Goal: Task Accomplishment & Management: Complete application form

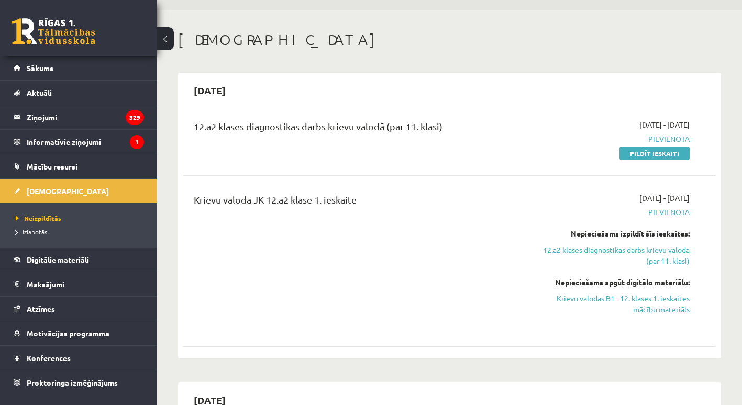
scroll to position [29, 0]
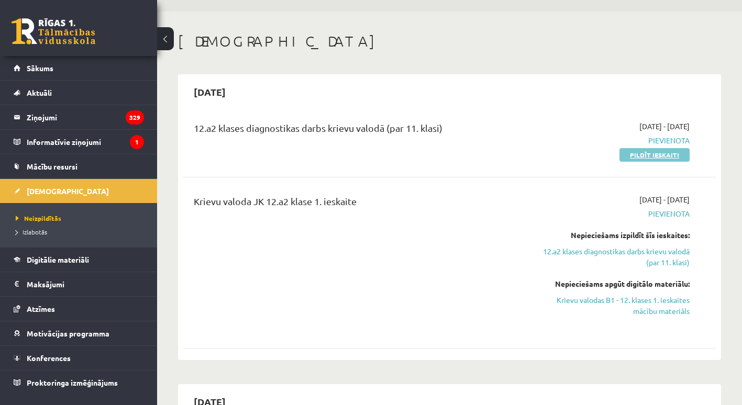
click at [643, 157] on link "Pildīt ieskaiti" at bounding box center [655, 155] width 70 height 14
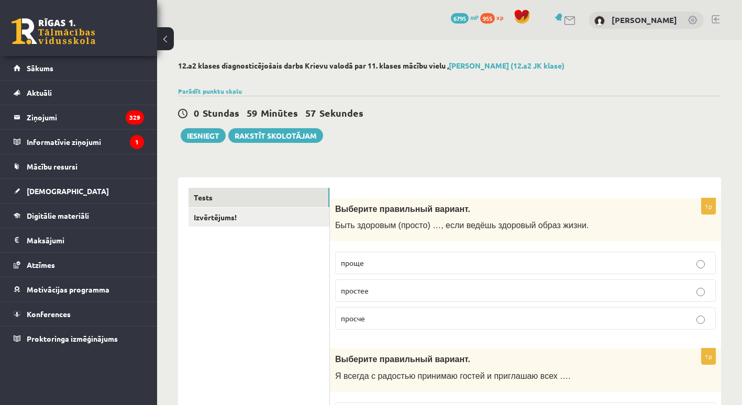
scroll to position [104, 0]
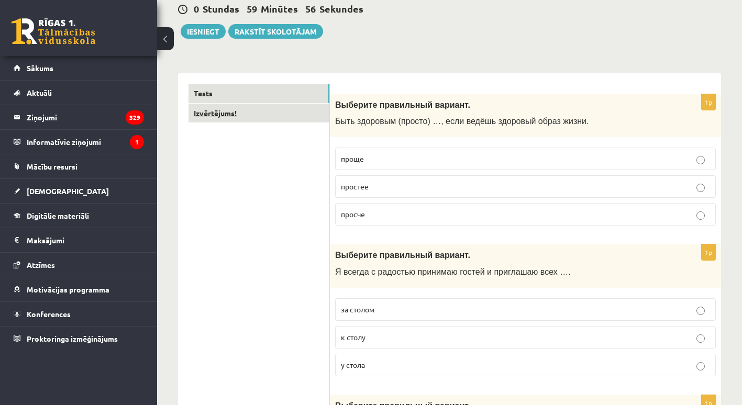
click at [280, 116] on link "Izvērtējums!" at bounding box center [259, 113] width 141 height 19
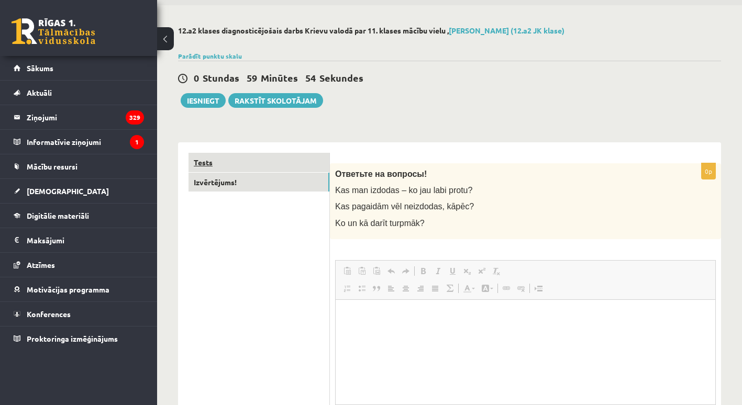
scroll to position [0, 0]
click at [277, 167] on link "Tests" at bounding box center [259, 162] width 141 height 19
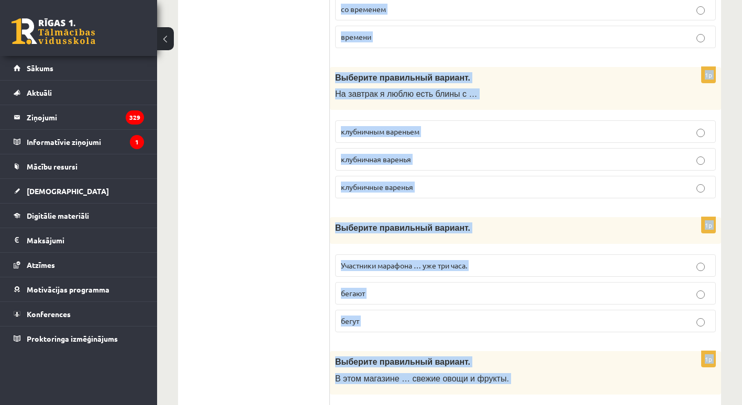
scroll to position [4141, 0]
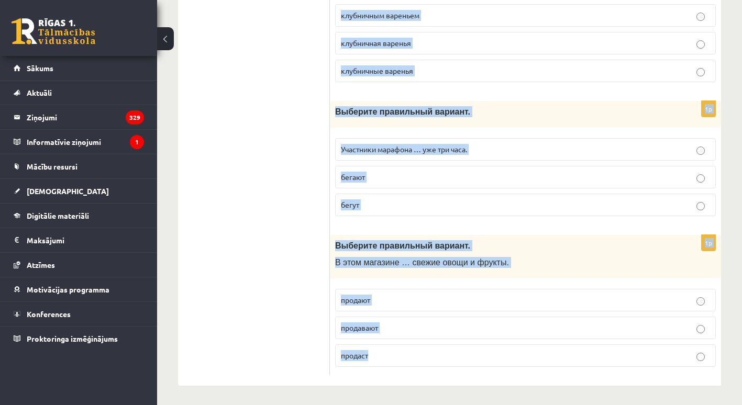
drag, startPoint x: 333, startPoint y: 206, endPoint x: 414, endPoint y: 367, distance: 180.2
copy form "Выберите правильный вариант. Быть здоровым (просто) …, если ведёшь здоровый обр…"
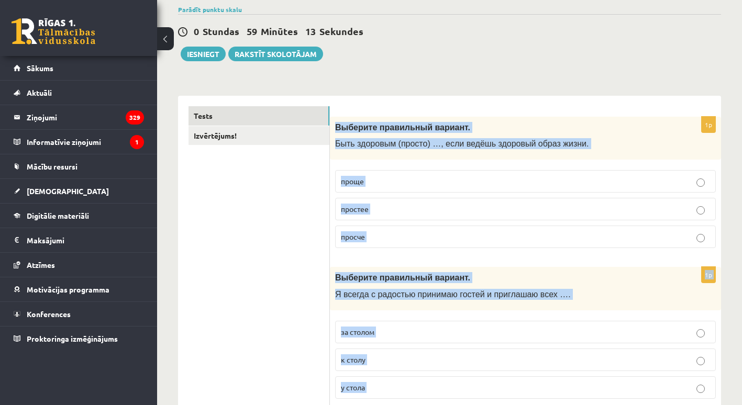
scroll to position [3, 0]
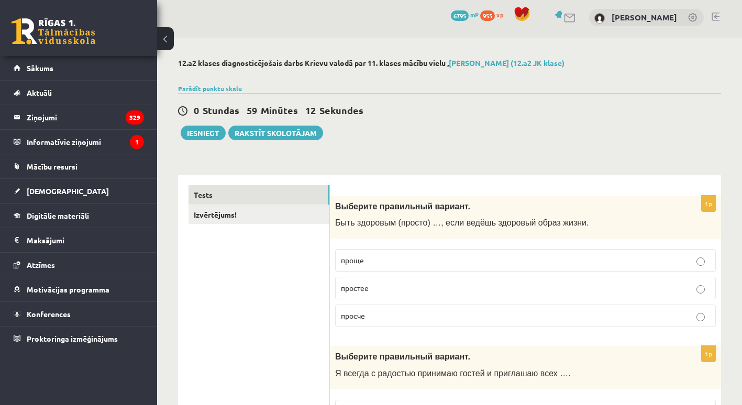
click at [601, 131] on div "0 Stundas 59 Minūtes 12 Sekundes Ieskaite saglabāta! Iesniegt Rakstīt skolotājam" at bounding box center [449, 116] width 543 height 47
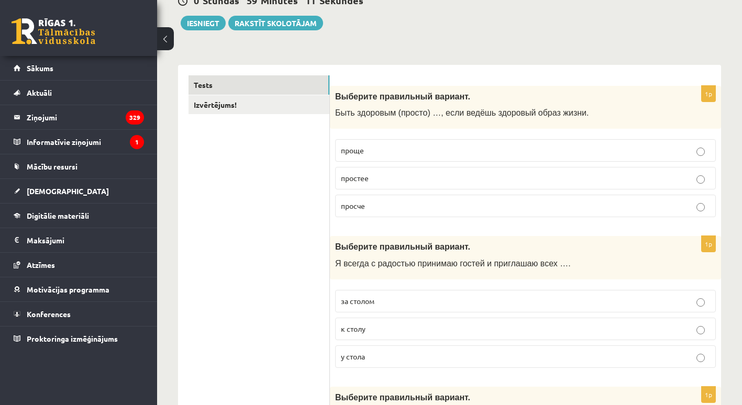
scroll to position [116, 0]
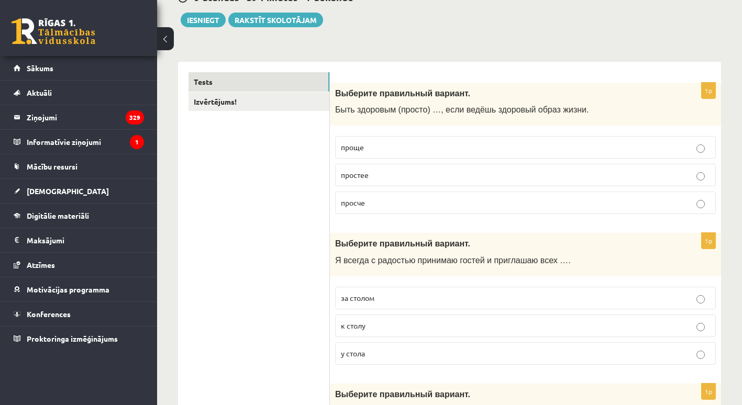
click at [367, 150] on p "проще" at bounding box center [525, 147] width 369 height 11
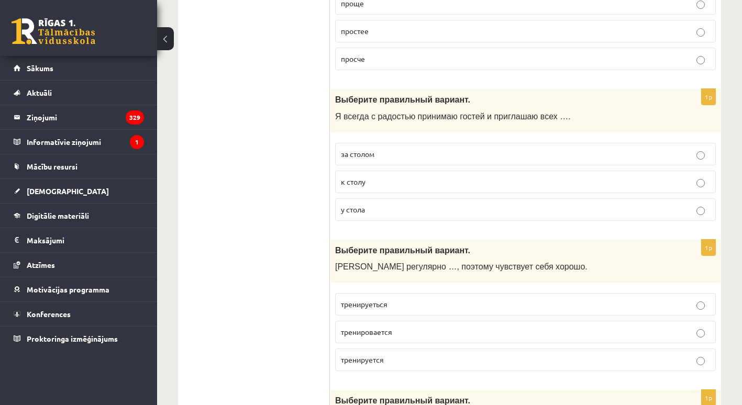
scroll to position [264, 0]
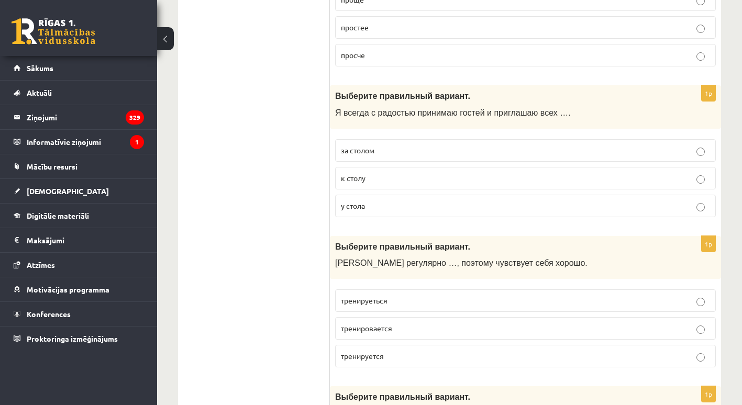
click at [366, 182] on p "к столу" at bounding box center [525, 178] width 369 height 11
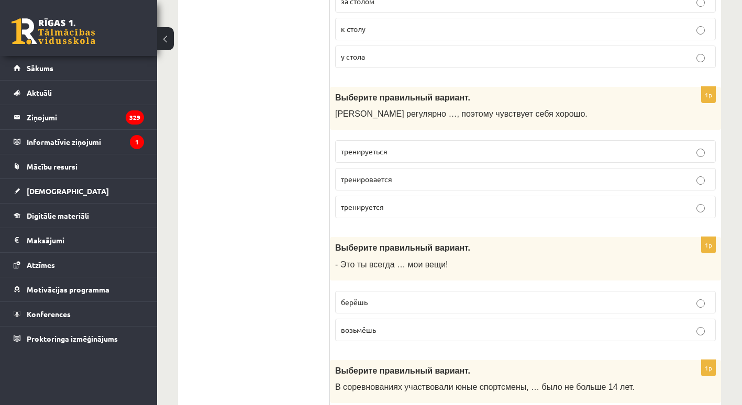
scroll to position [414, 0]
click at [379, 149] on span "тренируеться" at bounding box center [364, 150] width 47 height 9
click at [377, 206] on span "тренируется" at bounding box center [362, 205] width 43 height 9
click at [371, 204] on span "тренируется" at bounding box center [362, 205] width 43 height 9
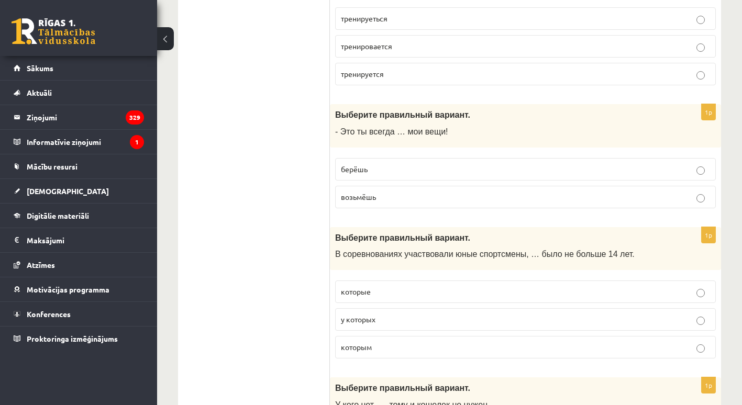
scroll to position [546, 0]
click at [377, 169] on p "берёшь" at bounding box center [525, 168] width 369 height 11
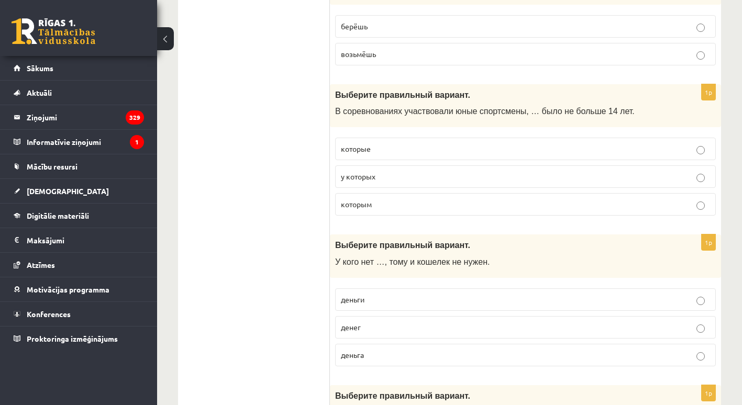
scroll to position [689, 0]
click at [371, 203] on span "которым" at bounding box center [356, 203] width 31 height 9
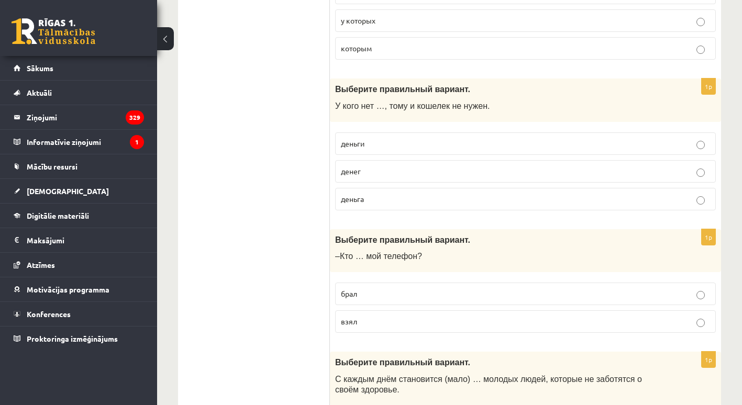
scroll to position [859, 0]
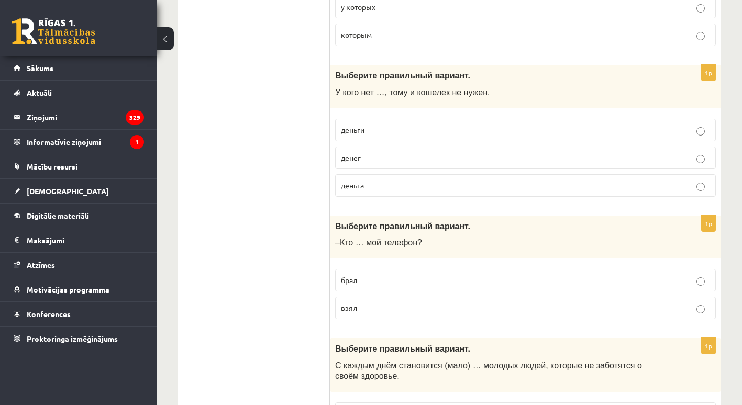
click at [338, 157] on label "денег" at bounding box center [525, 158] width 381 height 23
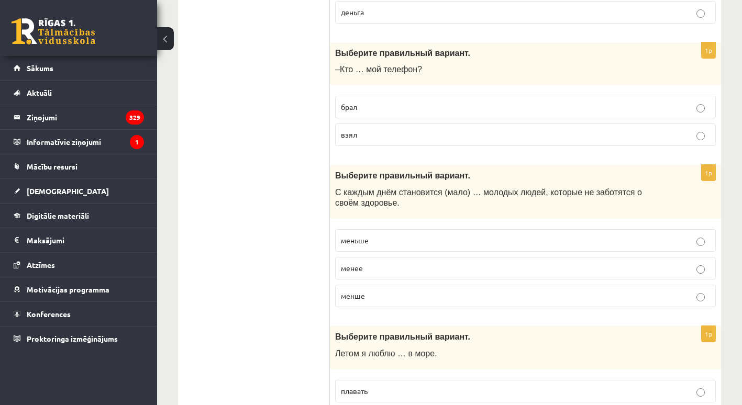
scroll to position [1039, 0]
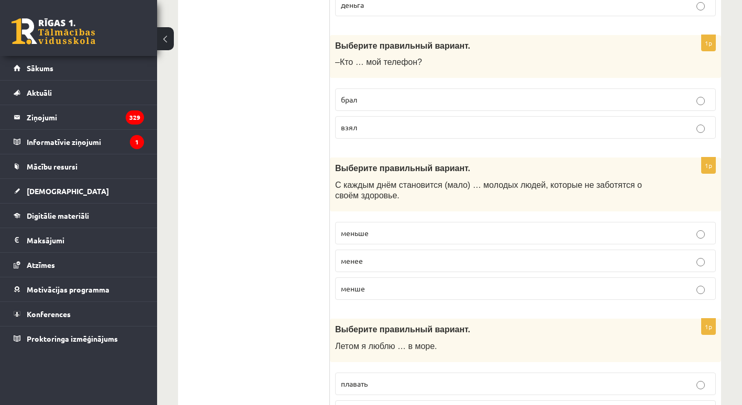
click at [373, 130] on p "взял" at bounding box center [525, 127] width 369 height 11
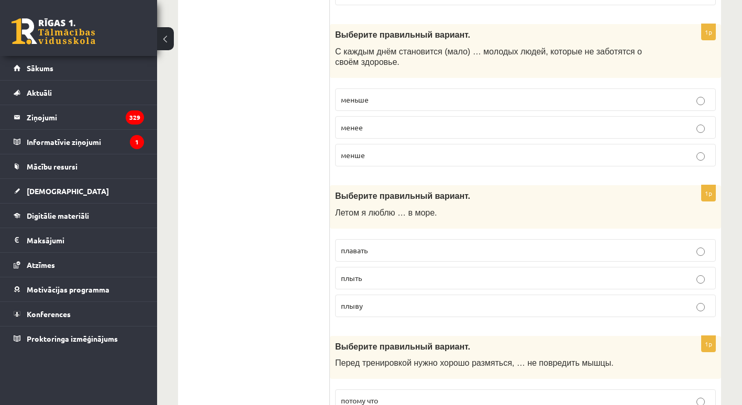
scroll to position [1174, 0]
click at [358, 93] on p "меньше" at bounding box center [525, 98] width 369 height 11
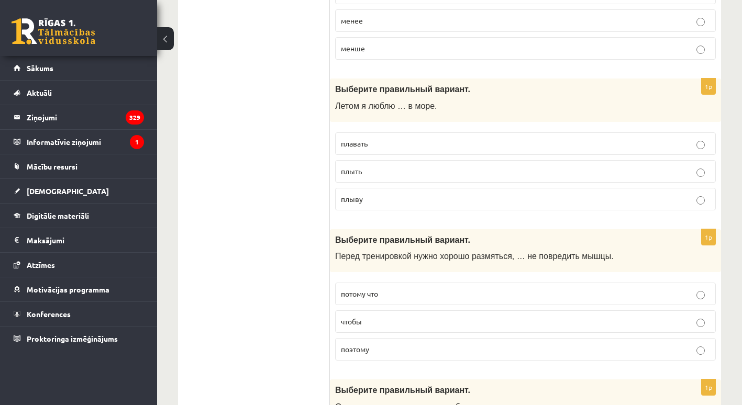
scroll to position [1328, 0]
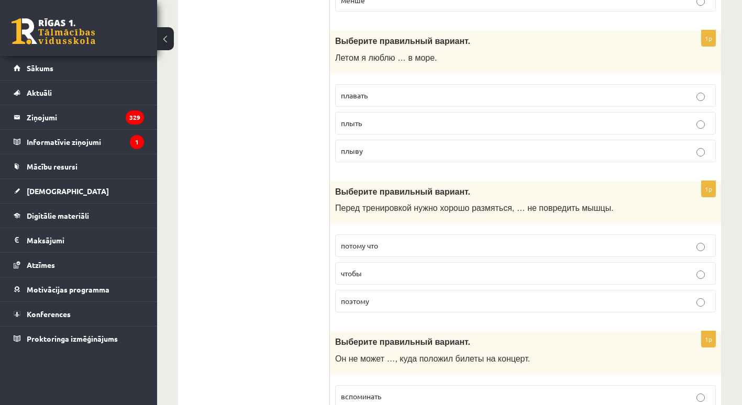
click at [350, 95] on span "плавать" at bounding box center [354, 95] width 27 height 9
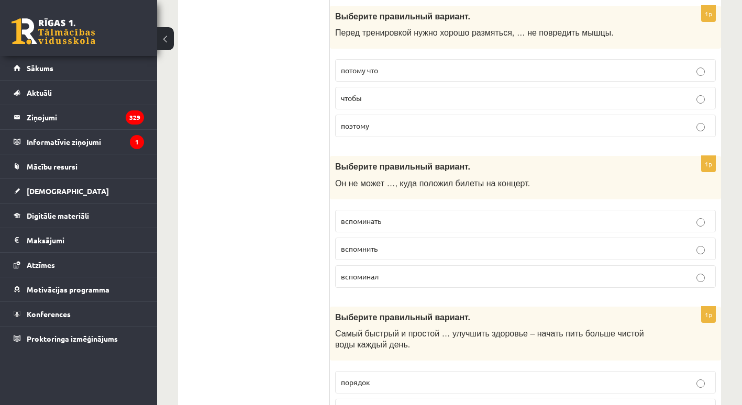
scroll to position [1508, 0]
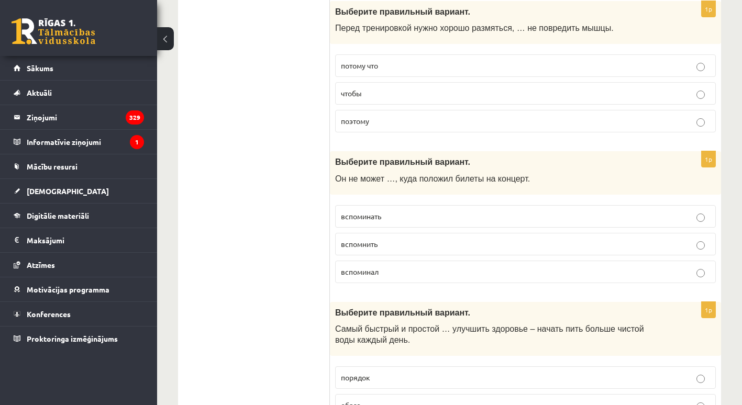
click at [369, 92] on p "чтобы" at bounding box center [525, 93] width 369 height 11
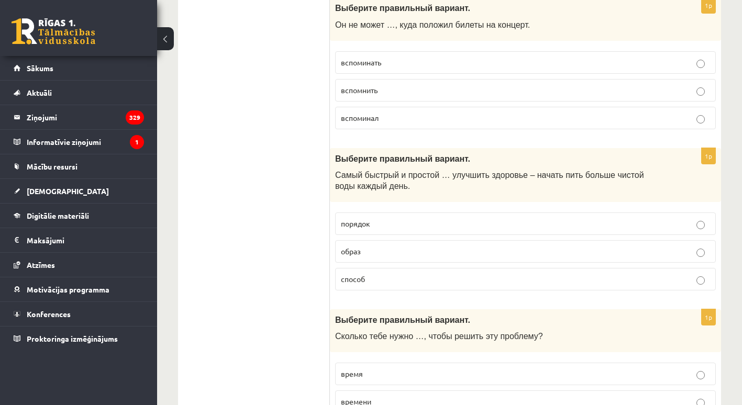
scroll to position [1664, 0]
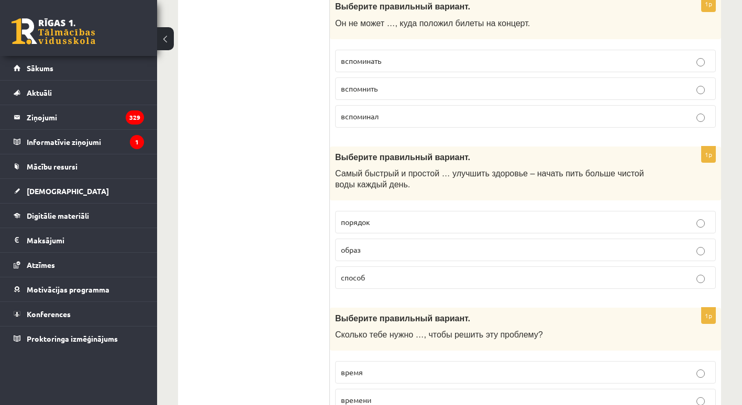
click at [378, 89] on p "вспомнить" at bounding box center [525, 88] width 369 height 11
click at [372, 269] on label "способ" at bounding box center [525, 277] width 381 height 23
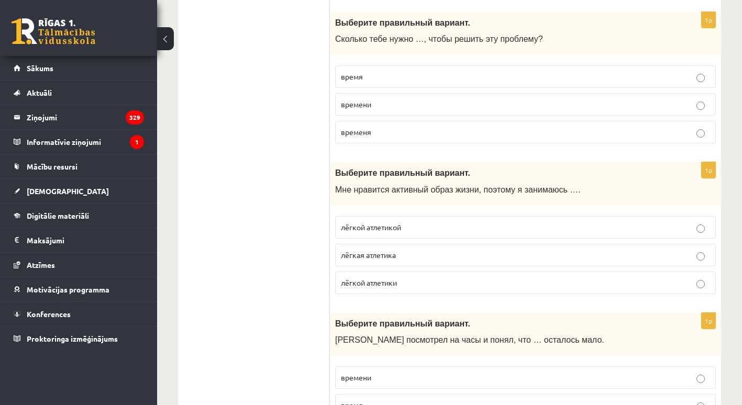
scroll to position [1960, 0]
click at [380, 106] on p "времени" at bounding box center [525, 103] width 369 height 11
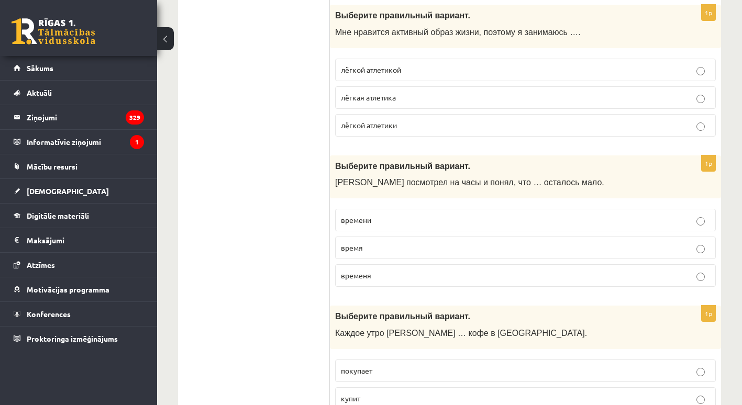
scroll to position [2118, 0]
click at [391, 65] on span "лёгкой атлетикой" at bounding box center [371, 68] width 60 height 9
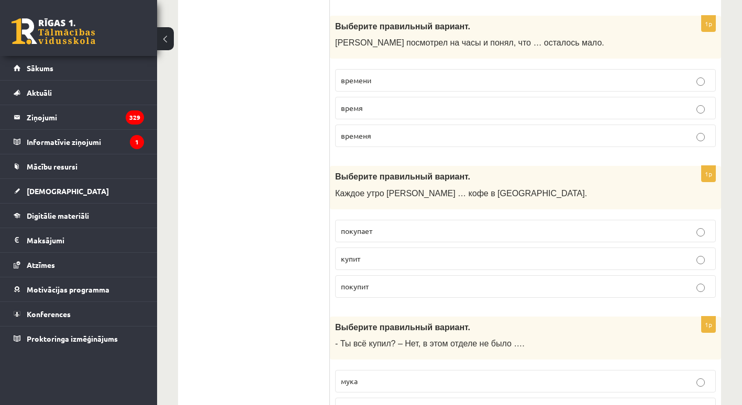
scroll to position [2258, 0]
click at [371, 81] on span "времени" at bounding box center [356, 79] width 30 height 9
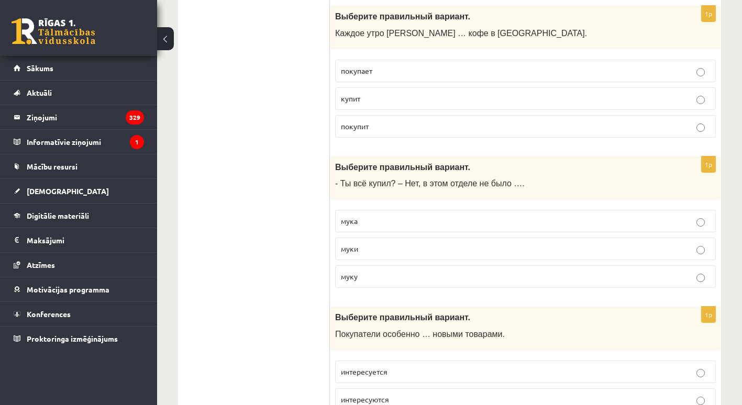
scroll to position [2421, 0]
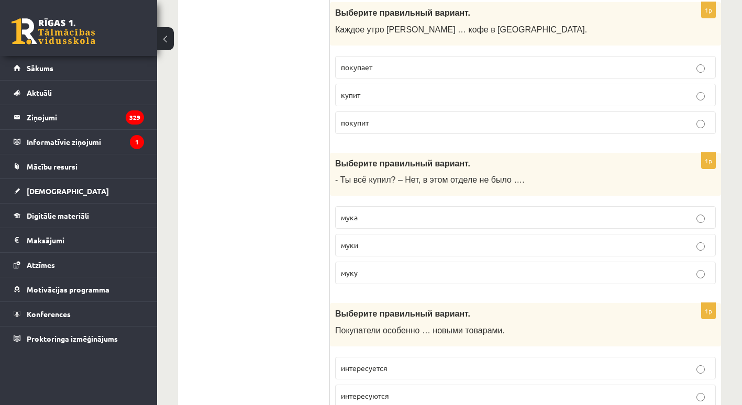
click at [355, 69] on span "покупает" at bounding box center [356, 66] width 31 height 9
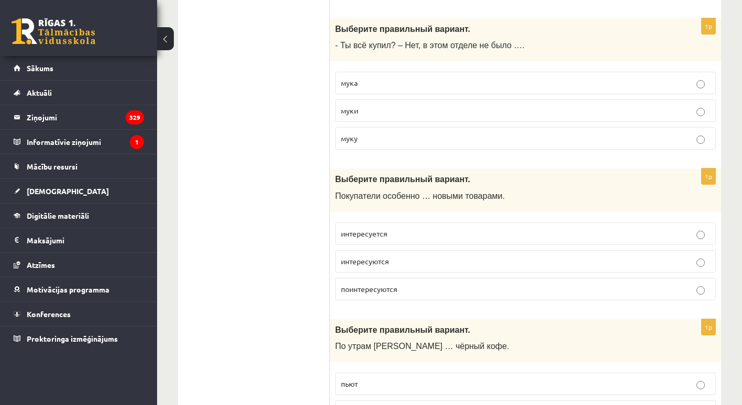
scroll to position [2557, 0]
click at [379, 109] on p "муки" at bounding box center [525, 110] width 369 height 11
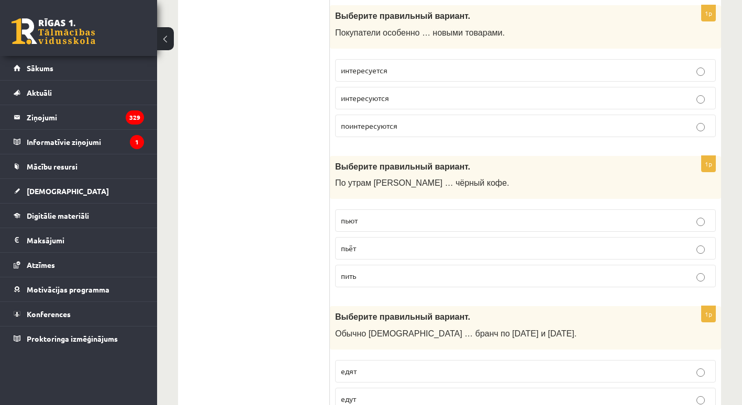
scroll to position [2726, 0]
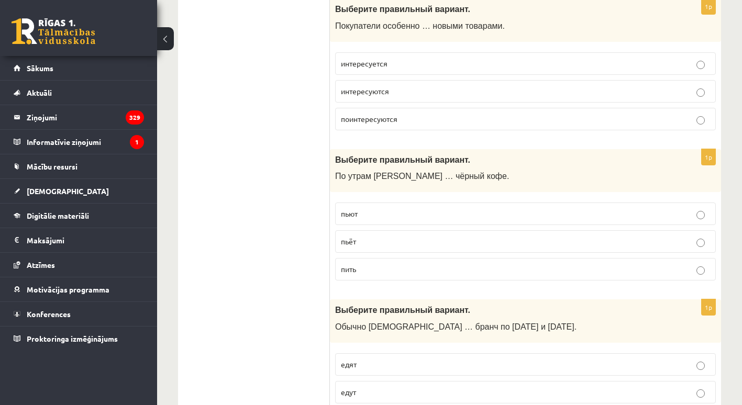
click at [384, 117] on span "поинтересуются" at bounding box center [369, 118] width 57 height 9
click at [380, 92] on span "интересуются" at bounding box center [365, 90] width 48 height 9
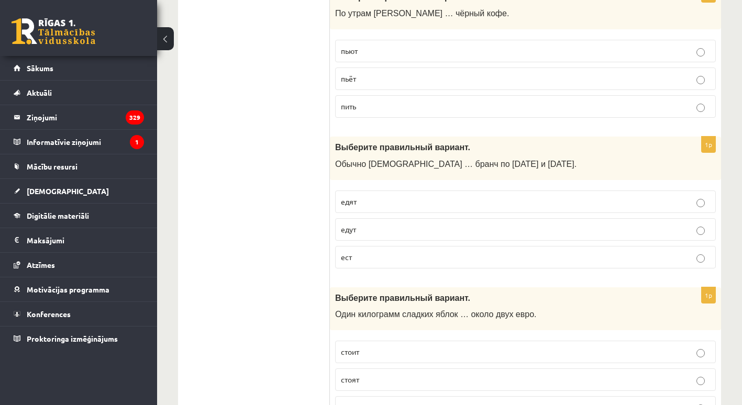
scroll to position [2903, 0]
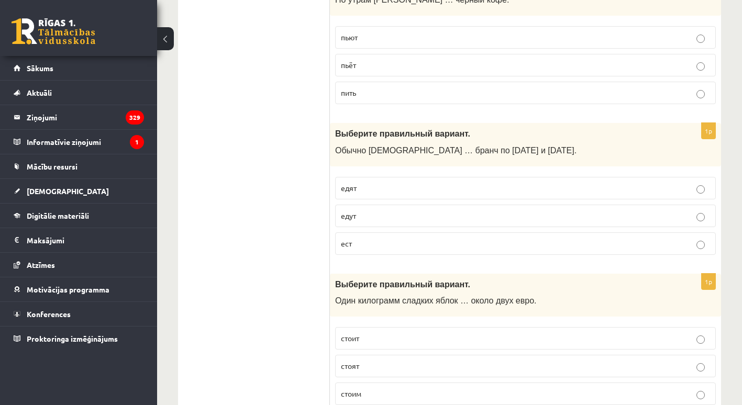
click at [388, 63] on p "пьёт" at bounding box center [525, 65] width 369 height 11
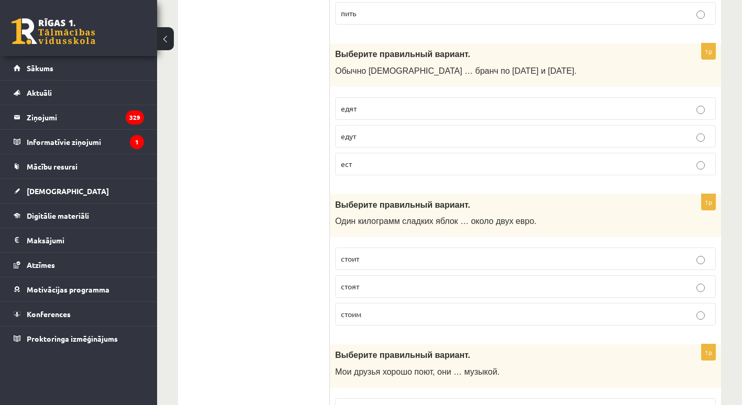
scroll to position [3007, 0]
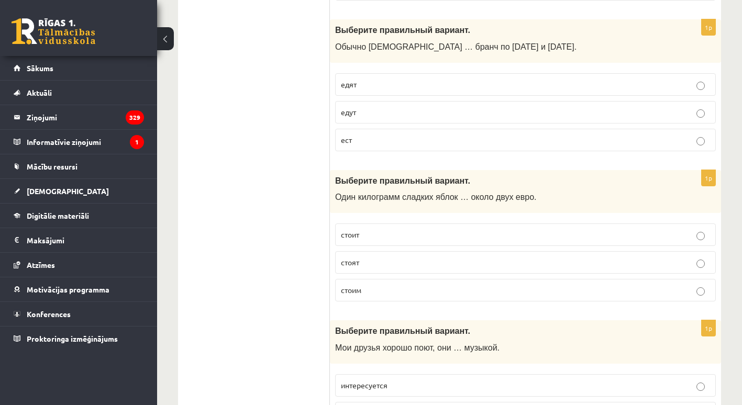
click at [370, 84] on p "едят" at bounding box center [525, 84] width 369 height 11
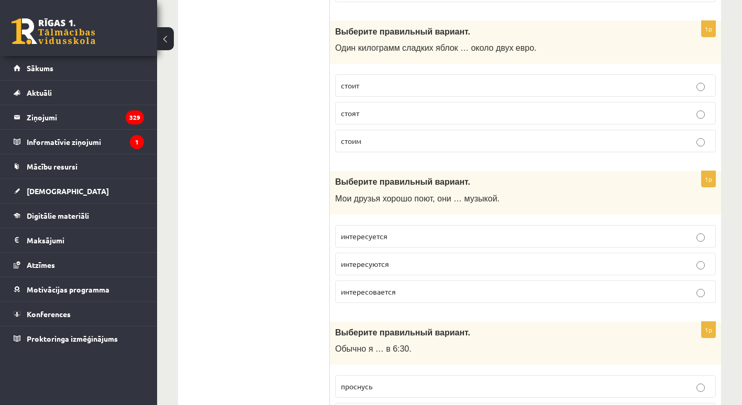
scroll to position [3158, 0]
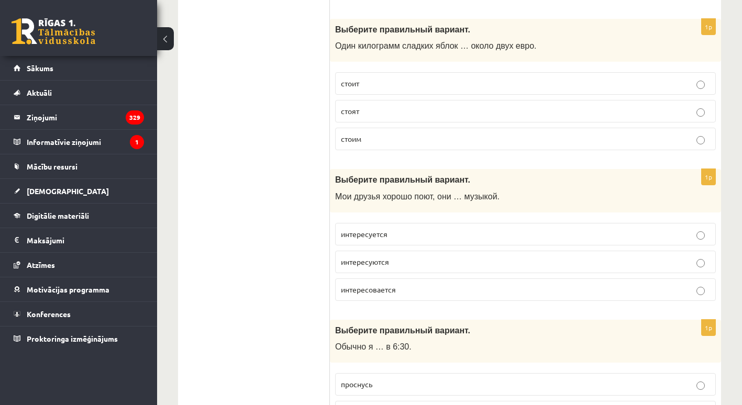
click at [389, 74] on label "стоит" at bounding box center [525, 83] width 381 height 23
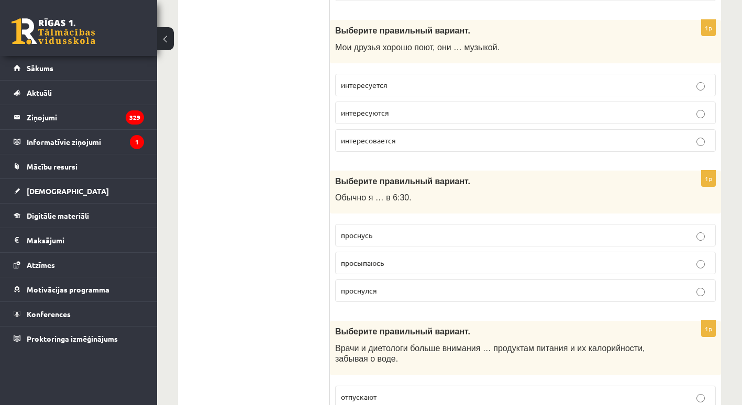
scroll to position [3321, 0]
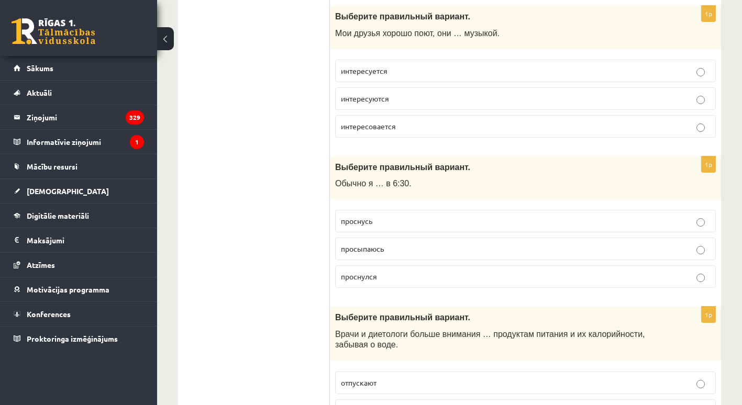
click at [370, 99] on span "интересуются" at bounding box center [365, 98] width 48 height 9
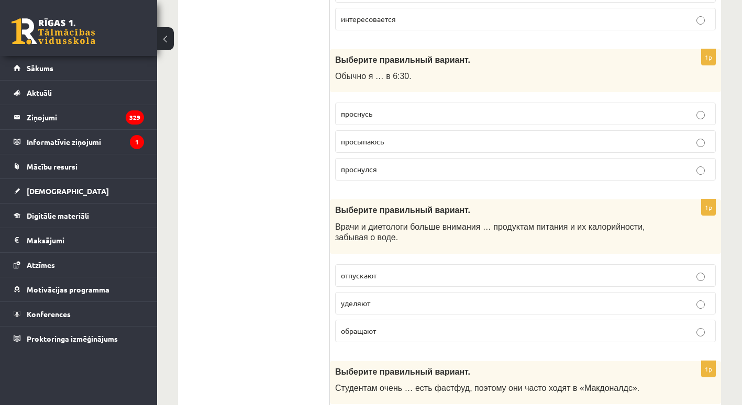
scroll to position [3433, 0]
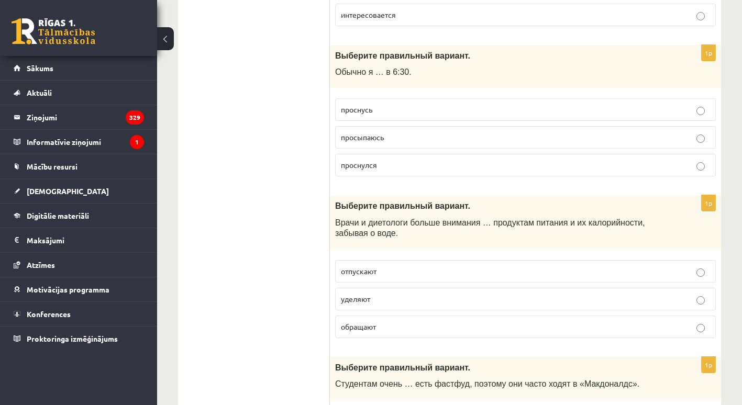
click at [382, 136] on span "просыпаюсь" at bounding box center [362, 137] width 43 height 9
click at [388, 302] on p "уделяют" at bounding box center [525, 299] width 369 height 11
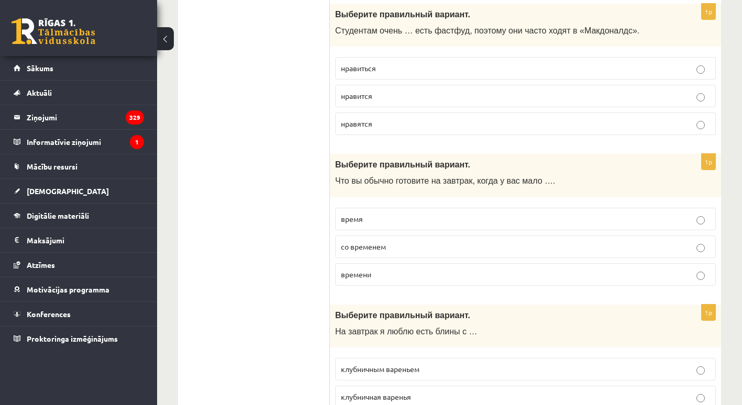
scroll to position [3787, 0]
click at [402, 65] on p "нравиться" at bounding box center [525, 67] width 369 height 11
click at [394, 276] on p "времени" at bounding box center [525, 274] width 369 height 11
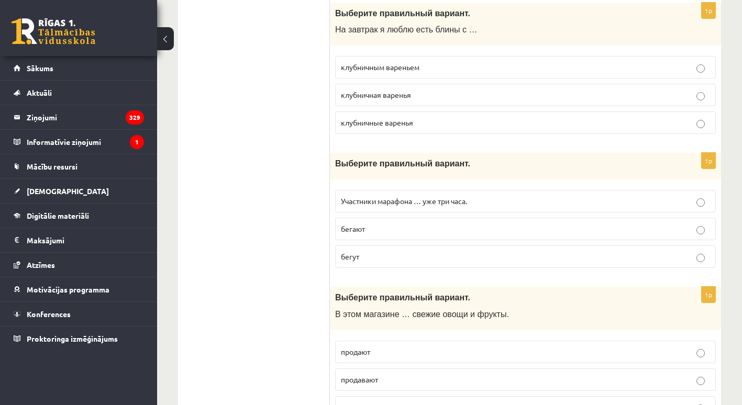
scroll to position [4089, 0]
click at [425, 69] on p "клубничным вареньем" at bounding box center [525, 66] width 369 height 11
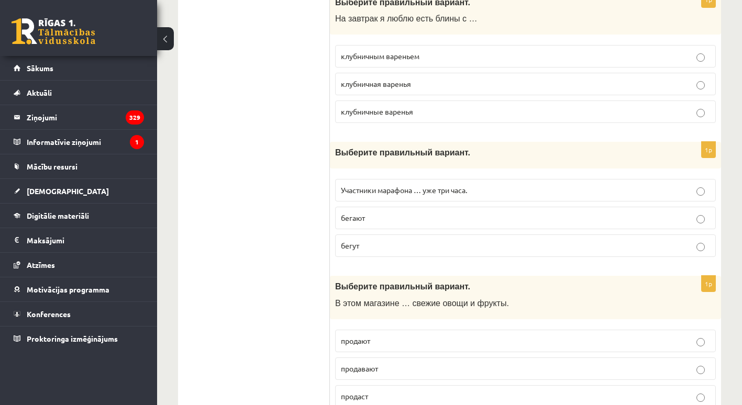
scroll to position [4141, 0]
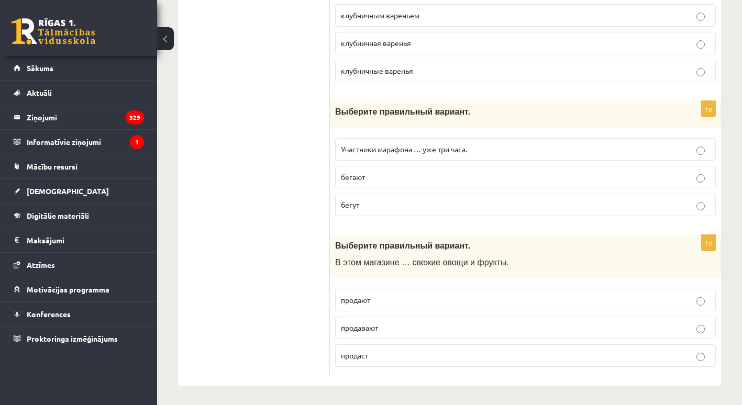
click at [365, 206] on p "бегут" at bounding box center [525, 205] width 369 height 11
click at [391, 299] on p "продают" at bounding box center [525, 300] width 369 height 11
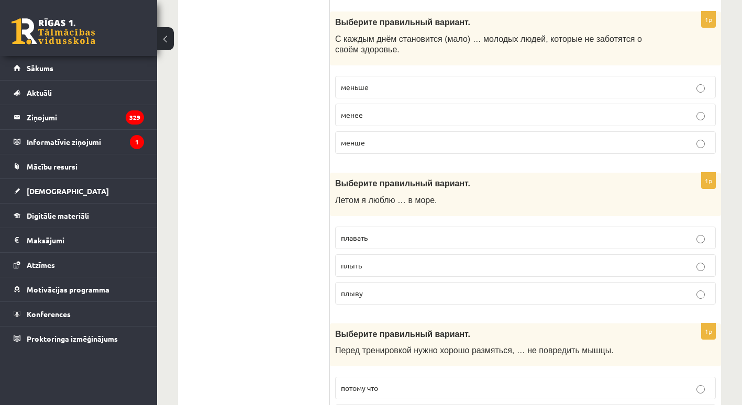
scroll to position [4, 0]
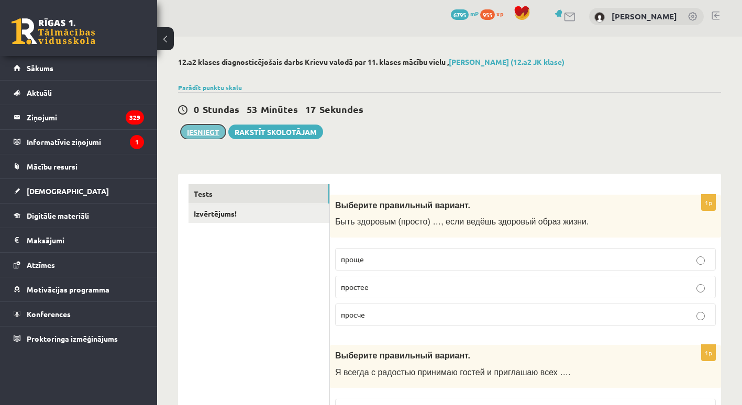
click at [205, 132] on button "Iesniegt" at bounding box center [203, 132] width 45 height 15
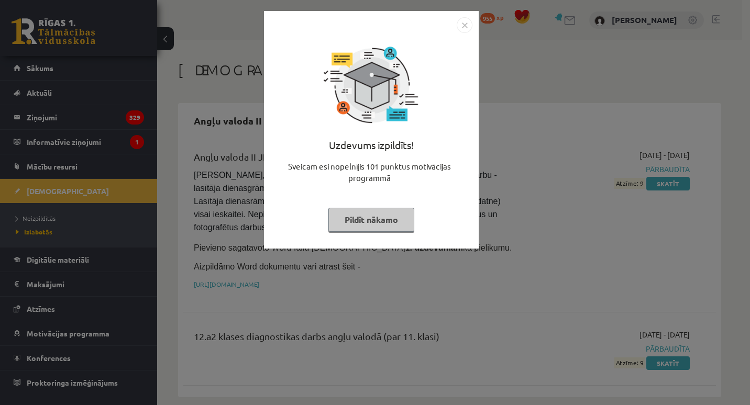
click at [367, 224] on button "Pildīt nākamo" at bounding box center [371, 220] width 86 height 24
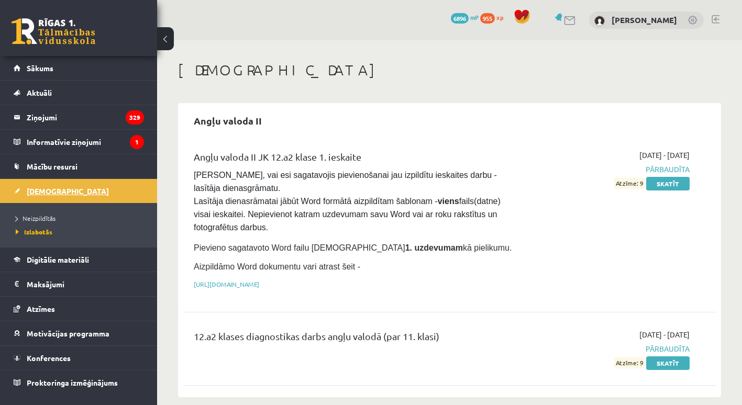
click at [78, 191] on link "[DEMOGRAPHIC_DATA]" at bounding box center [79, 191] width 130 height 24
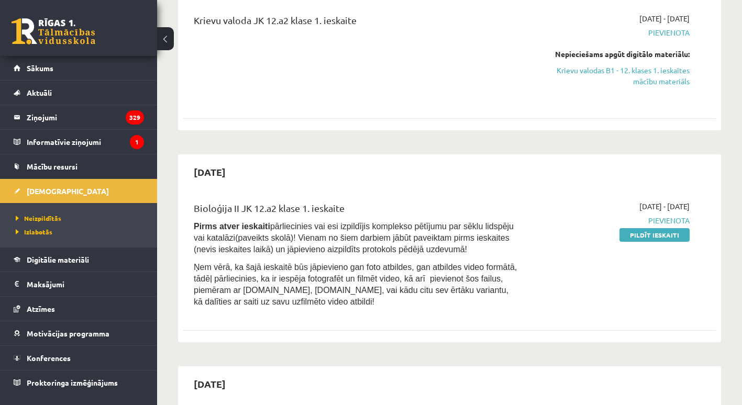
scroll to position [131, 0]
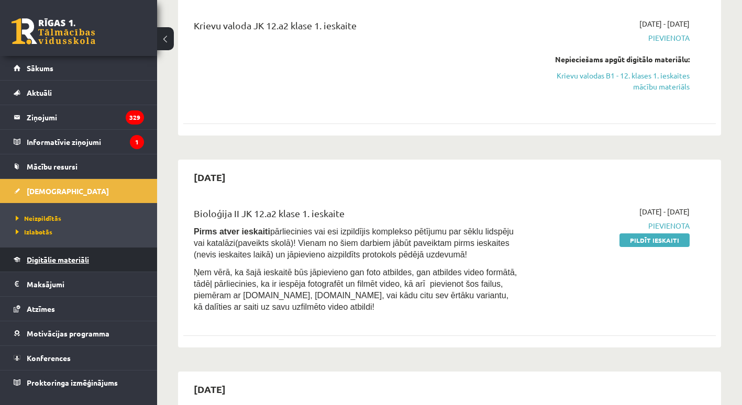
click at [50, 259] on span "Digitālie materiāli" at bounding box center [58, 259] width 62 height 9
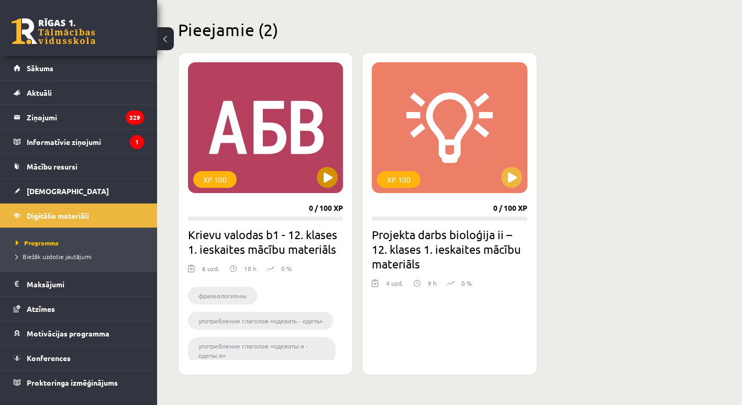
scroll to position [247, 0]
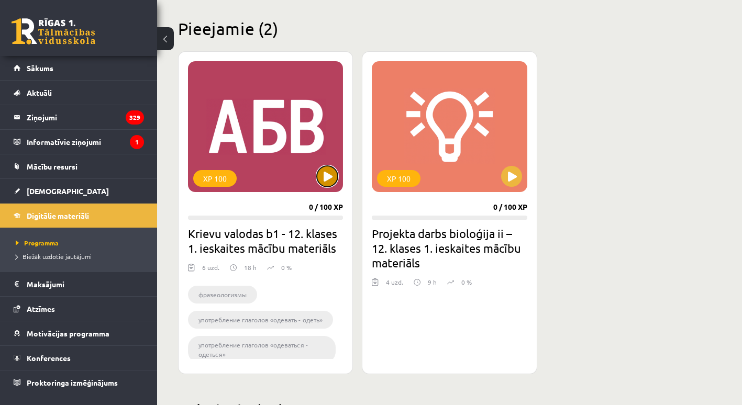
click at [325, 176] on button at bounding box center [327, 176] width 21 height 21
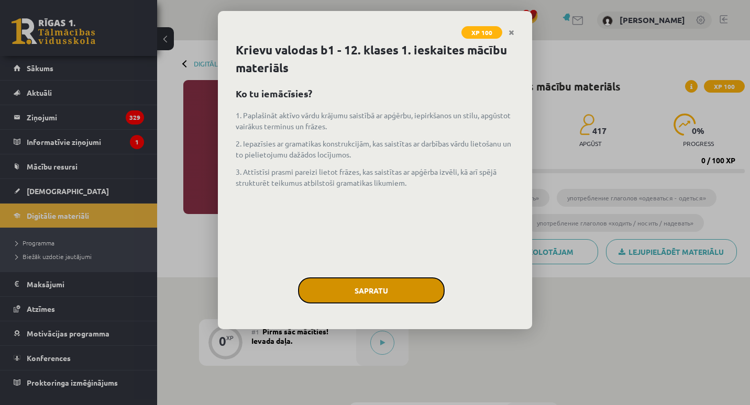
click at [330, 288] on button "Sapratu" at bounding box center [371, 291] width 147 height 26
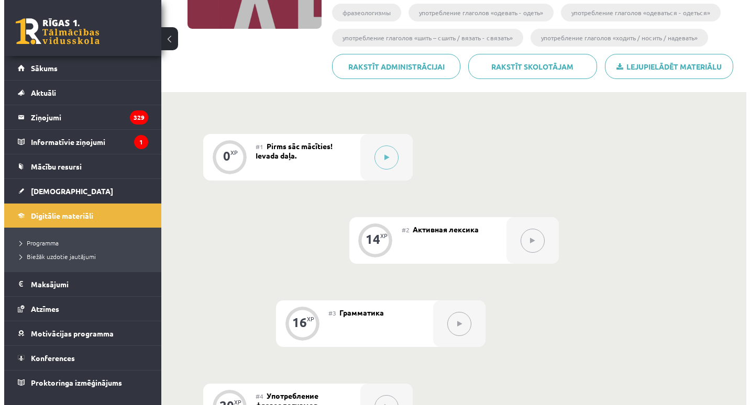
scroll to position [183, 0]
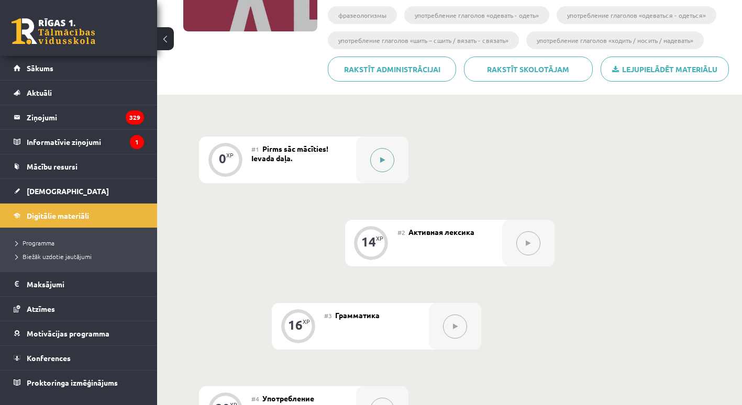
click at [379, 149] on button at bounding box center [382, 160] width 24 height 24
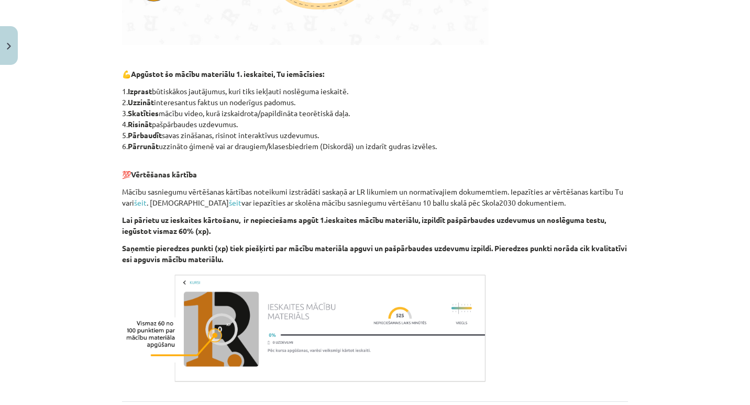
scroll to position [595, 0]
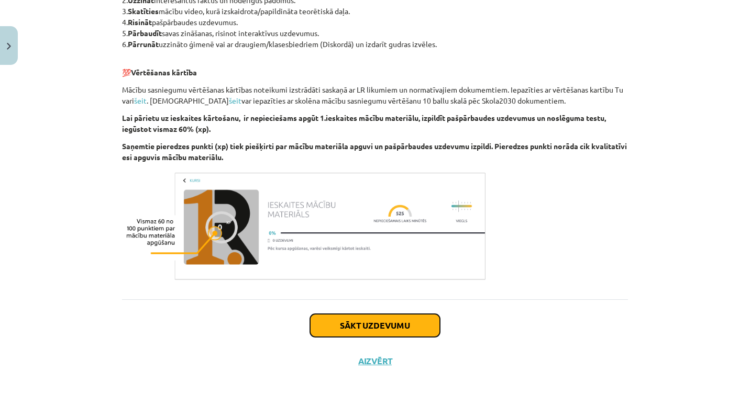
click at [363, 326] on button "Sākt uzdevumu" at bounding box center [375, 325] width 130 height 23
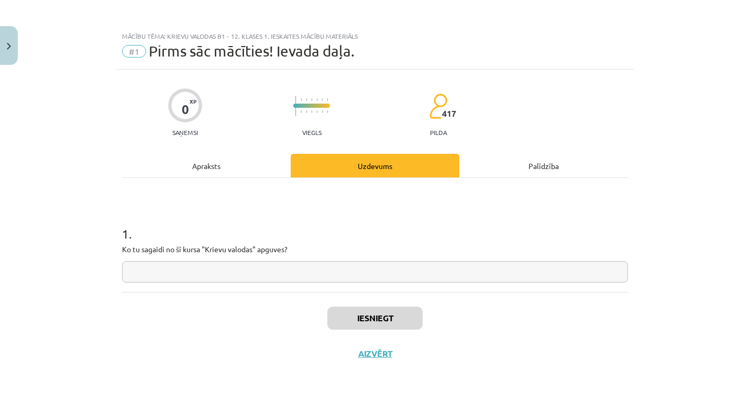
click at [364, 276] on input "text" at bounding box center [375, 271] width 506 height 21
type input "**********"
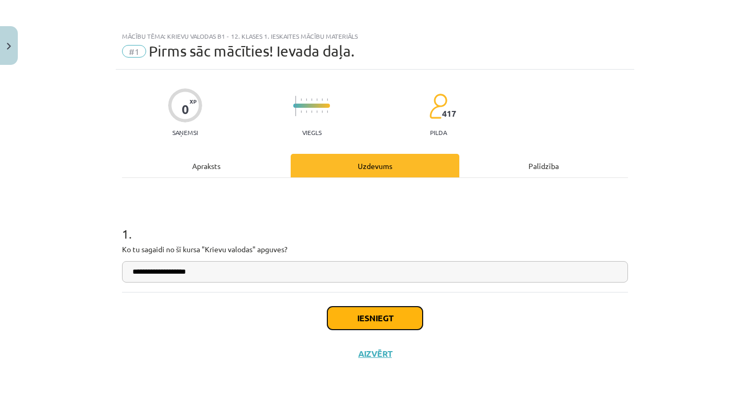
click at [371, 319] on button "Iesniegt" at bounding box center [374, 318] width 95 height 23
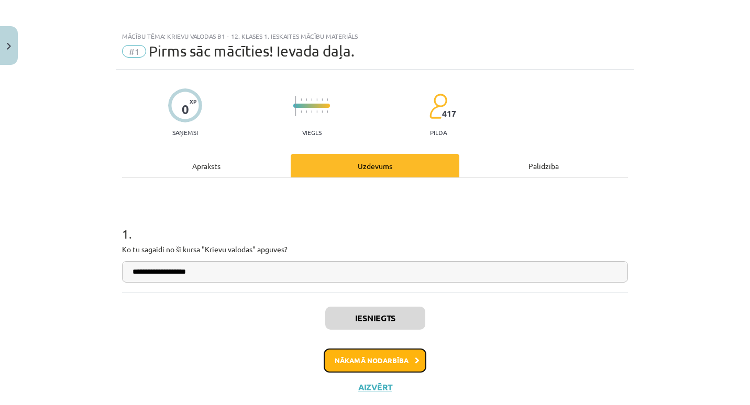
click at [387, 365] on button "Nākamā nodarbība" at bounding box center [375, 361] width 103 height 24
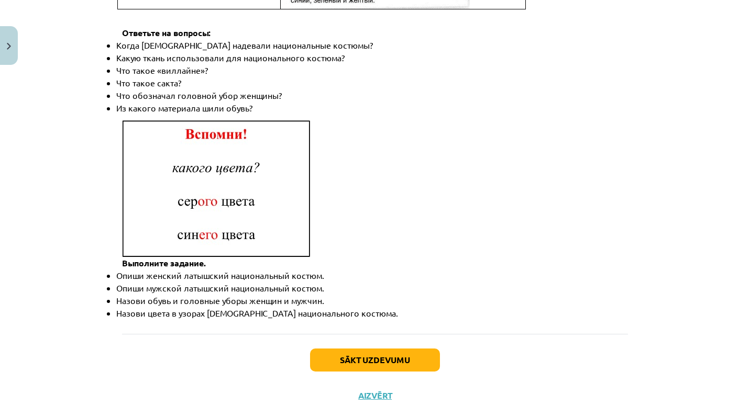
scroll to position [1513, 0]
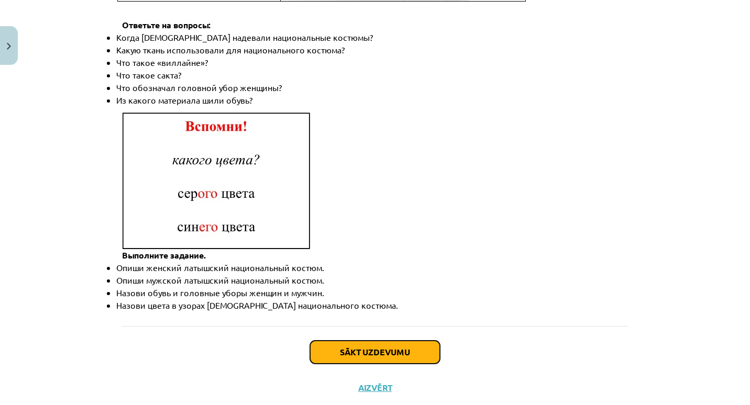
click at [354, 341] on button "Sākt uzdevumu" at bounding box center [375, 352] width 130 height 23
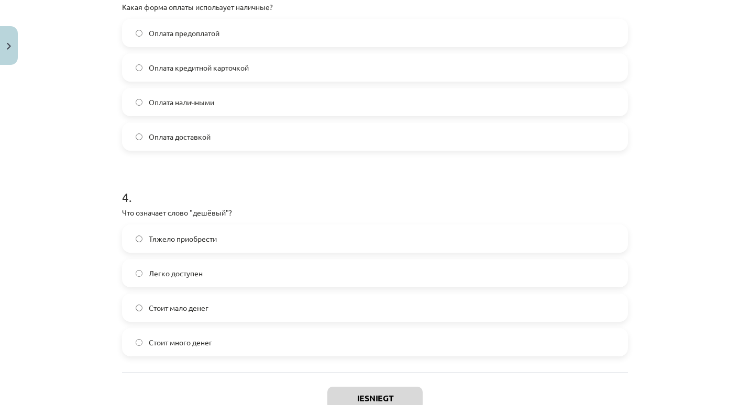
scroll to position [727, 0]
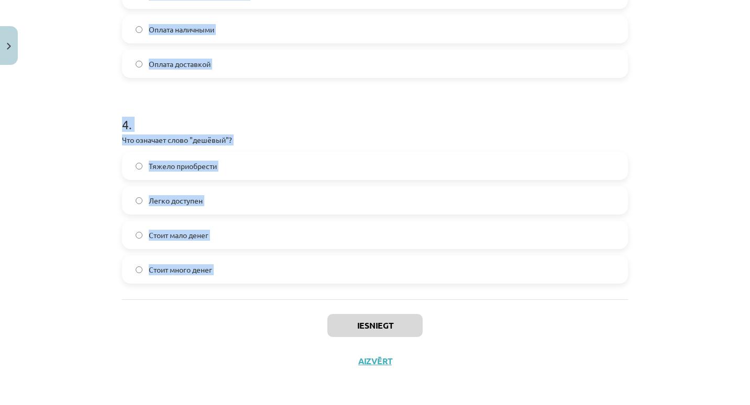
drag, startPoint x: 114, startPoint y: 88, endPoint x: 334, endPoint y: 313, distance: 314.9
copy form "1 . Какое слово лишнее в ряду: платье, брюки, шуба, юбка, туфли? Брюки Шуба Туф…"
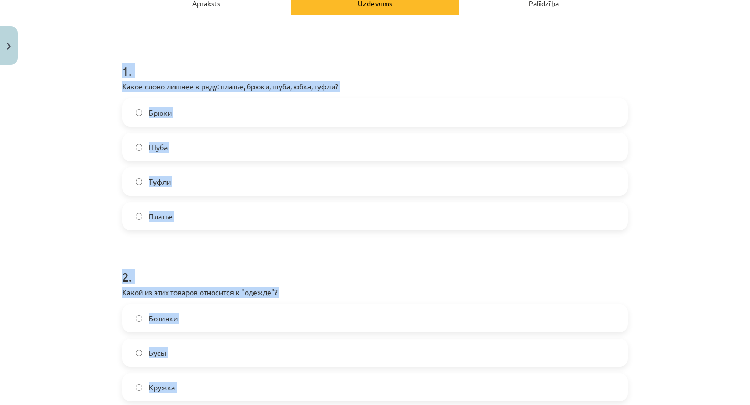
scroll to position [163, 0]
click at [227, 187] on label "Туфли" at bounding box center [375, 181] width 504 height 26
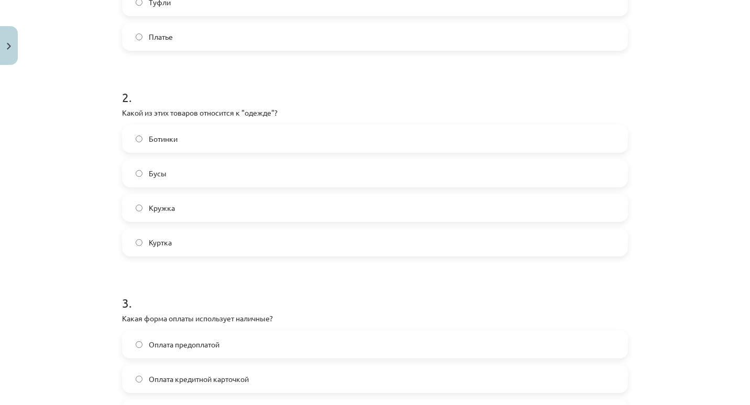
scroll to position [343, 0]
click at [173, 240] on label "Куртка" at bounding box center [375, 242] width 504 height 26
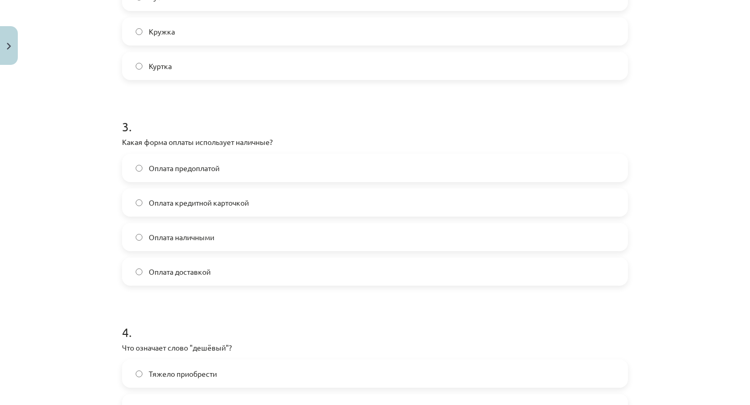
scroll to position [543, 0]
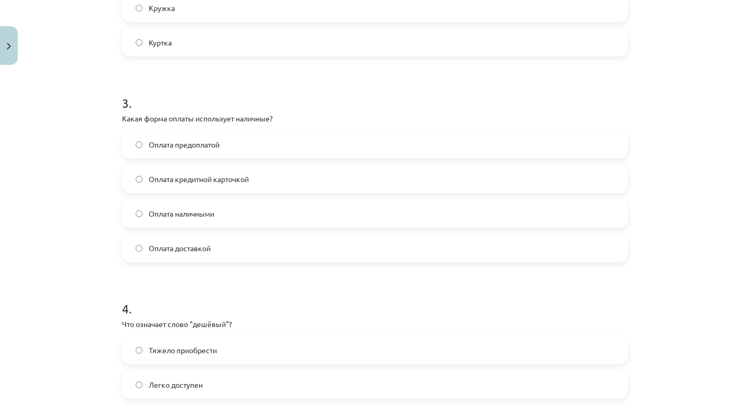
click at [223, 214] on label "Оплата наличными" at bounding box center [375, 214] width 504 height 26
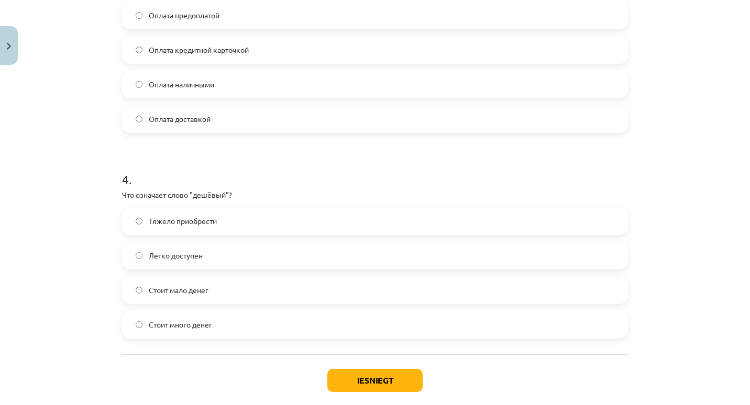
scroll to position [678, 0]
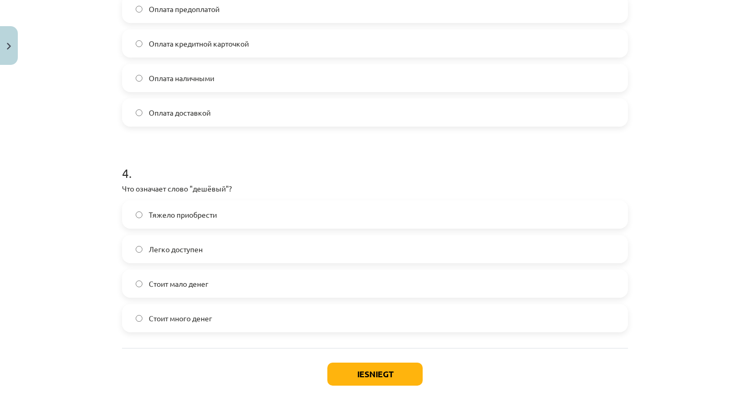
click at [205, 283] on span "Стоит мало денег" at bounding box center [179, 284] width 60 height 11
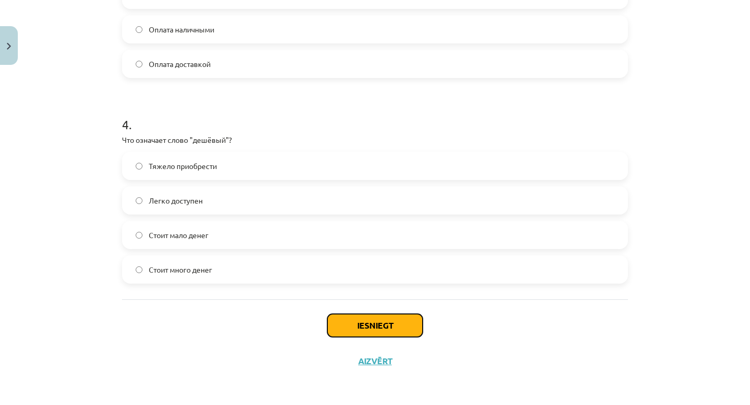
click at [390, 327] on button "Iesniegt" at bounding box center [374, 325] width 95 height 23
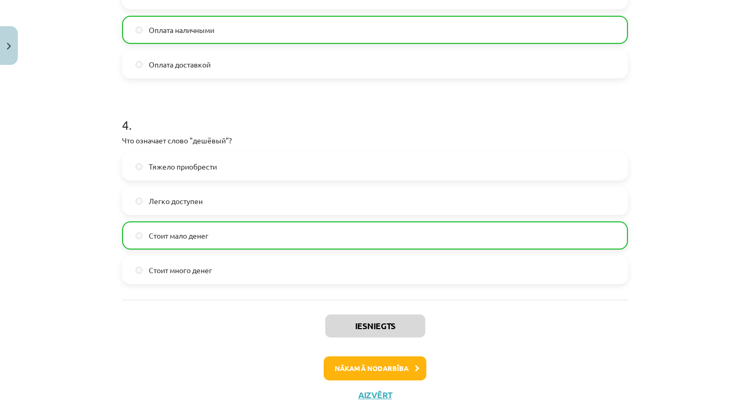
scroll to position [760, 0]
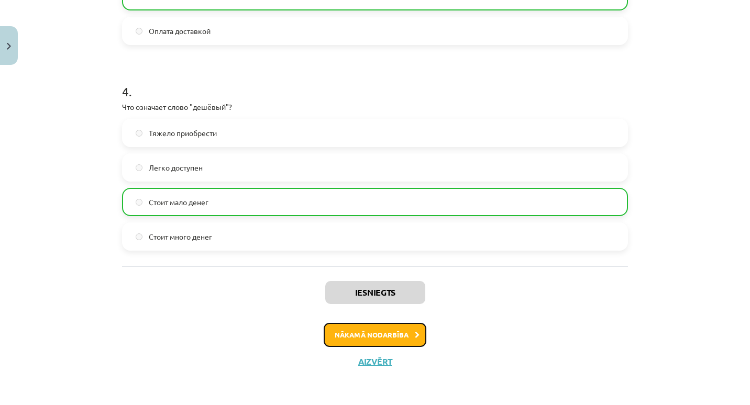
click at [368, 335] on button "Nākamā nodarbība" at bounding box center [375, 335] width 103 height 24
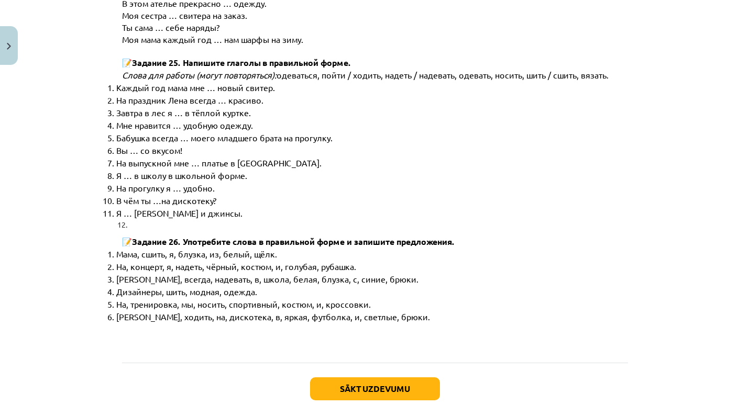
scroll to position [5295, 0]
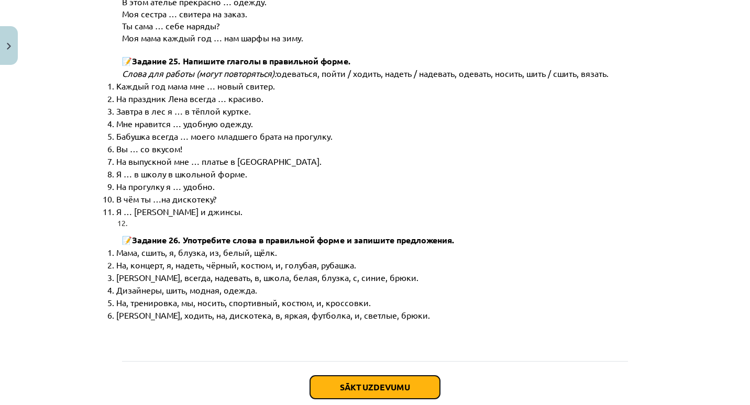
click at [352, 376] on button "Sākt uzdevumu" at bounding box center [375, 387] width 130 height 23
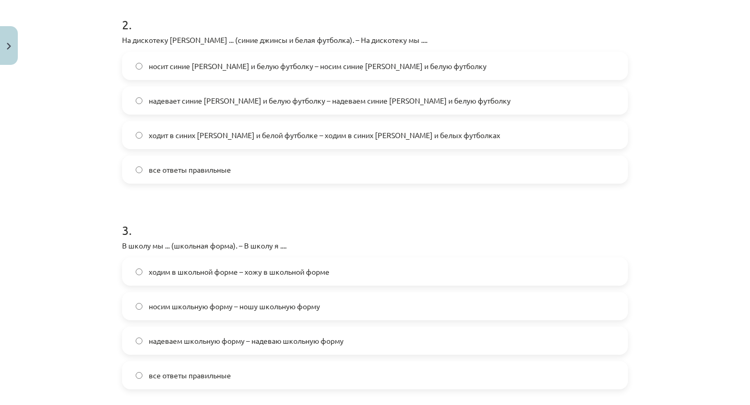
scroll to position [744, 0]
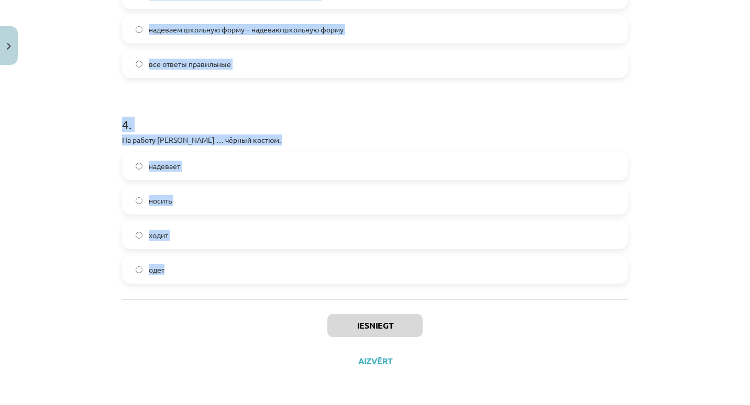
drag, startPoint x: 119, startPoint y: 209, endPoint x: 302, endPoint y: 279, distance: 195.8
copy form "1 . Какое слово лишнее? Бархат, шёлк, лён, металл, кружево, шерсть, хлопок, кож…"
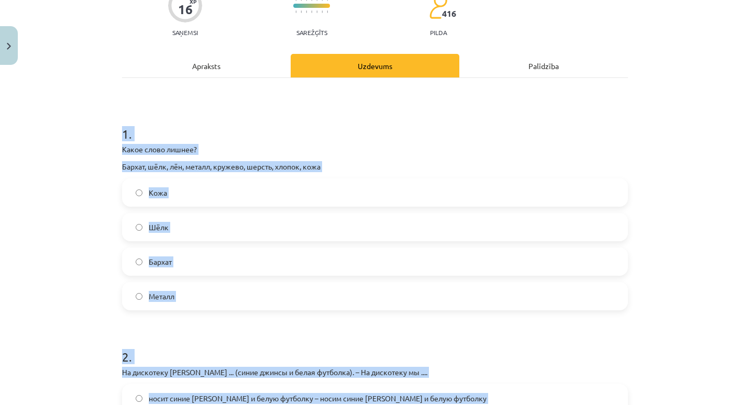
scroll to position [101, 0]
click at [177, 291] on label "Металл" at bounding box center [375, 296] width 504 height 26
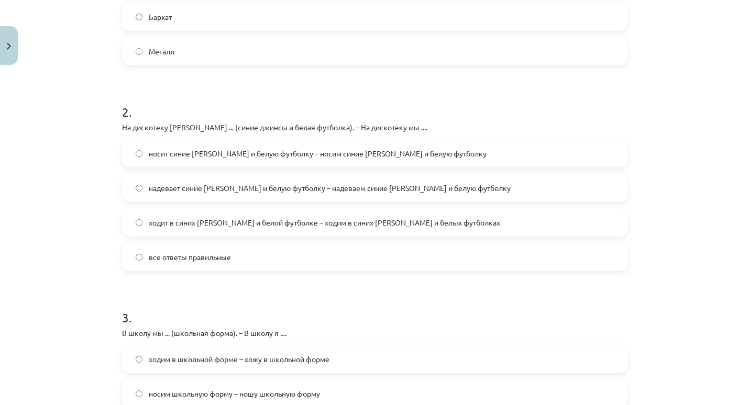
scroll to position [342, 0]
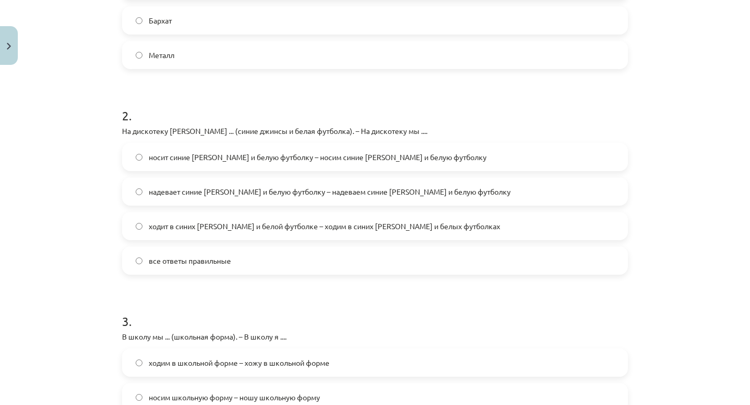
click at [199, 266] on span "все ответы правильные" at bounding box center [190, 261] width 82 height 11
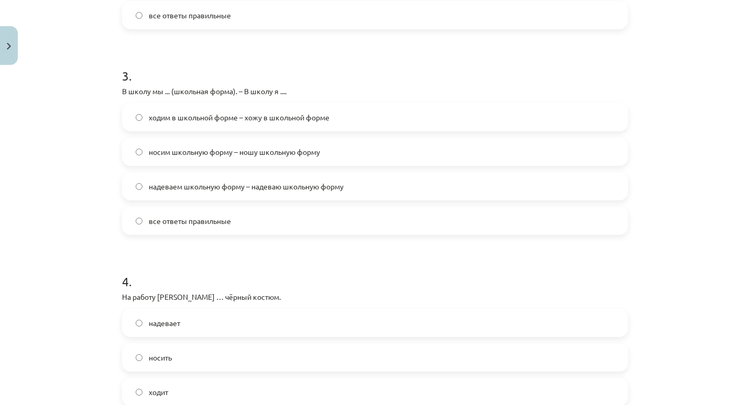
scroll to position [587, 0]
click at [223, 219] on span "все ответы правильные" at bounding box center [190, 221] width 82 height 11
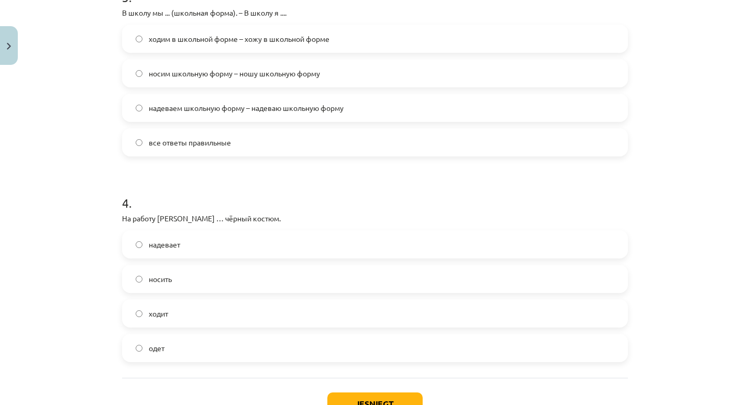
scroll to position [744, 0]
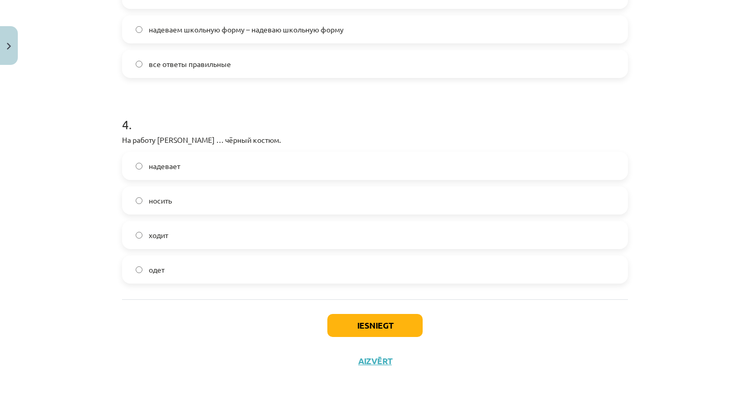
click at [169, 171] on span "надевает" at bounding box center [164, 166] width 31 height 11
click at [343, 330] on button "Iesniegt" at bounding box center [374, 325] width 95 height 23
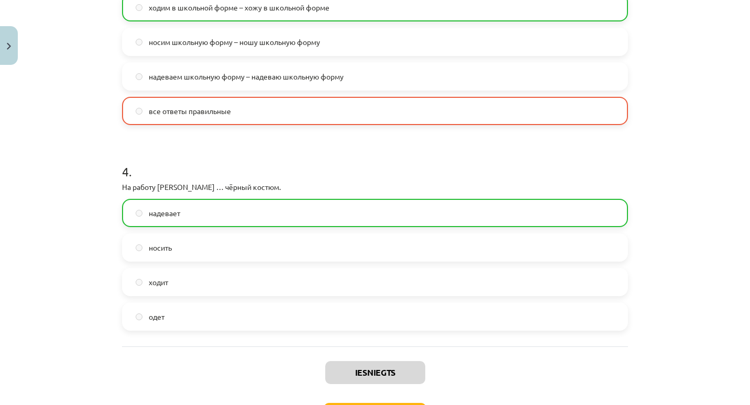
scroll to position [777, 0]
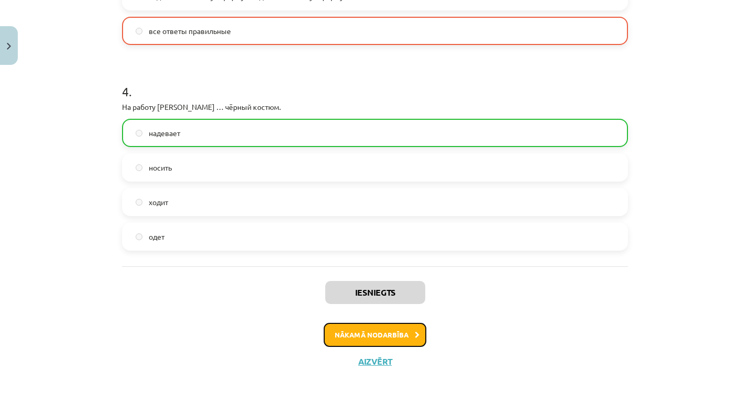
click at [352, 339] on button "Nākamā nodarbība" at bounding box center [375, 335] width 103 height 24
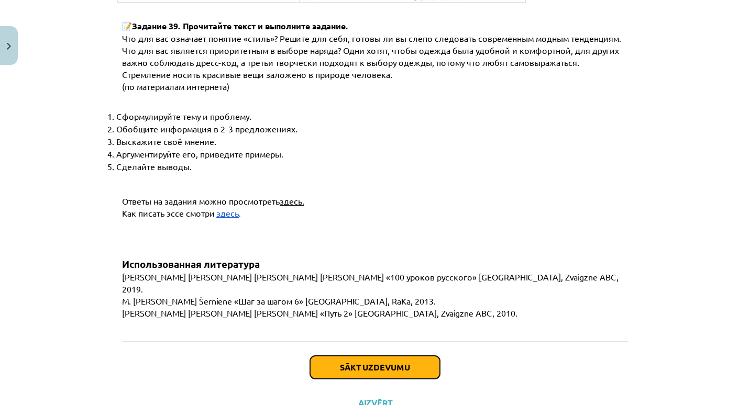
click at [348, 356] on button "Sākt uzdevumu" at bounding box center [375, 367] width 130 height 23
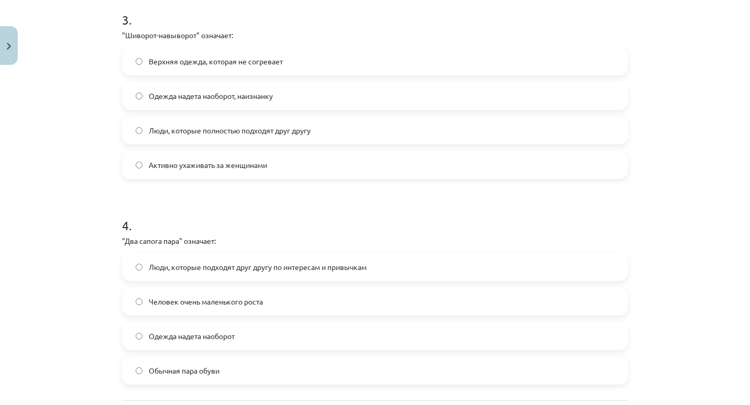
scroll to position [727, 0]
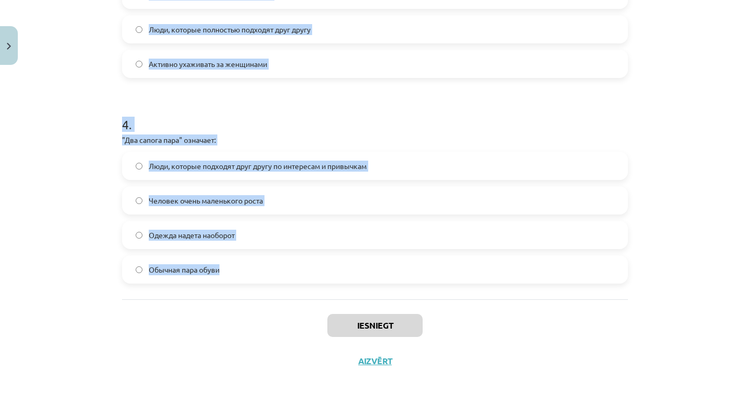
drag, startPoint x: 116, startPoint y: 203, endPoint x: 298, endPoint y: 287, distance: 200.2
copy form "1 . "Сапожник без сапог" означает: Люди, которые полностью подходят друг другу …"
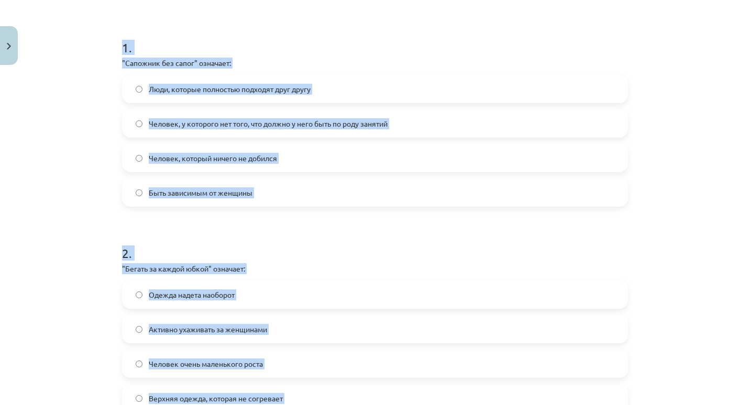
click at [276, 238] on h1 "2 ." at bounding box center [375, 244] width 506 height 32
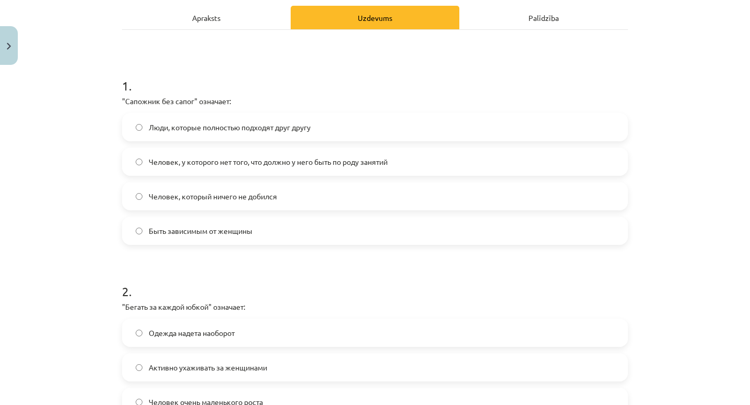
scroll to position [145, 0]
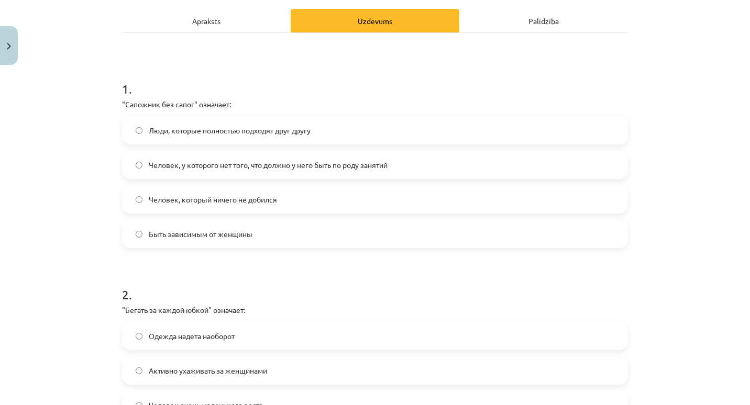
click at [221, 168] on span "Человек, у которого нет того, что должно у него быть по роду занятий" at bounding box center [268, 165] width 239 height 11
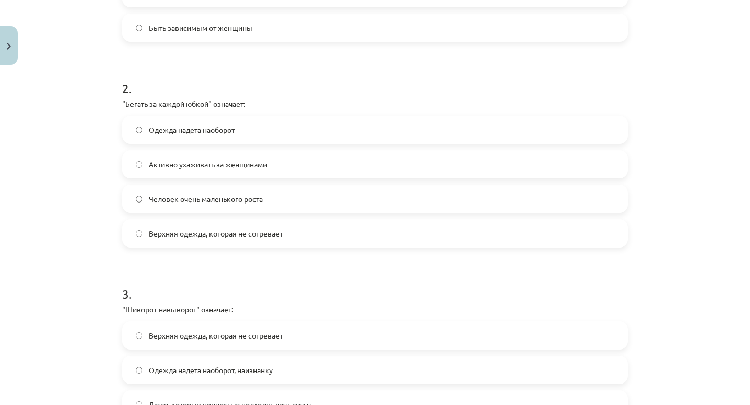
scroll to position [360, 0]
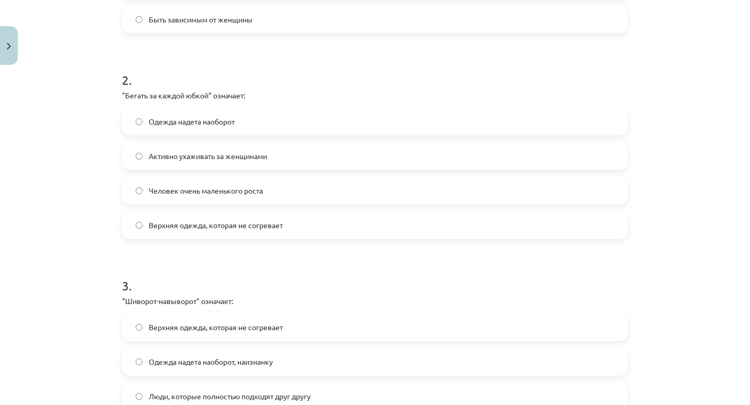
click at [214, 157] on span "Активно ухаживать за женщинами" at bounding box center [208, 156] width 118 height 11
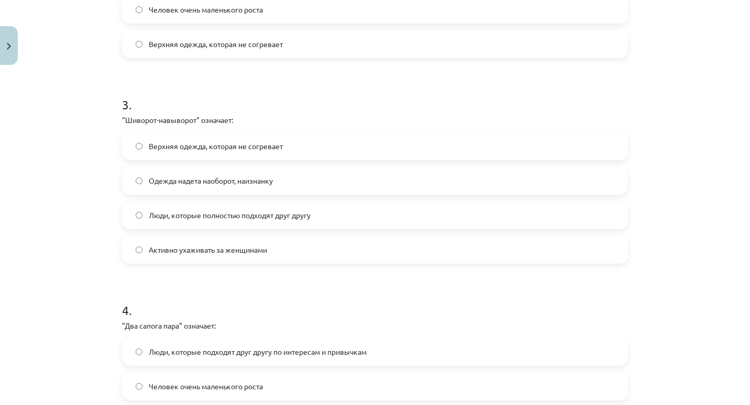
scroll to position [540, 0]
click at [295, 184] on label "Одежда надета наоборот, наизнанку" at bounding box center [375, 182] width 504 height 26
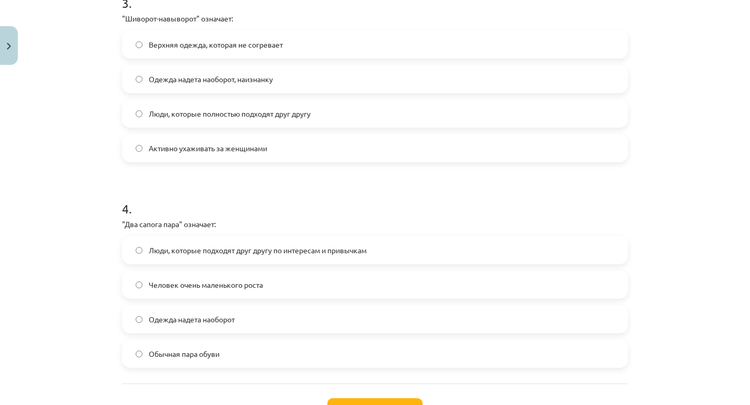
scroll to position [727, 0]
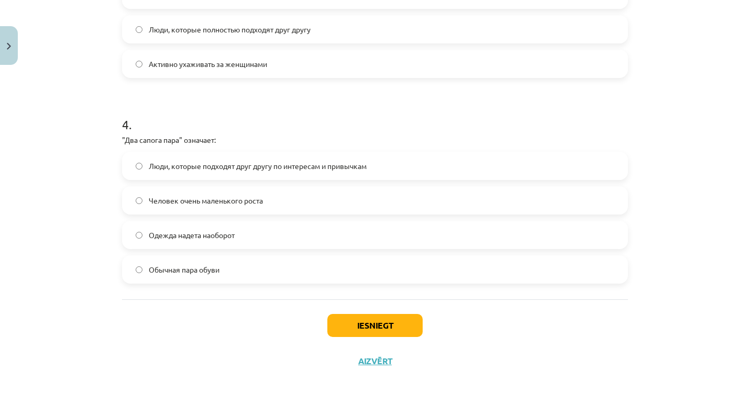
click at [239, 170] on span "Люди, которые подходят друг другу по интересам и привычкам" at bounding box center [258, 166] width 218 height 11
click at [352, 334] on button "Iesniegt" at bounding box center [374, 325] width 95 height 23
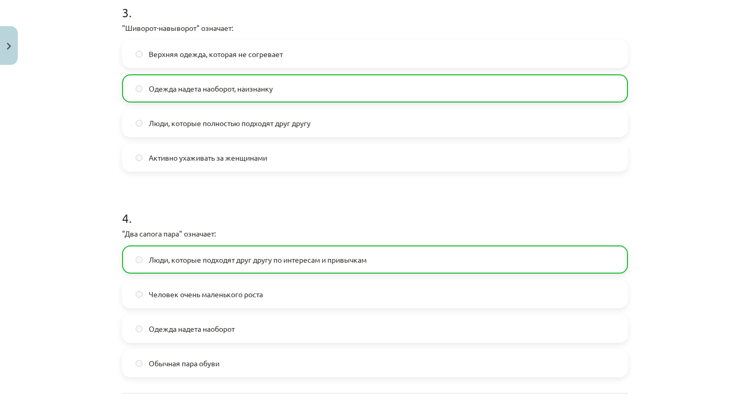
scroll to position [760, 0]
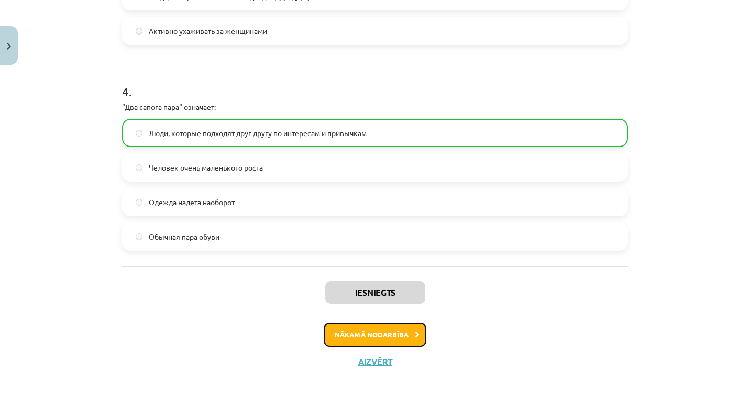
click at [341, 334] on button "Nākamā nodarbība" at bounding box center [375, 335] width 103 height 24
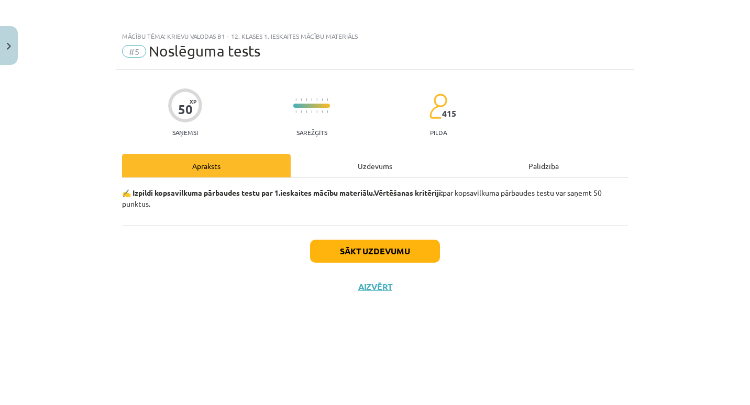
scroll to position [0, 0]
click at [342, 259] on button "Sākt uzdevumu" at bounding box center [375, 251] width 130 height 23
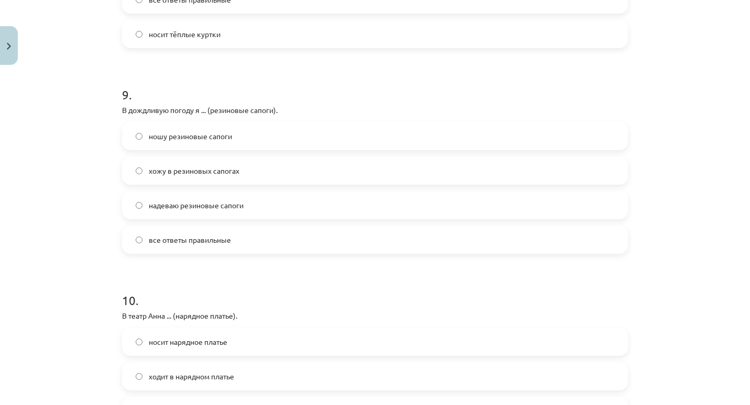
scroll to position [1962, 0]
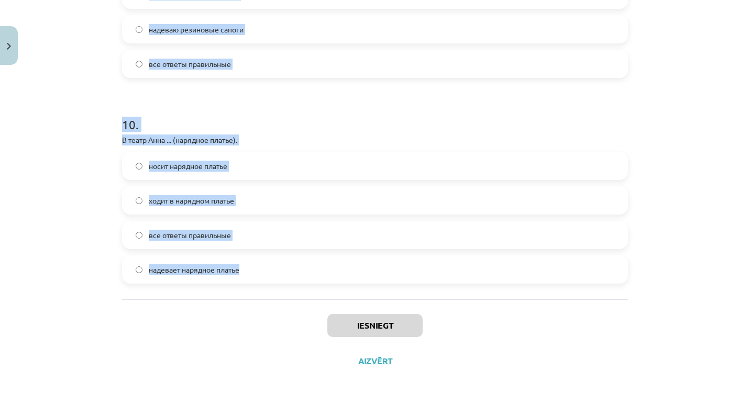
drag, startPoint x: 113, startPoint y: 230, endPoint x: 267, endPoint y: 268, distance: 158.6
copy form "1 . Классические галстуки шьют из… Синтетики Шёлка Льна Вельвета 2 . Что относи…"
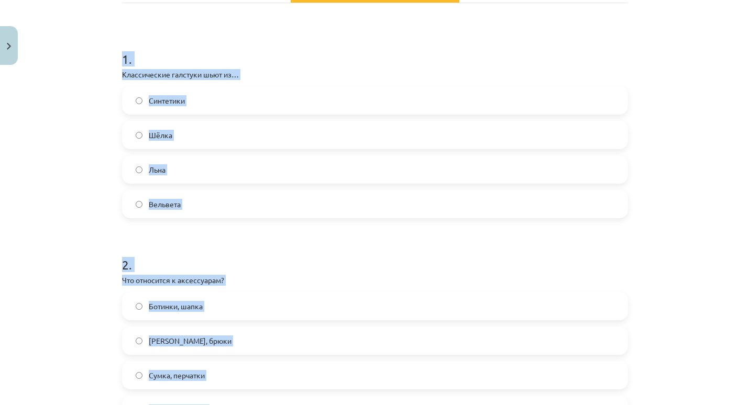
scroll to position [174, 0]
click at [288, 255] on h1 "2 ." at bounding box center [375, 256] width 506 height 32
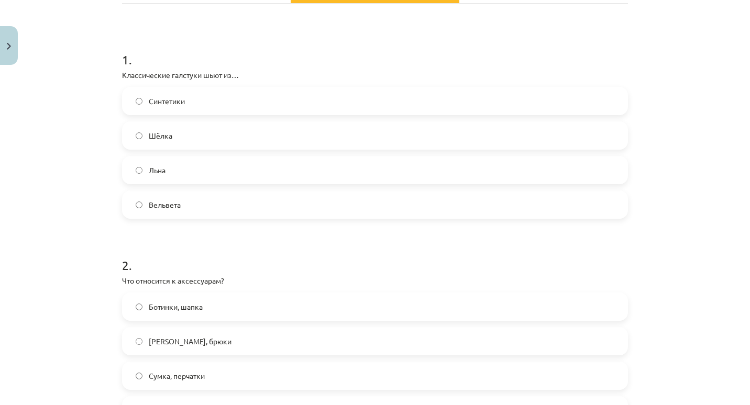
click at [210, 139] on label "Шёлка" at bounding box center [375, 136] width 504 height 26
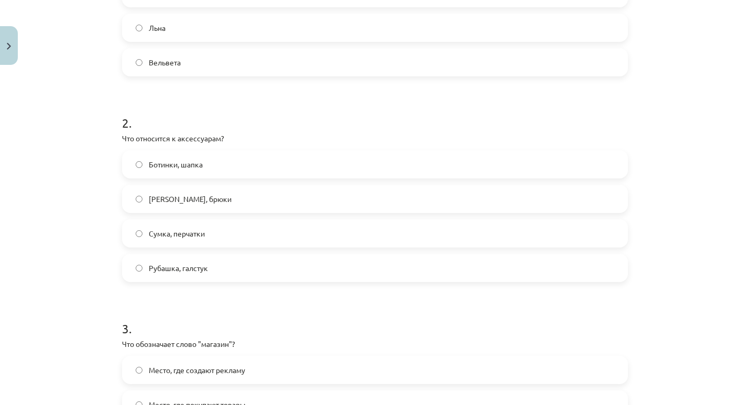
scroll to position [317, 0]
click at [184, 238] on span "Сумка, перчатки" at bounding box center [177, 233] width 56 height 11
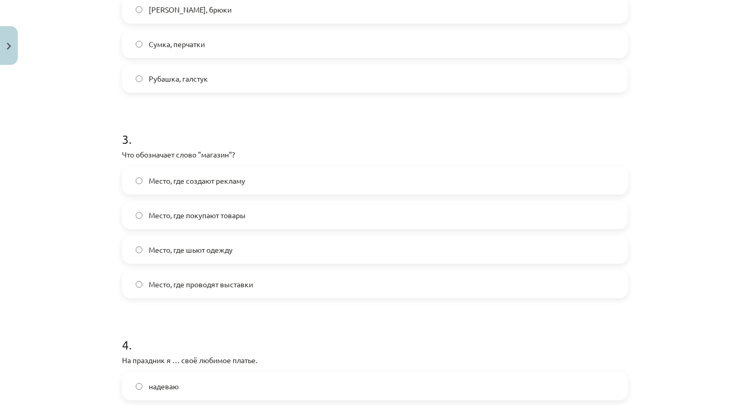
scroll to position [513, 0]
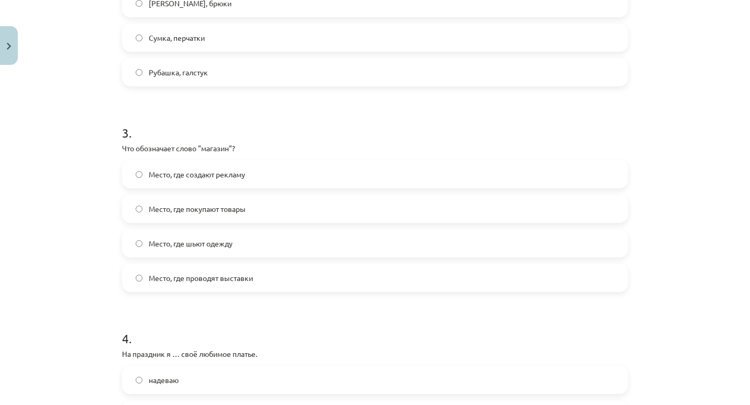
click at [231, 205] on span "Место, где покупают товары" at bounding box center [197, 209] width 97 height 11
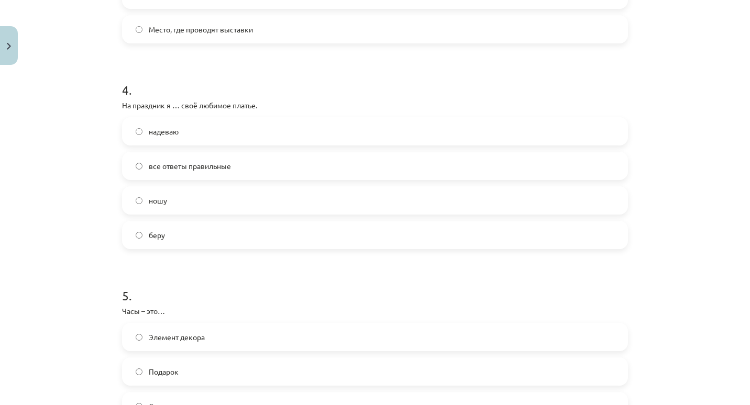
scroll to position [762, 0]
click at [149, 133] on span "надеваю" at bounding box center [164, 131] width 30 height 11
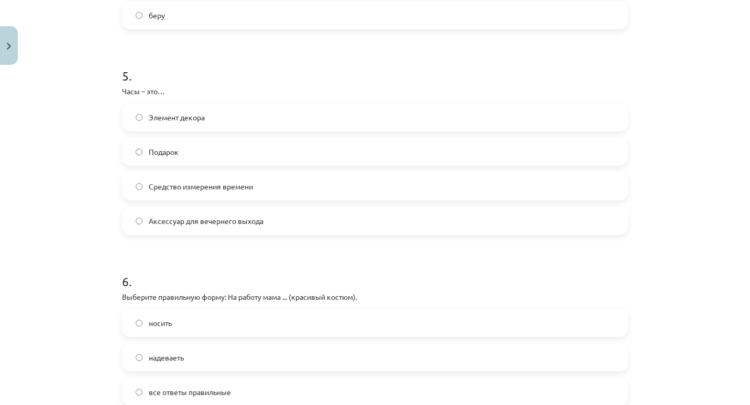
scroll to position [984, 0]
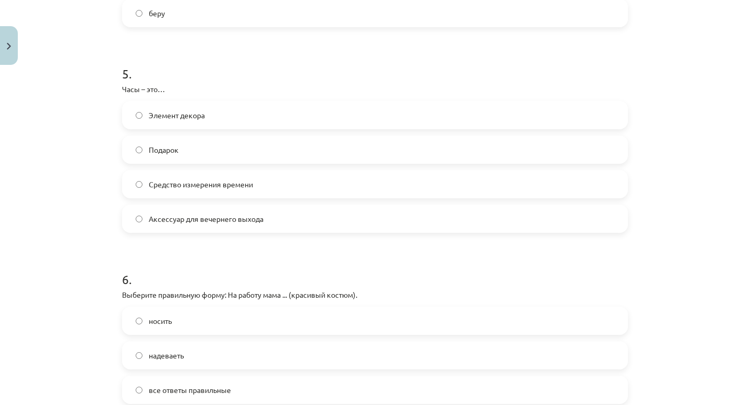
click at [214, 190] on label "Средство измерения времени" at bounding box center [375, 184] width 504 height 26
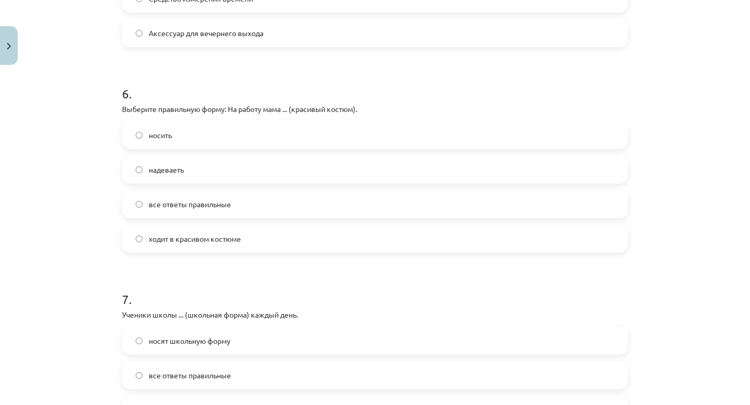
scroll to position [1176, 0]
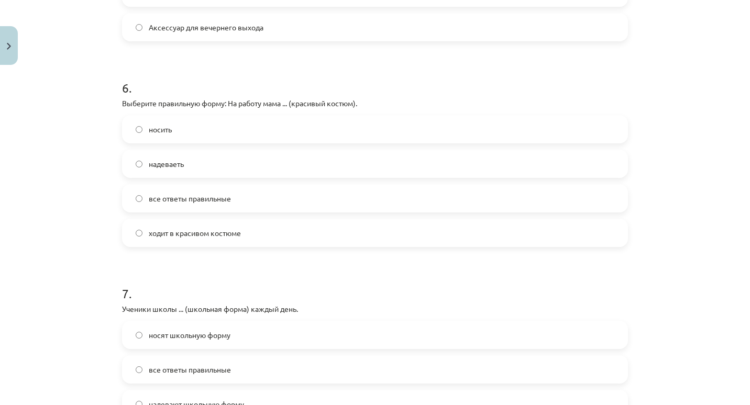
click at [182, 236] on span "ходит в красивом костюме" at bounding box center [195, 233] width 92 height 11
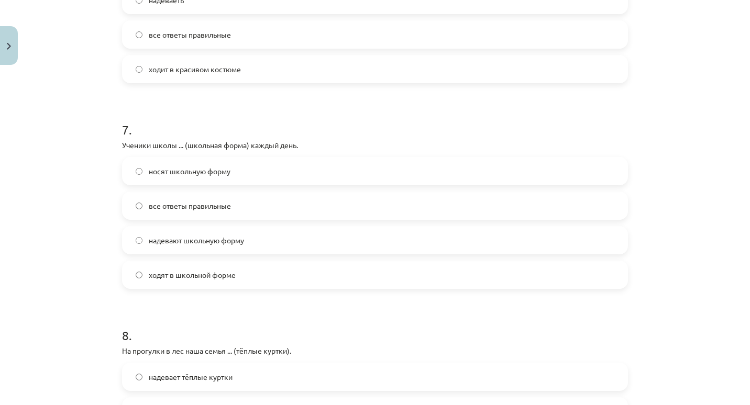
scroll to position [1346, 0]
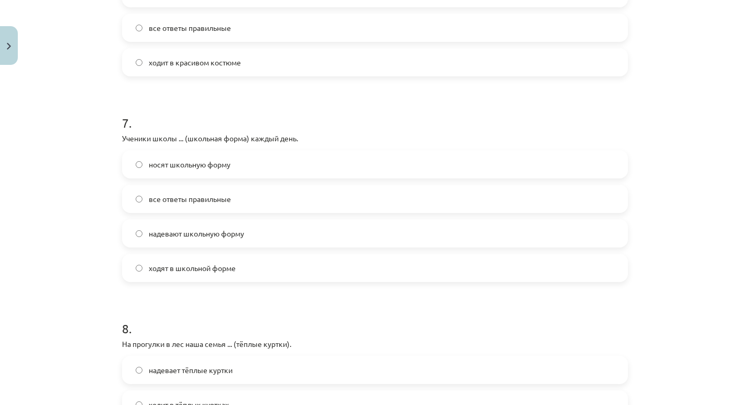
click at [182, 237] on span "надевают школьную форму" at bounding box center [196, 233] width 95 height 11
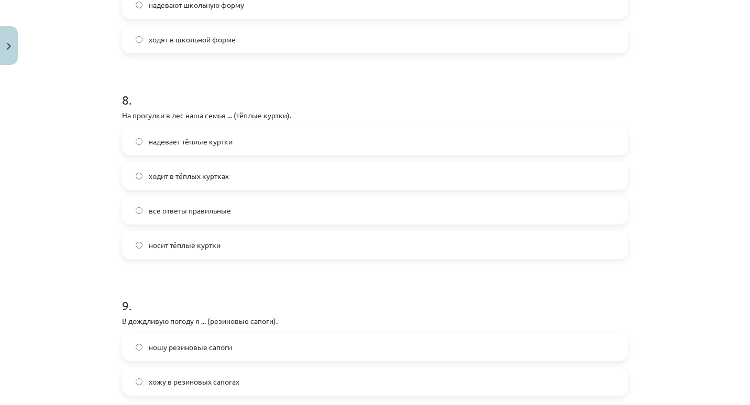
scroll to position [1576, 0]
click at [234, 205] on label "все ответы правильные" at bounding box center [375, 209] width 504 height 26
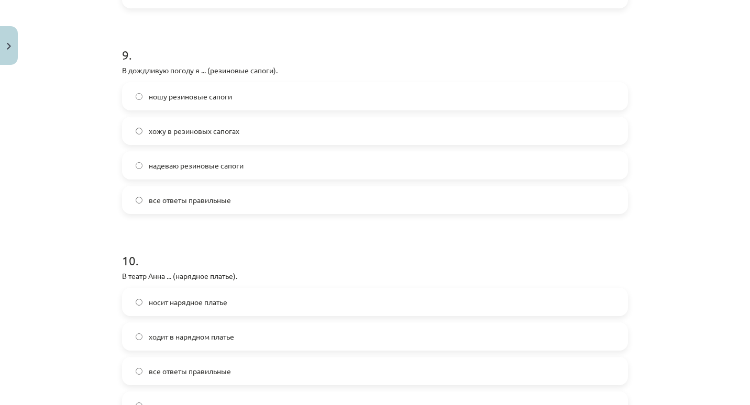
scroll to position [1762, 0]
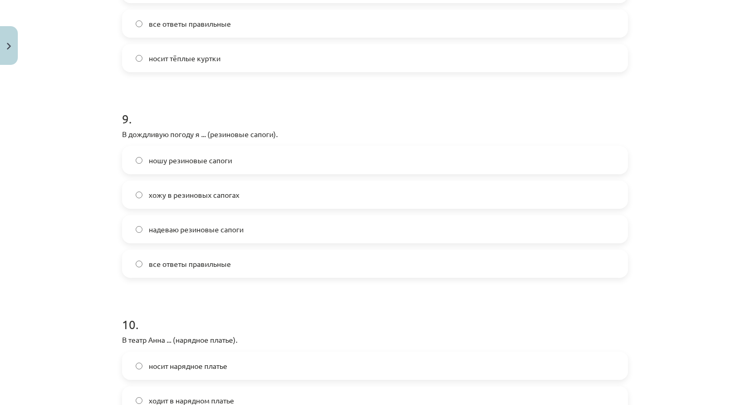
click at [157, 231] on span "надеваю резиновые сапоги" at bounding box center [196, 229] width 95 height 11
click at [171, 155] on label "ношу резиновые сапоги" at bounding box center [375, 160] width 504 height 26
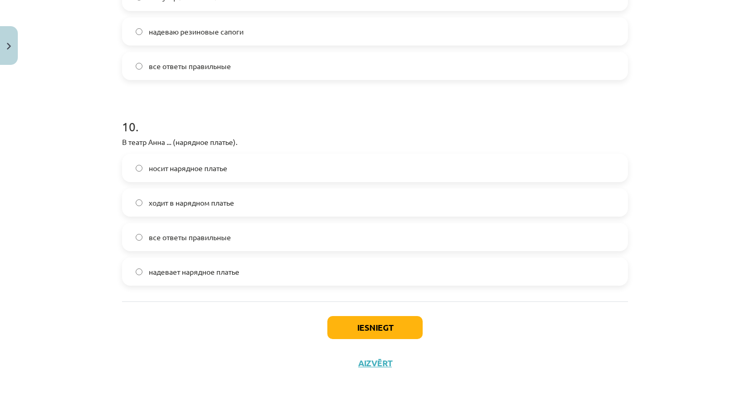
scroll to position [1962, 0]
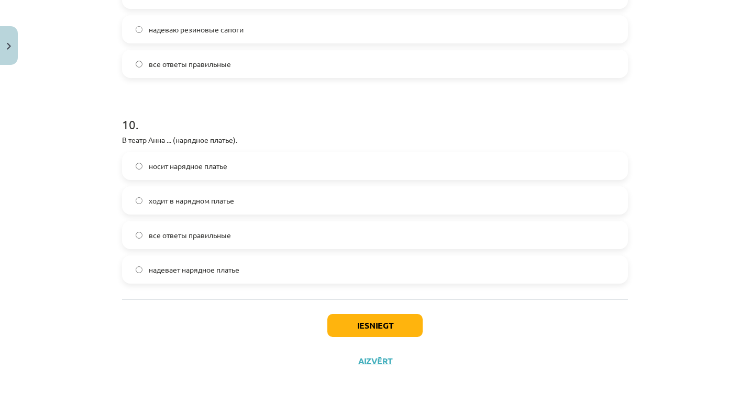
click at [185, 275] on label "надевает нарядное платье" at bounding box center [375, 270] width 504 height 26
click at [353, 319] on button "Iesniegt" at bounding box center [374, 325] width 95 height 23
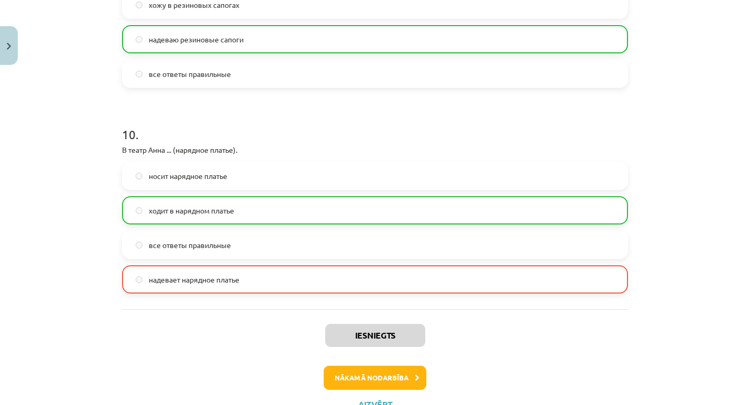
scroll to position [1995, 0]
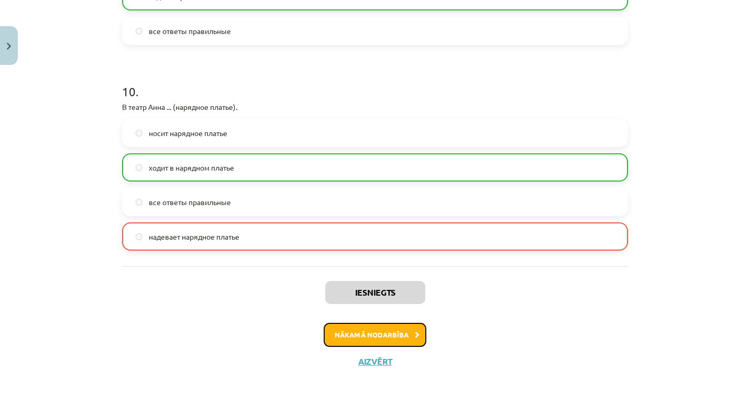
click at [351, 333] on button "Nākamā nodarbība" at bounding box center [375, 335] width 103 height 24
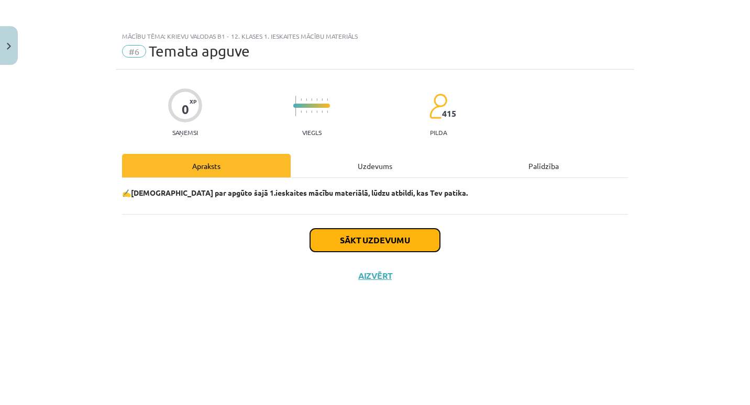
click at [343, 247] on button "Sākt uzdevumu" at bounding box center [375, 240] width 130 height 23
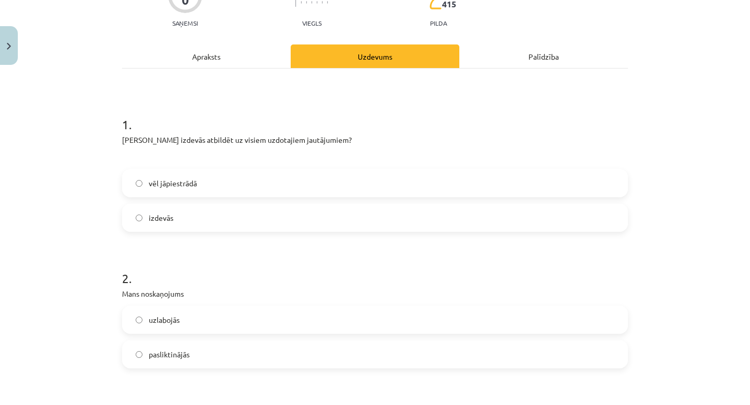
scroll to position [110, 0]
click at [289, 178] on label "vēl jāpiestrādā" at bounding box center [375, 183] width 504 height 26
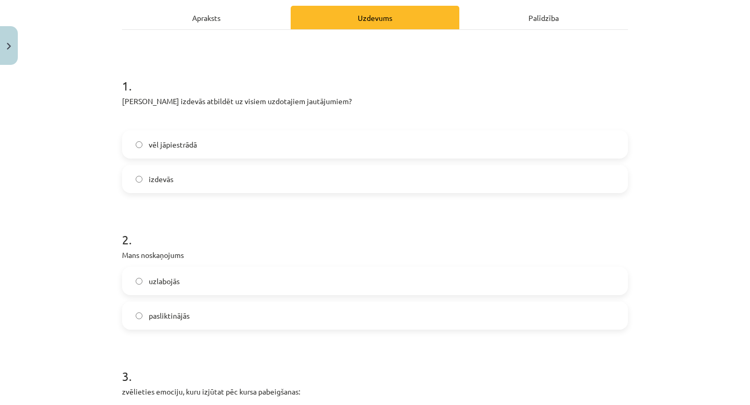
scroll to position [249, 0]
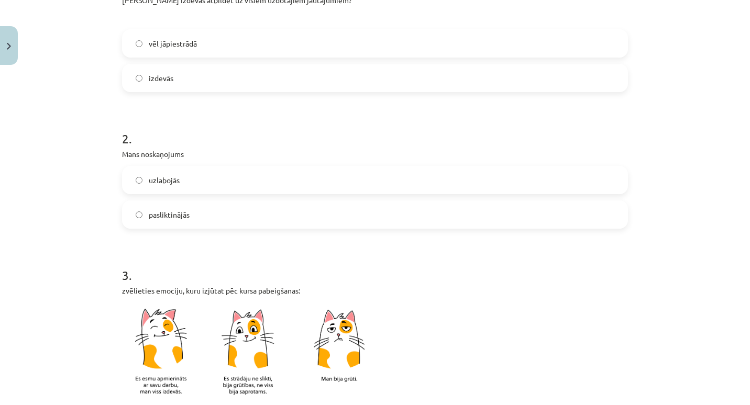
click at [259, 172] on label "uzlabojās" at bounding box center [375, 180] width 504 height 26
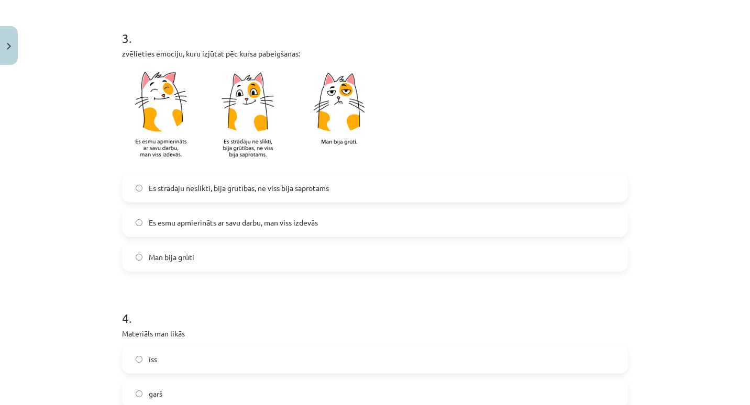
scroll to position [488, 0]
click at [282, 184] on span "Es strādāju neslikti, bija grūtības, ne viss bija saprotams" at bounding box center [239, 187] width 180 height 11
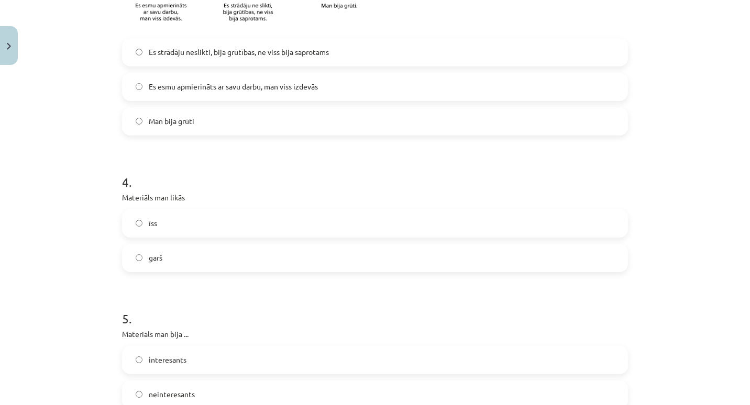
click at [262, 216] on label "īss" at bounding box center [375, 224] width 504 height 26
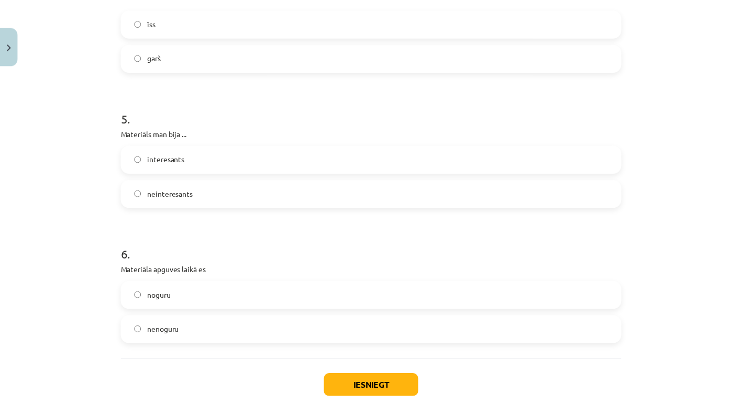
scroll to position [845, 0]
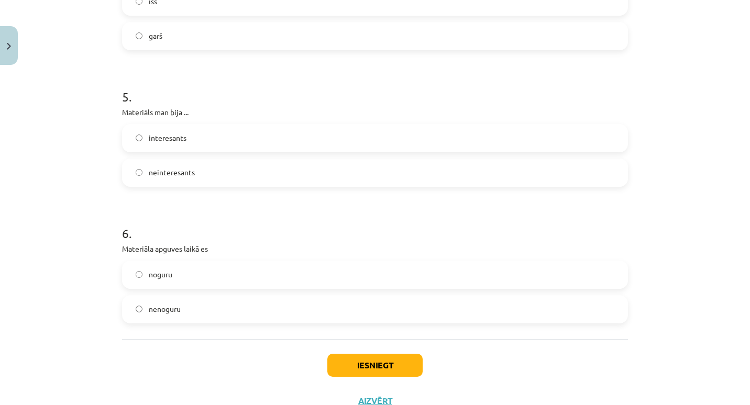
click at [248, 155] on div "interesants neinteresants" at bounding box center [375, 155] width 506 height 63
click at [245, 142] on label "interesants" at bounding box center [375, 138] width 504 height 26
click at [267, 272] on label "noguru" at bounding box center [375, 275] width 504 height 26
click at [336, 361] on button "Iesniegt" at bounding box center [374, 365] width 95 height 23
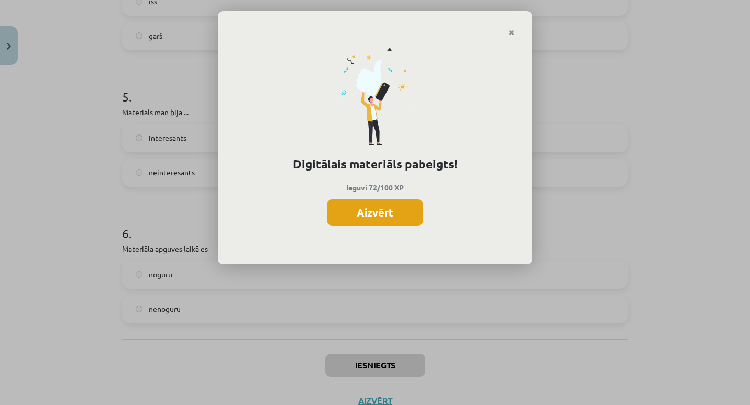
click at [363, 204] on button "Aizvērt" at bounding box center [375, 213] width 96 height 26
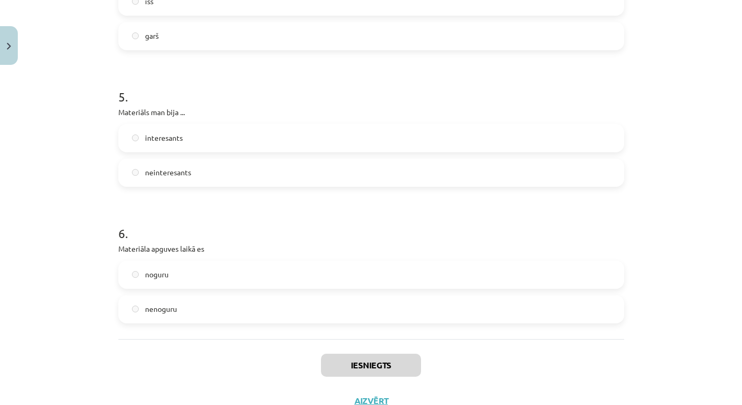
click at [307, 284] on label "noguru" at bounding box center [371, 275] width 504 height 26
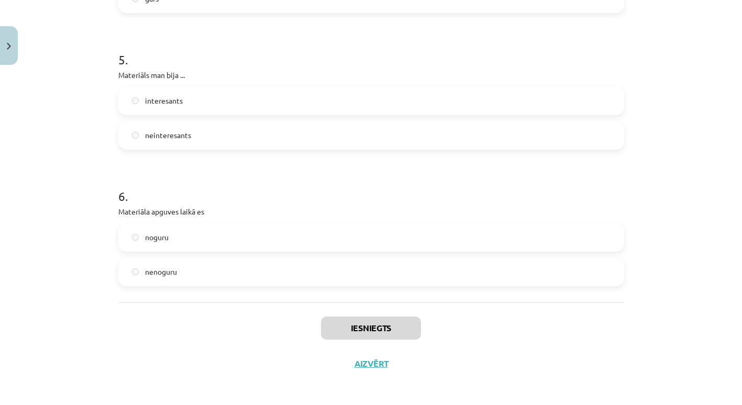
scroll to position [884, 0]
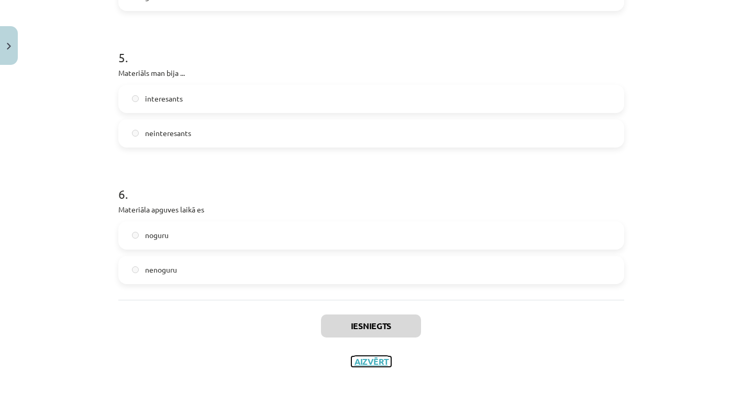
click at [358, 363] on button "Aizvērt" at bounding box center [372, 362] width 40 height 10
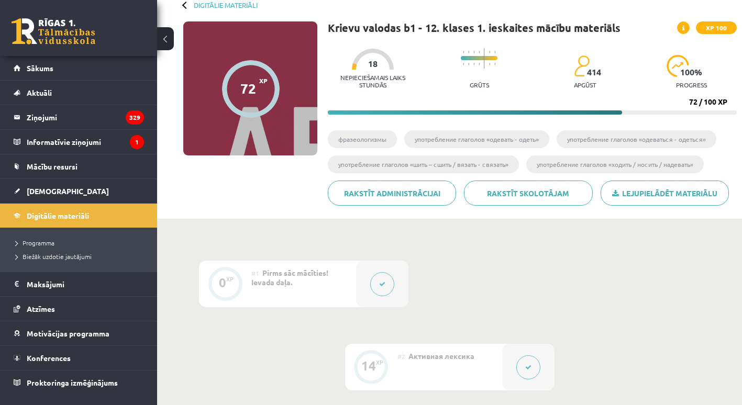
scroll to position [0, 0]
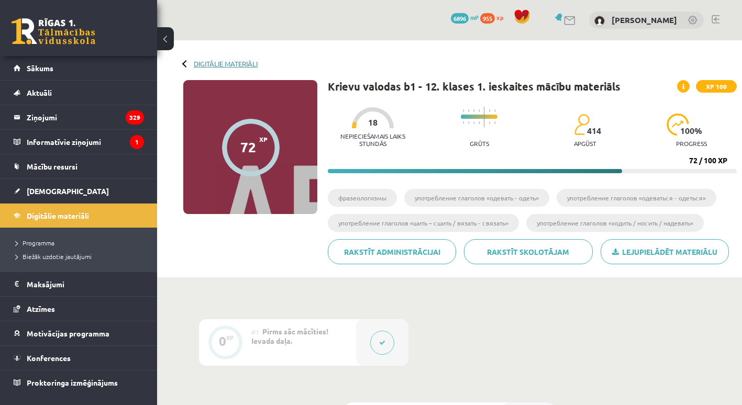
click at [211, 62] on link "Digitālie materiāli" at bounding box center [226, 64] width 64 height 8
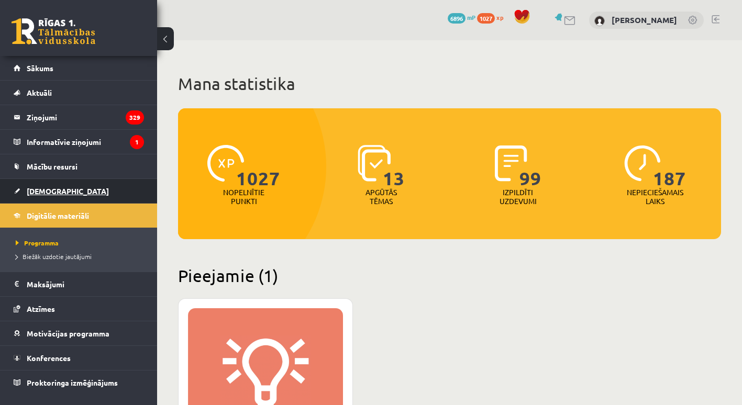
click at [39, 187] on link "[DEMOGRAPHIC_DATA]" at bounding box center [79, 191] width 130 height 24
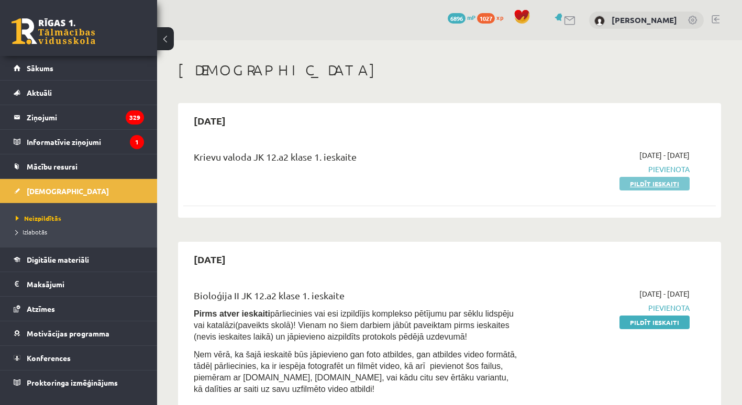
click at [633, 181] on link "Pildīt ieskaiti" at bounding box center [655, 184] width 70 height 14
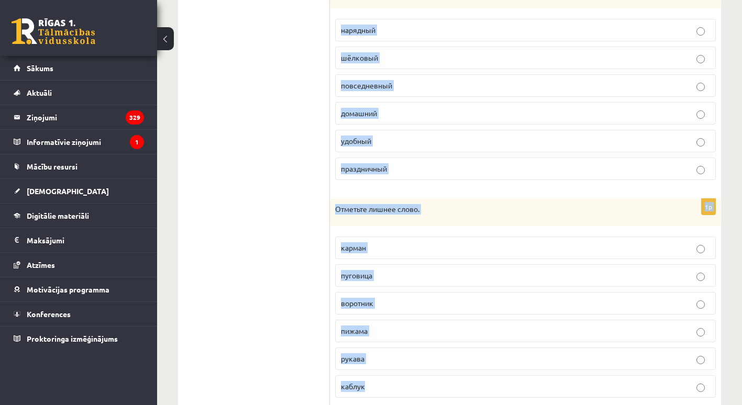
scroll to position [467, 0]
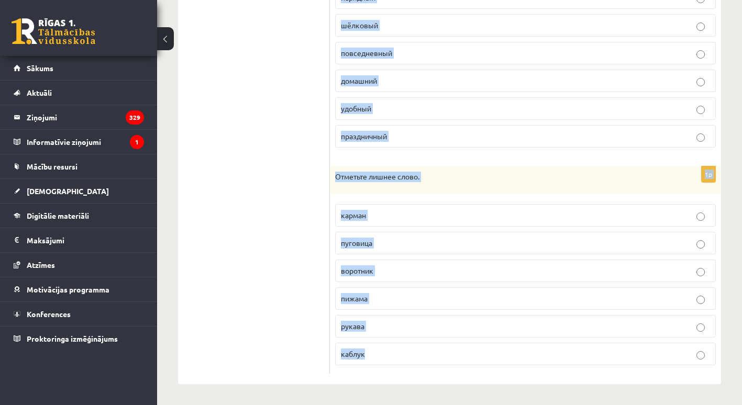
drag, startPoint x: 335, startPoint y: 100, endPoint x: 449, endPoint y: 366, distance: 289.4
click at [449, 366] on form "1p Отметьте лишнее слово. сандалии туфли босоножки [GEOGRAPHIC_DATA] сапоги кро…" at bounding box center [526, 47] width 370 height 653
copy form "Отметьте лишнее слово. сандалии туфли босоножки галстук сапоги кроссовки 1p Отм…"
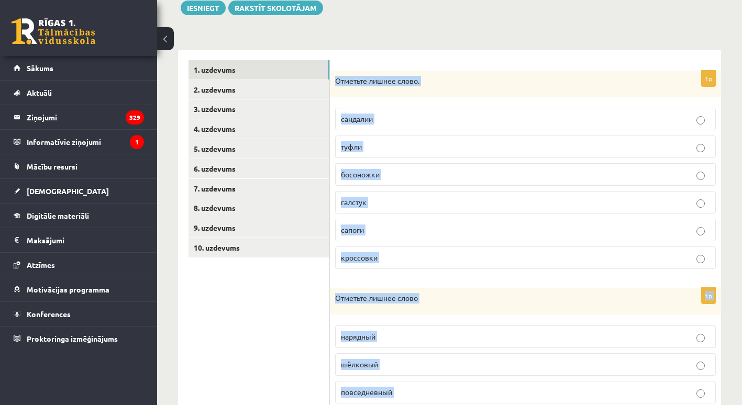
scroll to position [127, 0]
click at [368, 202] on p "галстук" at bounding box center [525, 203] width 369 height 11
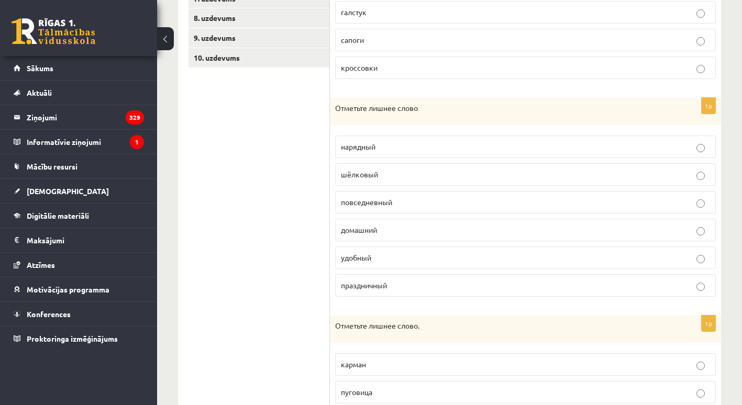
scroll to position [319, 0]
click at [377, 178] on span "шёлковый" at bounding box center [359, 173] width 37 height 9
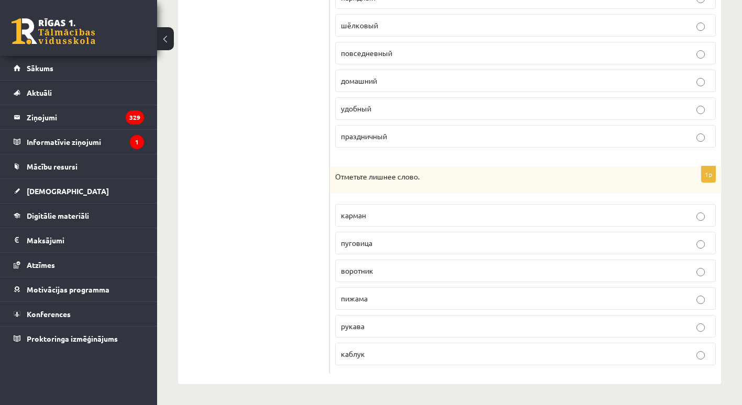
click at [374, 298] on p "пижама" at bounding box center [525, 298] width 369 height 11
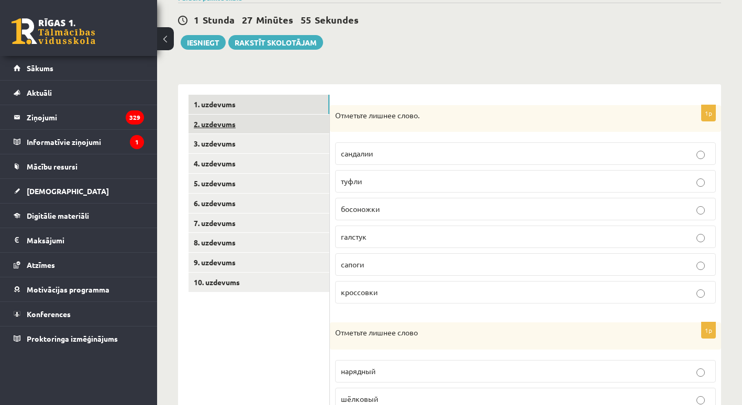
click at [249, 125] on link "2. uzdevums" at bounding box center [259, 124] width 141 height 19
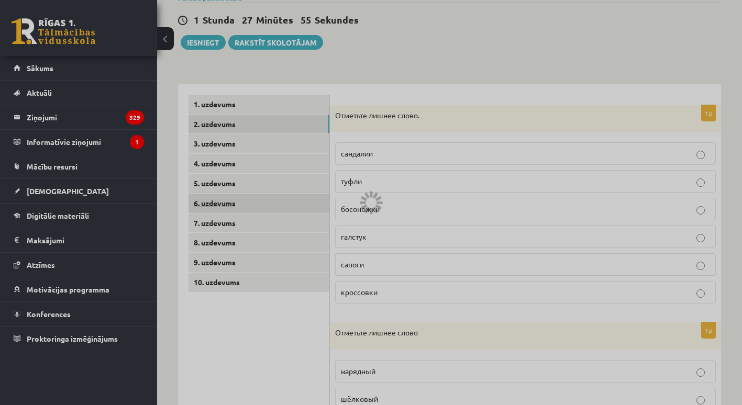
scroll to position [89, 0]
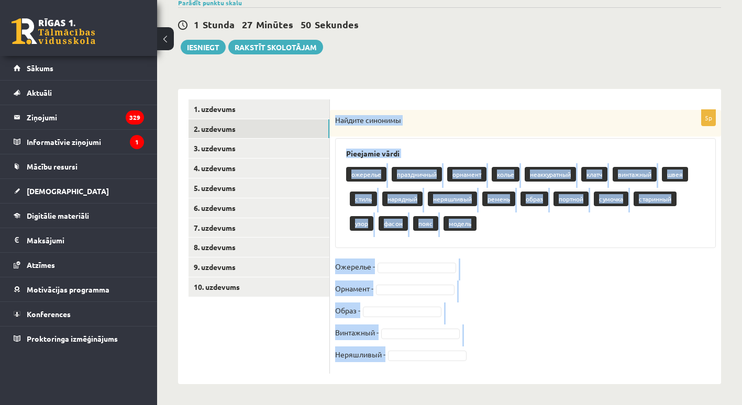
drag, startPoint x: 335, startPoint y: 119, endPoint x: 512, endPoint y: 360, distance: 299.5
click at [512, 360] on div "5p Найдите синонимы Pieejamie vārdi ожерелье праздничный орнамент колье неаккур…" at bounding box center [525, 242] width 391 height 264
copy div "Найдите синонимы Pieejamie vārdi ожерелье праздничный орнамент колье неаккуратн…"
click at [495, 310] on fieldset "Ожерелье - Орнамент - Образ - Винтажный - Неряшливый -" at bounding box center [525, 314] width 381 height 110
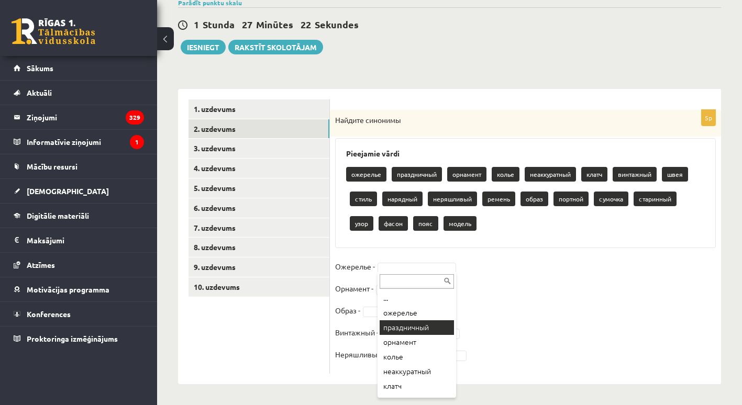
scroll to position [12, 0]
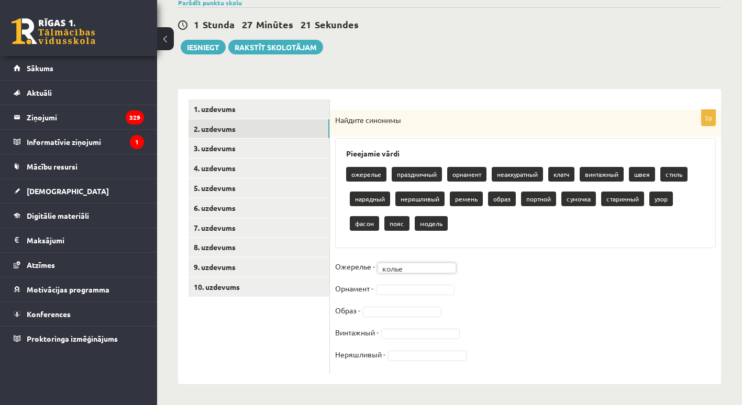
click at [493, 335] on fieldset "Ожерелье - колье ***** Орнамент - Образ - Винтажный - Неряшливый -" at bounding box center [525, 314] width 381 height 110
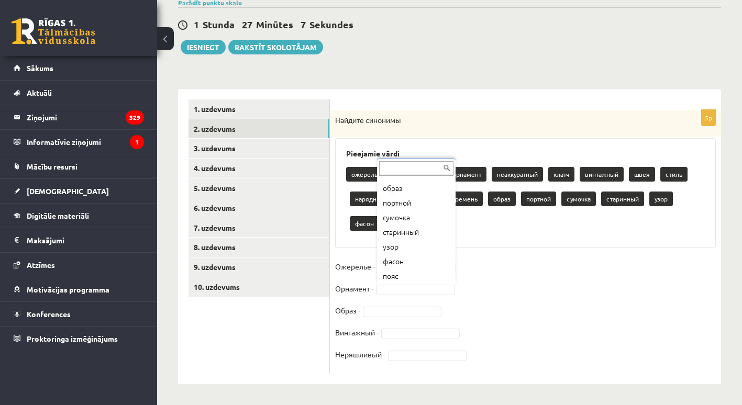
scroll to position [173, 0]
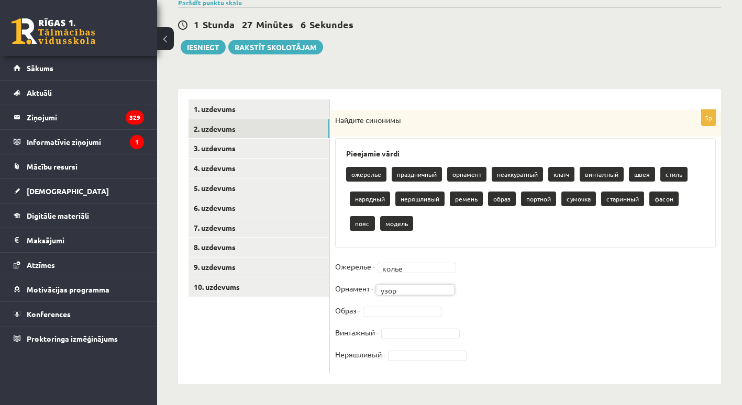
click at [480, 307] on fieldset "Ожерелье - колье ***** Орнамент - узор **** Образ - Винтажный - Неряшливый -" at bounding box center [525, 314] width 381 height 110
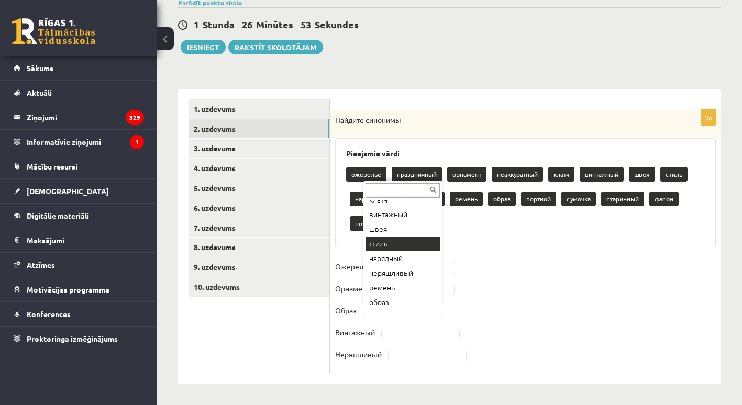
scroll to position [64, 0]
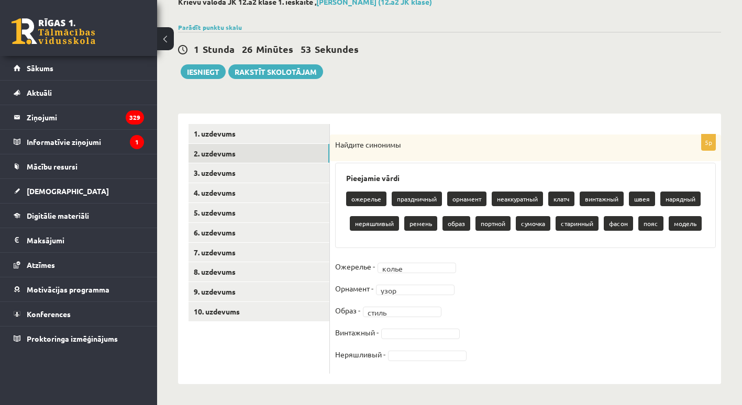
click at [484, 311] on fieldset "Ожерелье - колье ***** Орнамент - узор **** Образ - стиль ***** Винтажный - Нер…" at bounding box center [525, 314] width 381 height 110
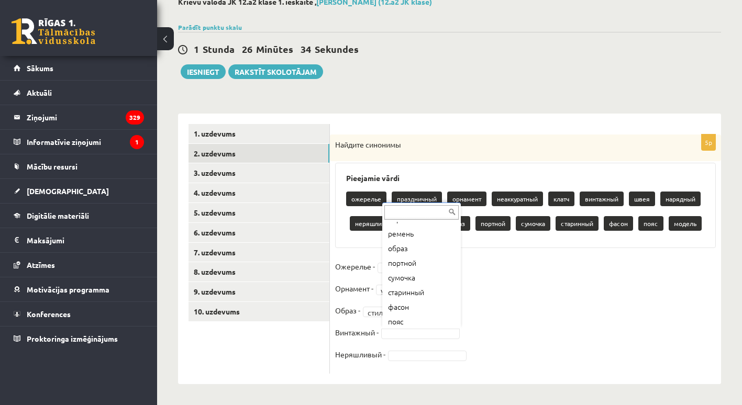
scroll to position [150, 0]
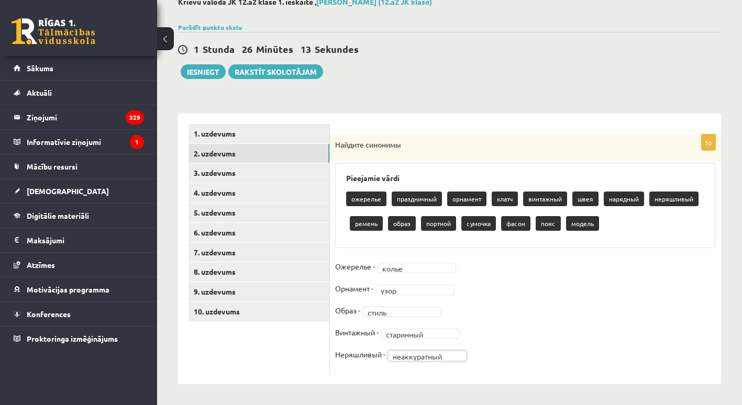
click at [524, 332] on fieldset "**********" at bounding box center [525, 314] width 381 height 110
click at [294, 174] on link "3. uzdevums" at bounding box center [259, 172] width 141 height 19
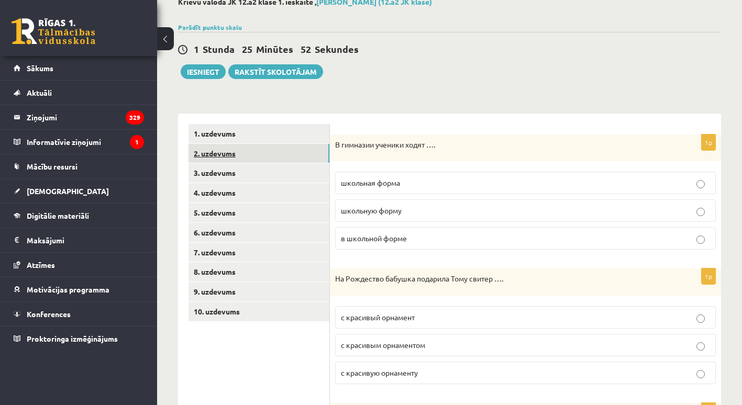
click at [258, 156] on link "2. uzdevums" at bounding box center [259, 153] width 141 height 19
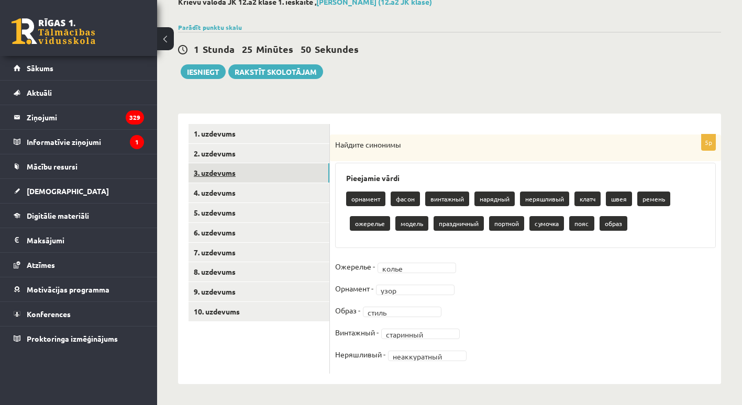
click at [253, 167] on link "3. uzdevums" at bounding box center [259, 172] width 141 height 19
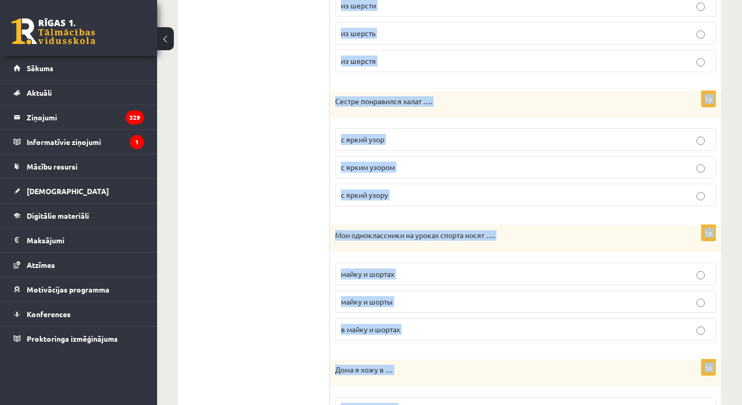
scroll to position [1158, 0]
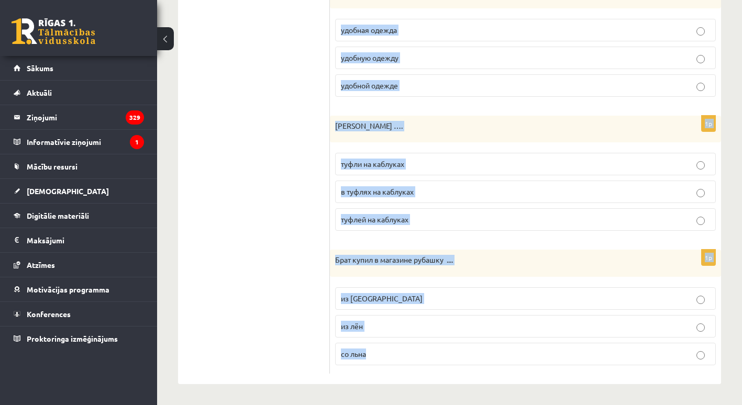
drag, startPoint x: 335, startPoint y: 208, endPoint x: 451, endPoint y: 372, distance: 201.0
copy form "В гимназии ученики ходят …. школьная форма школьную форму в школьной форме 1p Н…"
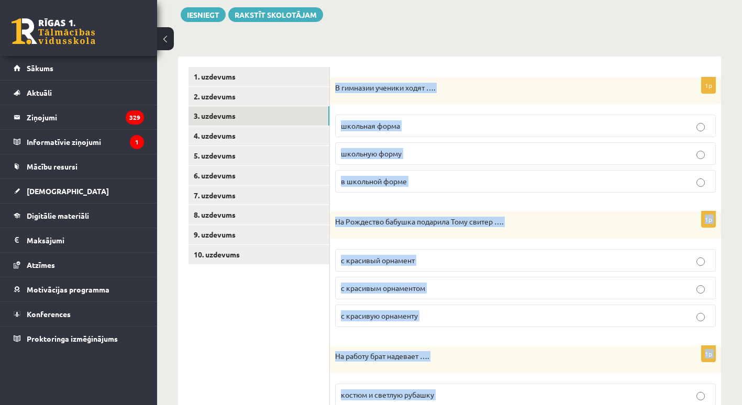
scroll to position [120, 0]
click at [387, 180] on span "в школьной форме" at bounding box center [374, 181] width 66 height 9
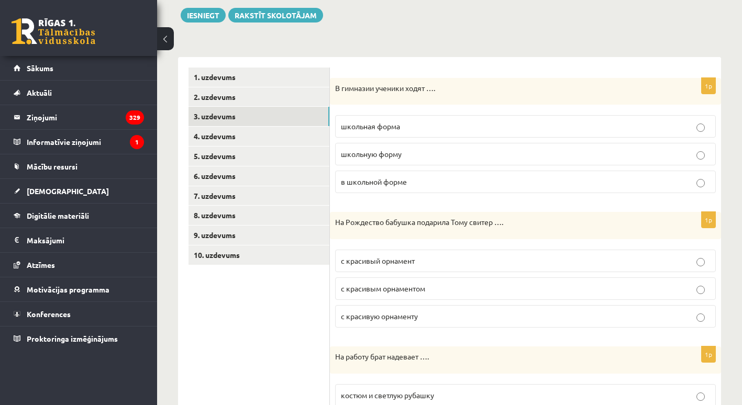
click at [425, 289] on span "с красивым орнаментом" at bounding box center [383, 288] width 84 height 9
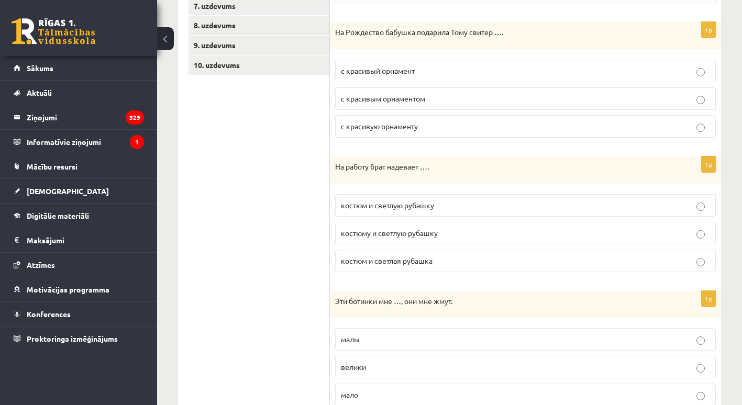
scroll to position [370, 0]
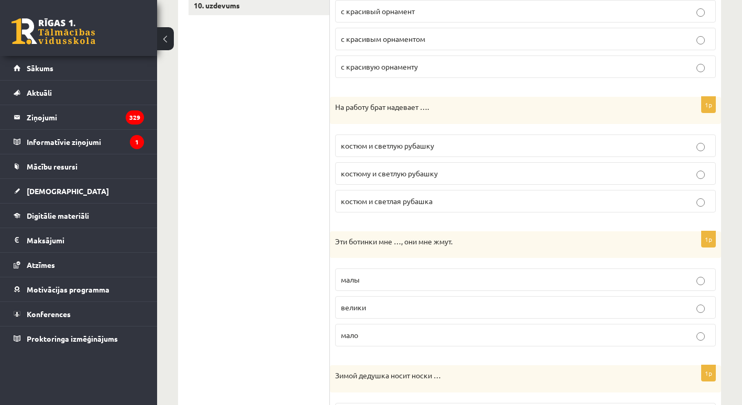
click at [381, 147] on span "костюм и светлую рубашку" at bounding box center [387, 145] width 93 height 9
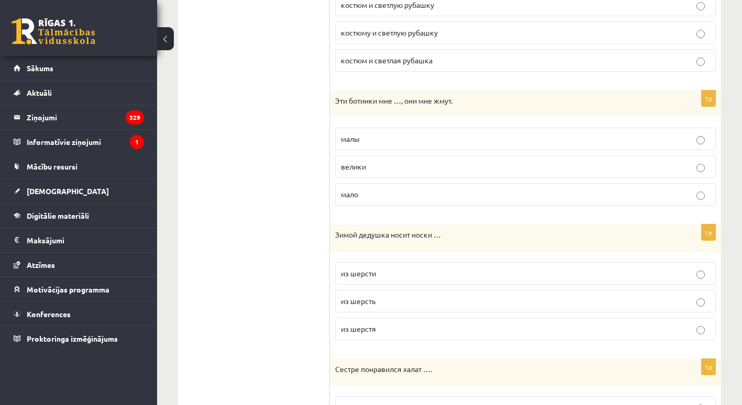
scroll to position [512, 0]
click at [372, 144] on p "малы" at bounding box center [525, 138] width 369 height 11
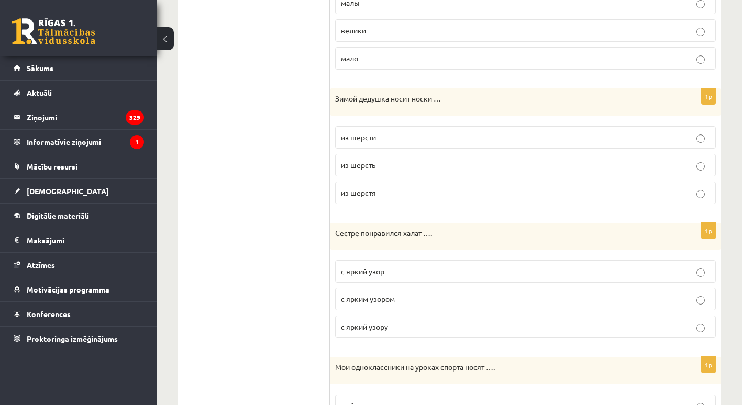
scroll to position [648, 0]
click at [362, 140] on span "из шерсти" at bounding box center [358, 136] width 35 height 9
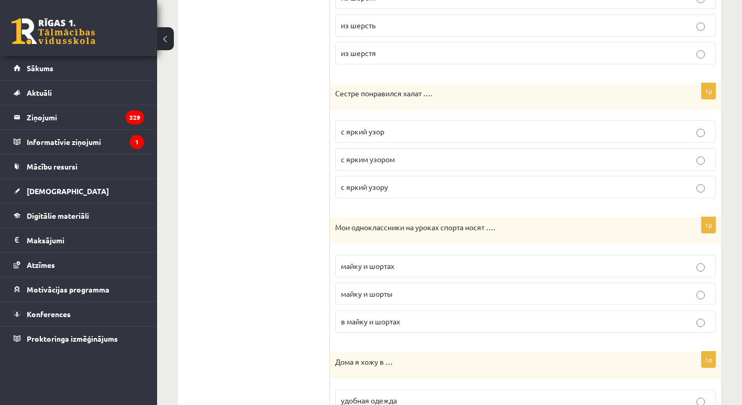
scroll to position [789, 0]
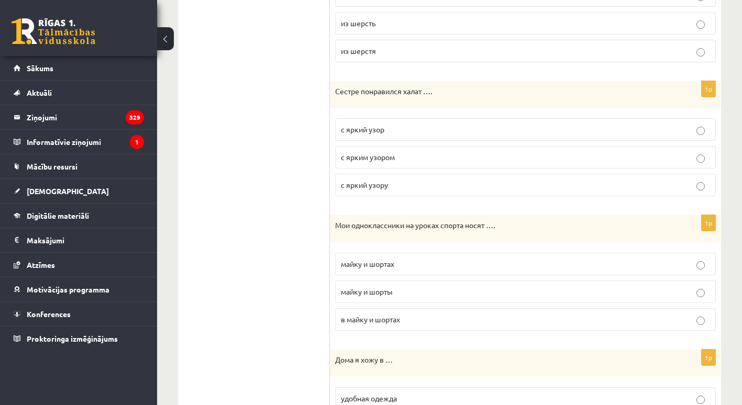
click at [388, 162] on p "с ярким узором" at bounding box center [525, 157] width 369 height 11
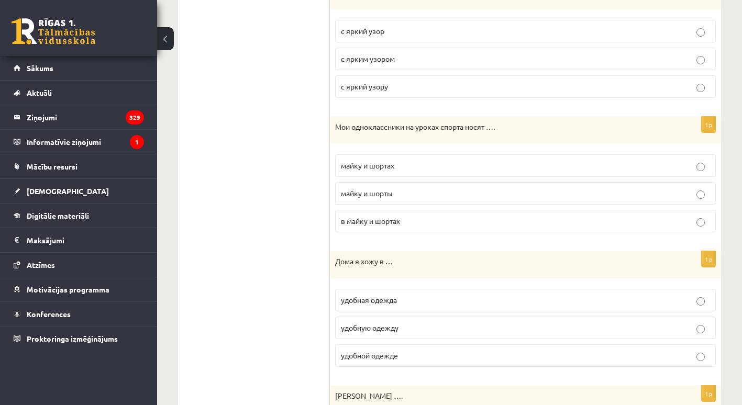
scroll to position [900, 0]
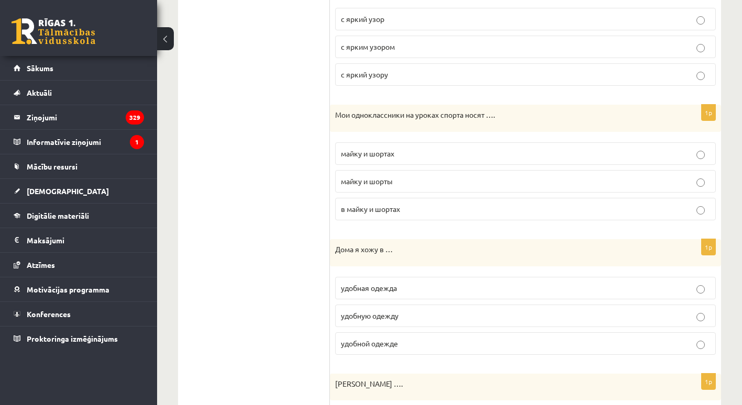
click at [415, 158] on p "майку и шортах" at bounding box center [525, 153] width 369 height 11
click at [405, 177] on p "майку и шорты" at bounding box center [525, 181] width 369 height 11
click at [424, 197] on fieldset "майку и шортах майку и шорты в майку и шортах" at bounding box center [525, 180] width 381 height 86
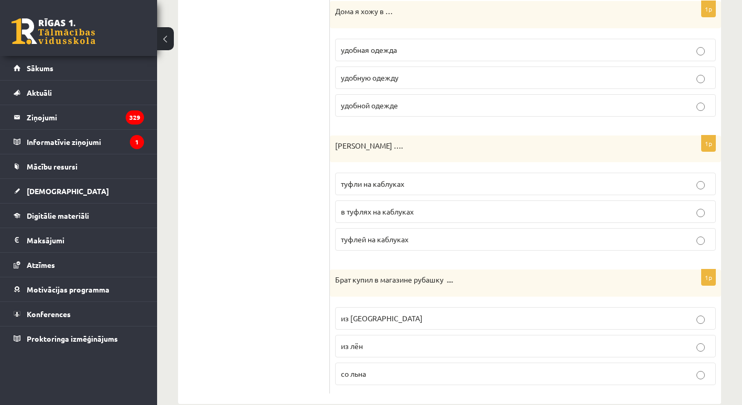
scroll to position [1136, 0]
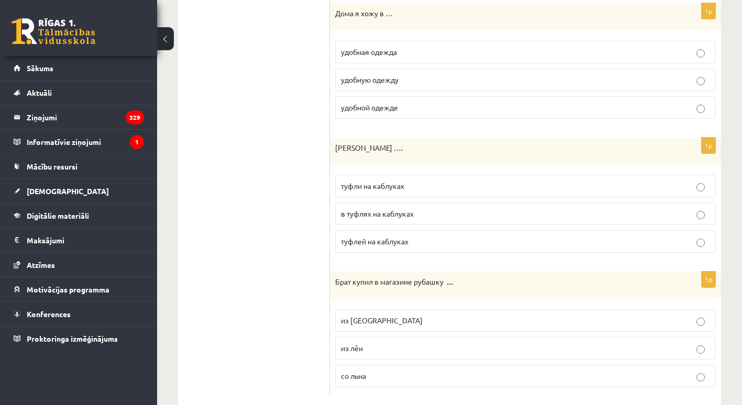
click at [389, 185] on span "туфли на каблуках" at bounding box center [372, 185] width 63 height 9
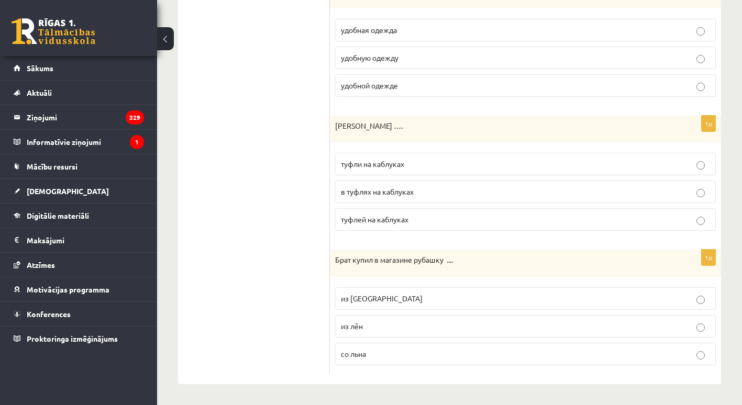
click at [363, 301] on span "из льна" at bounding box center [382, 298] width 82 height 9
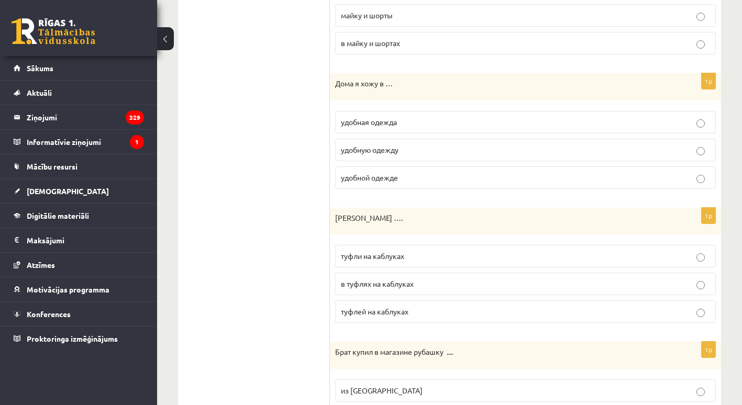
scroll to position [1066, 0]
click at [372, 148] on span "удобную одежду" at bounding box center [370, 150] width 58 height 9
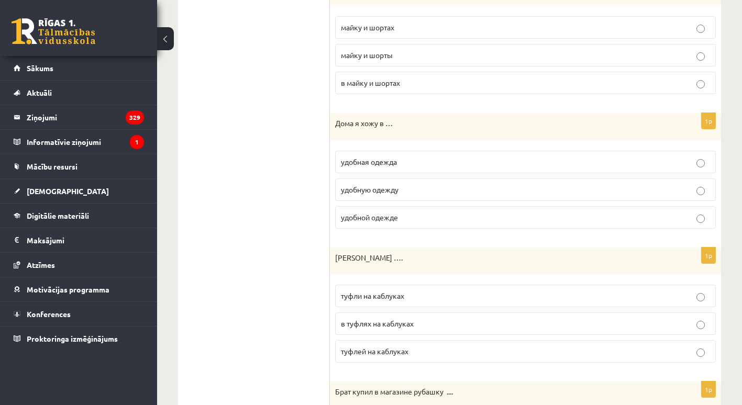
scroll to position [1025, 0]
click at [380, 221] on span "удобной одежде" at bounding box center [369, 218] width 57 height 9
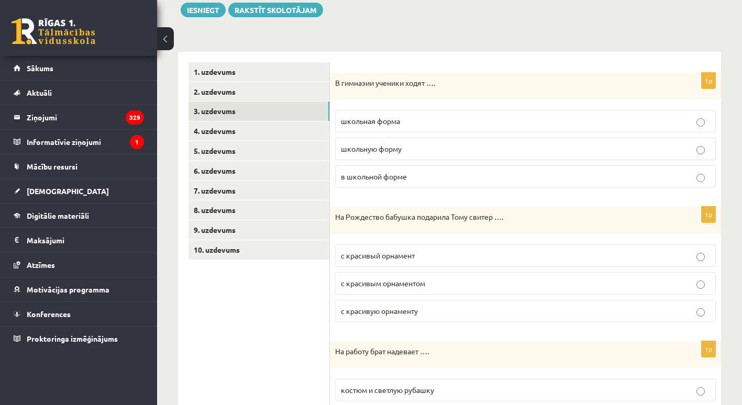
scroll to position [125, 0]
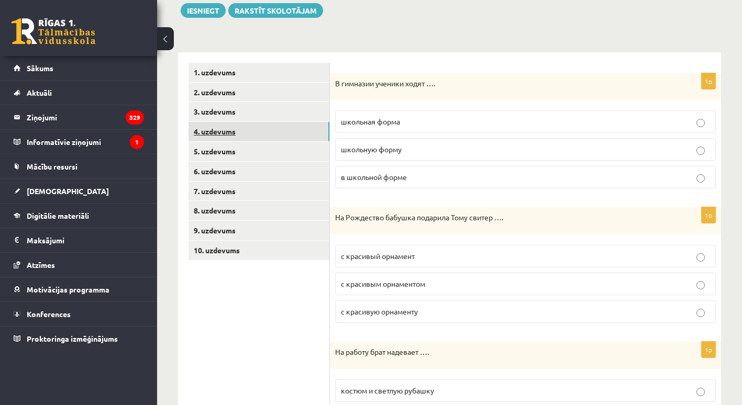
click at [239, 134] on link "4. uzdevums" at bounding box center [259, 131] width 141 height 19
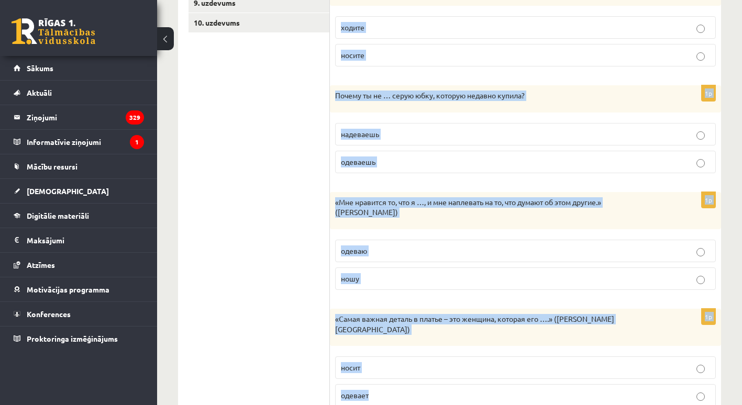
scroll to position [385, 0]
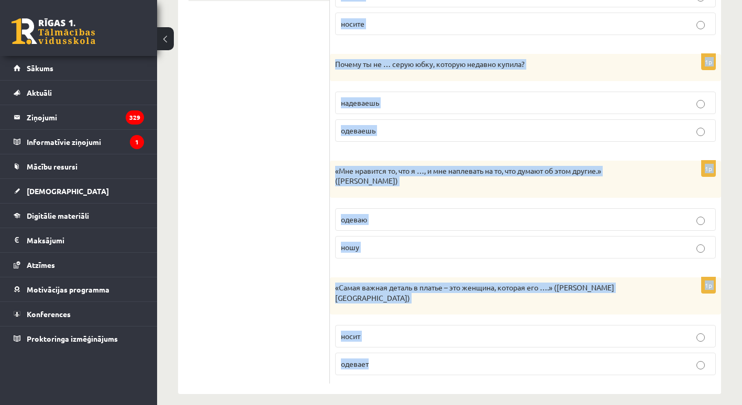
drag, startPoint x: 339, startPoint y: 192, endPoint x: 469, endPoint y: 372, distance: 221.7
click at [469, 372] on div "Выберите правильный глагол 1p На прогулку я … джинсы и кроссовки. одеваю надева…" at bounding box center [525, 93] width 391 height 601
copy form "Выберите правильный глагол 1p На прогулку я … джинсы и кроссовки. одеваю надева…"
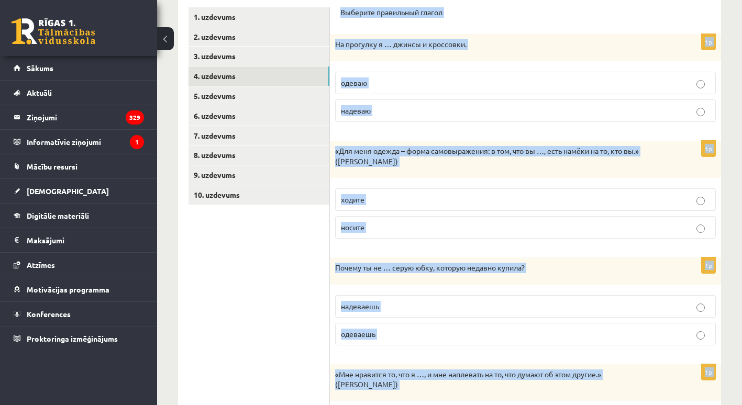
scroll to position [179, 0]
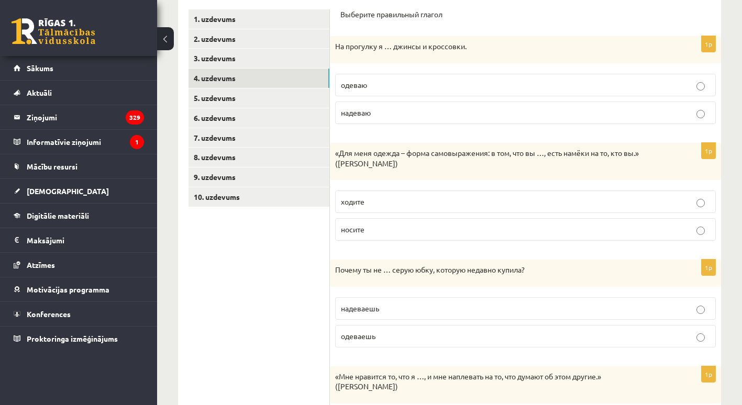
click at [277, 294] on ul "1. uzdevums 2. uzdevums 3. uzdevums 4. uzdevums 5. uzdevums 6. uzdevums 7. uzde…" at bounding box center [259, 299] width 141 height 580
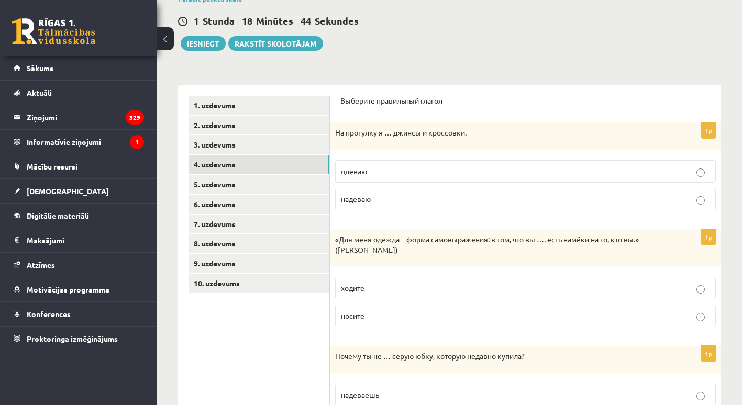
scroll to position [92, 0]
click at [376, 200] on p "надеваю" at bounding box center [525, 199] width 369 height 11
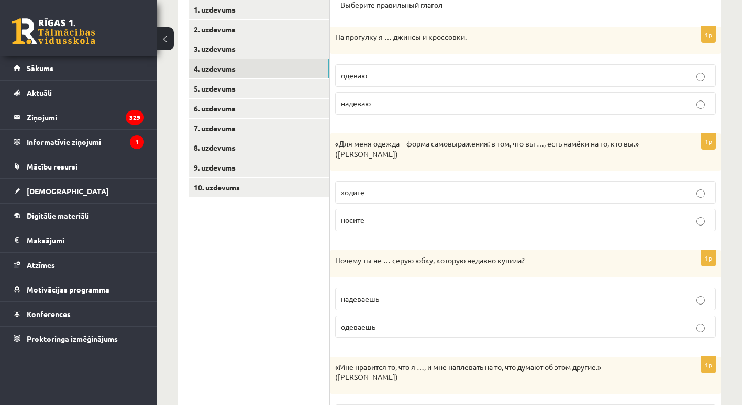
scroll to position [220, 0]
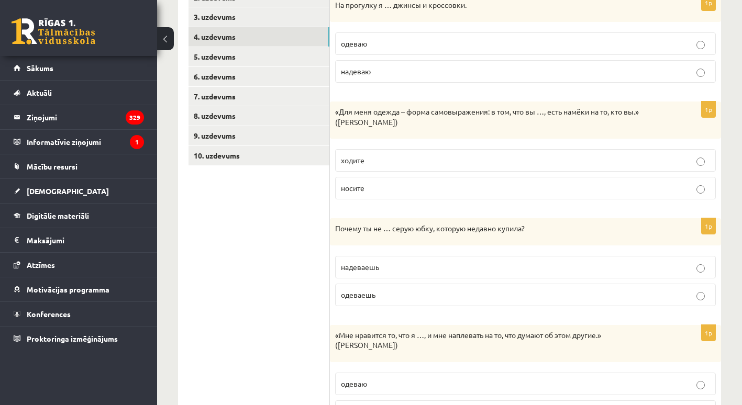
click at [371, 193] on p "носите" at bounding box center [525, 188] width 369 height 11
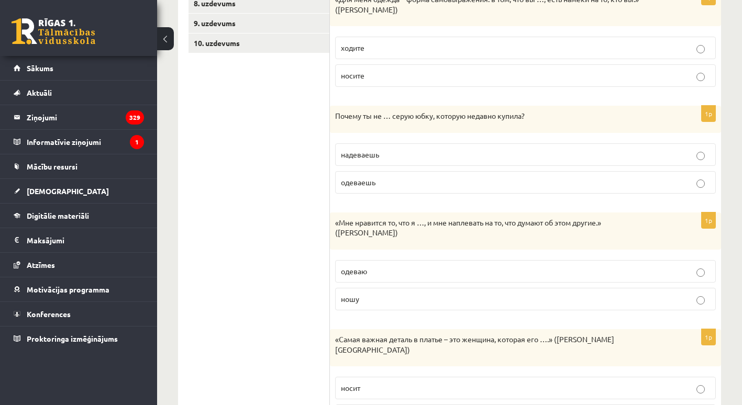
scroll to position [333, 0]
click at [375, 158] on span "надеваешь" at bounding box center [360, 153] width 38 height 9
click at [367, 292] on label "ношу" at bounding box center [525, 299] width 381 height 23
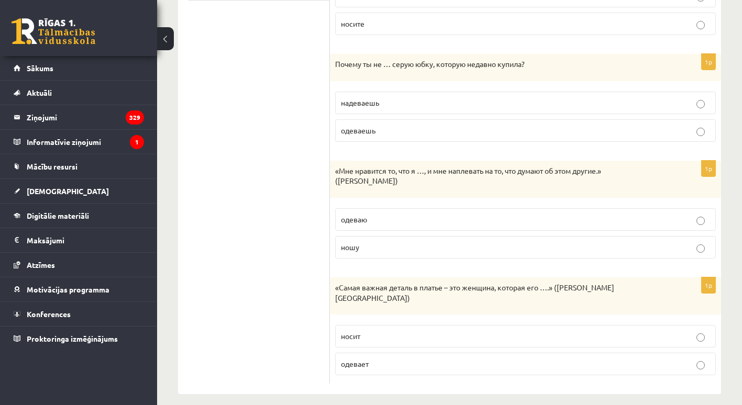
click at [357, 334] on label "носит" at bounding box center [525, 336] width 381 height 23
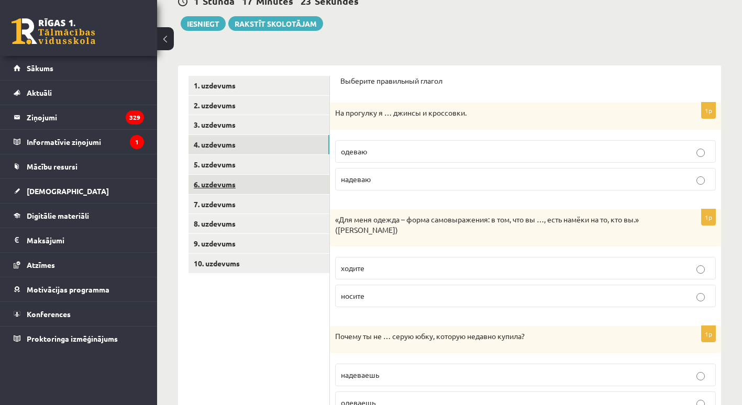
scroll to position [113, 0]
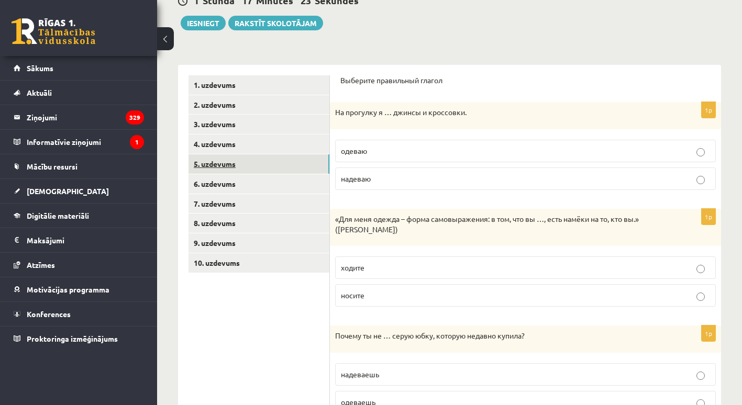
click at [250, 167] on link "5. uzdevums" at bounding box center [259, 164] width 141 height 19
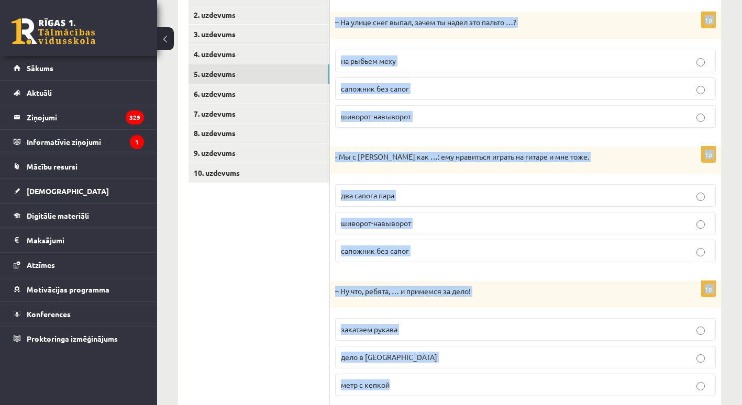
scroll to position [234, 0]
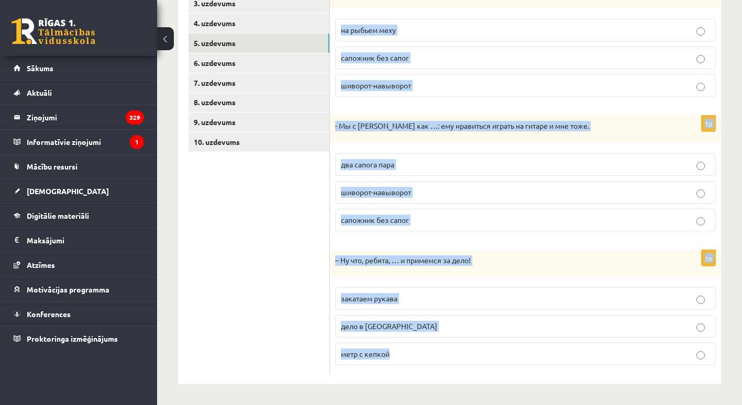
drag, startPoint x: 339, startPoint y: 80, endPoint x: 486, endPoint y: 382, distance: 336.0
click at [486, 382] on div "Дополните диалоги. 1p – На улице снег выпал, зачем ты надел это пальто …? на ры…" at bounding box center [525, 164] width 391 height 441
copy form "Дополните диалоги. 1p – На улице снег выпал, зачем ты надел это пальто …? на ры…"
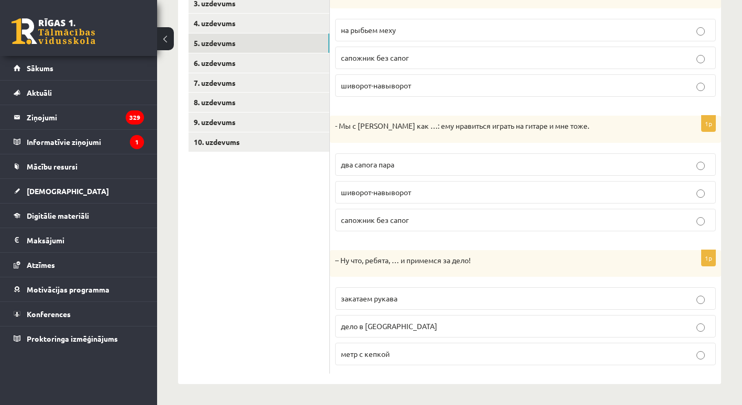
click at [265, 221] on ul "1. uzdevums 2. uzdevums 3. uzdevums 4. uzdevums 5. uzdevums 6. uzdevums 7. uzde…" at bounding box center [259, 164] width 141 height 420
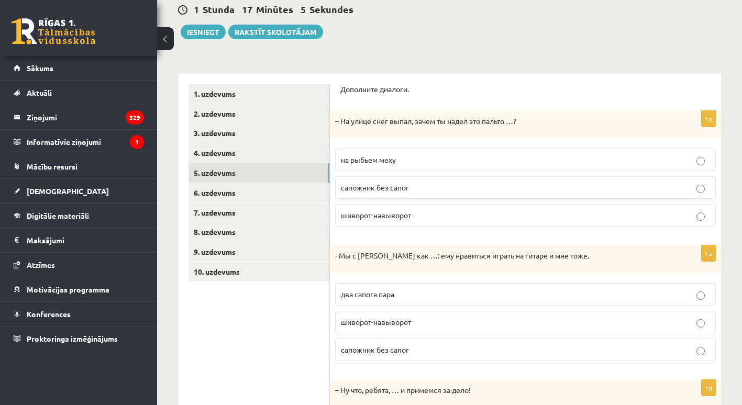
scroll to position [102, 0]
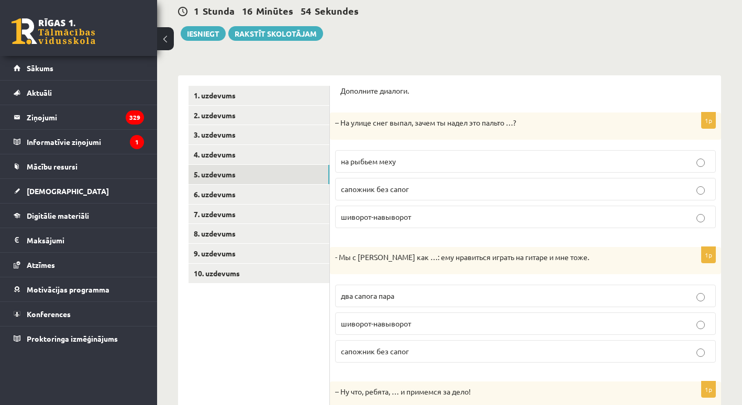
click at [347, 218] on span "шиворот-навыворот" at bounding box center [376, 216] width 70 height 9
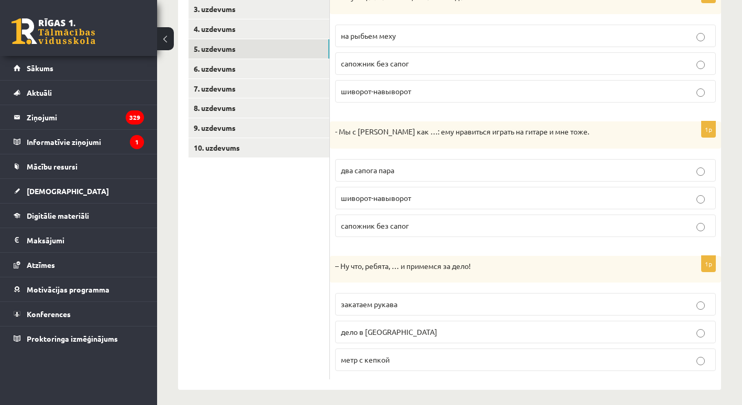
scroll to position [234, 0]
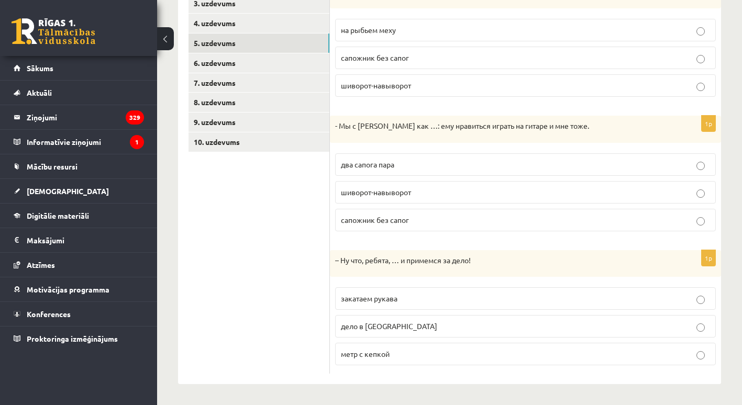
click at [358, 169] on p "два сапога пара" at bounding box center [525, 164] width 369 height 11
click at [370, 304] on p "закатаем рукава" at bounding box center [525, 298] width 369 height 11
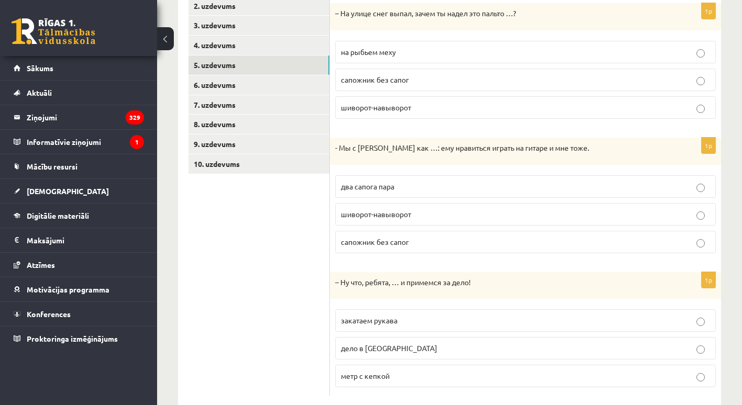
scroll to position [213, 0]
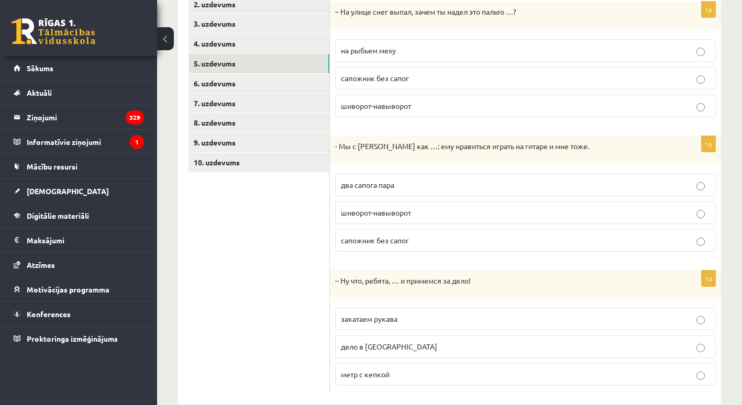
click at [353, 55] on p "на рыбьем меху" at bounding box center [525, 50] width 369 height 11
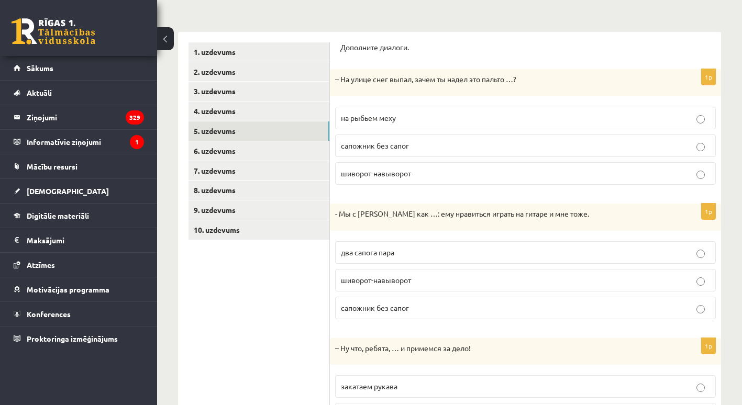
scroll to position [145, 0]
click at [263, 147] on link "6. uzdevums" at bounding box center [259, 151] width 141 height 19
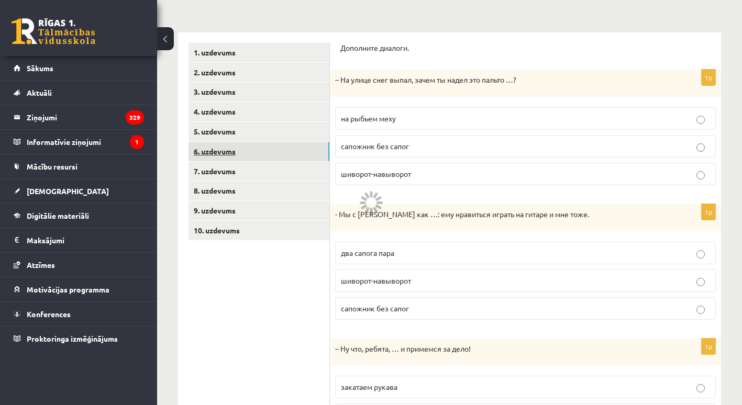
scroll to position [33, 0]
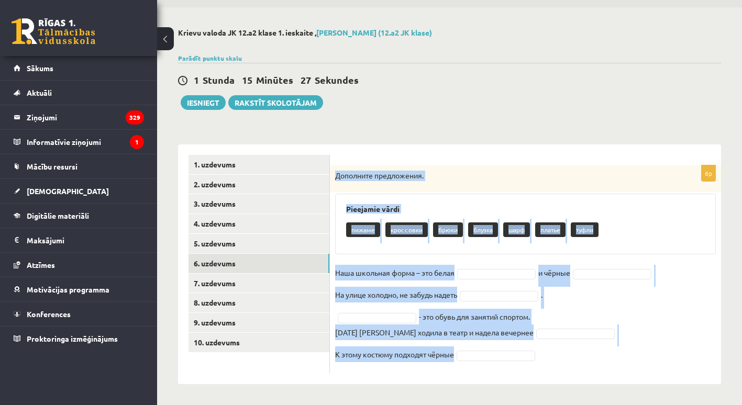
drag, startPoint x: 334, startPoint y: 173, endPoint x: 566, endPoint y: 368, distance: 302.7
click at [566, 368] on div "6p Дополните предложения. Pieejamie vārdi пижаме кроссовки брюки блузка шарф пл…" at bounding box center [525, 270] width 391 height 209
copy div "Дополните предложения. Pieejamie vārdi пижаме кроссовки брюки блузка шарф плать…"
click at [448, 167] on div "Дополните предложения." at bounding box center [525, 179] width 391 height 27
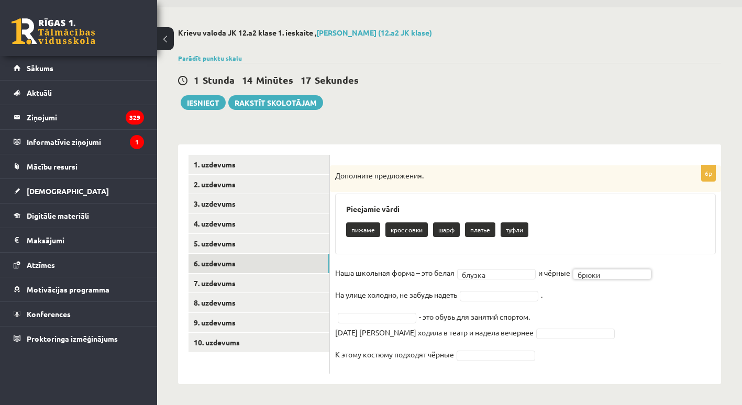
click at [596, 331] on fieldset "Наша школьная форма – это белая блузка ****** и чёрные брюки ***** На улице хол…" at bounding box center [525, 317] width 381 height 104
click at [478, 316] on fieldset "Наша школьная форма – это белая блузка ****** и чёрные брюки ***** На улице хол…" at bounding box center [525, 317] width 381 height 104
click at [380, 344] on fieldset "Наша школьная форма – это белая блузка ****** и чёрные брюки ***** На улице хол…" at bounding box center [525, 317] width 381 height 104
click at [502, 347] on fieldset "Наша школьная форма – это белая блузка ****** и чёрные брюки ***** На улице хол…" at bounding box center [525, 317] width 381 height 104
click at [502, 350] on fieldset "Наша школьная форма – это белая блузка ****** и чёрные брюки ***** На улице хол…" at bounding box center [525, 317] width 381 height 104
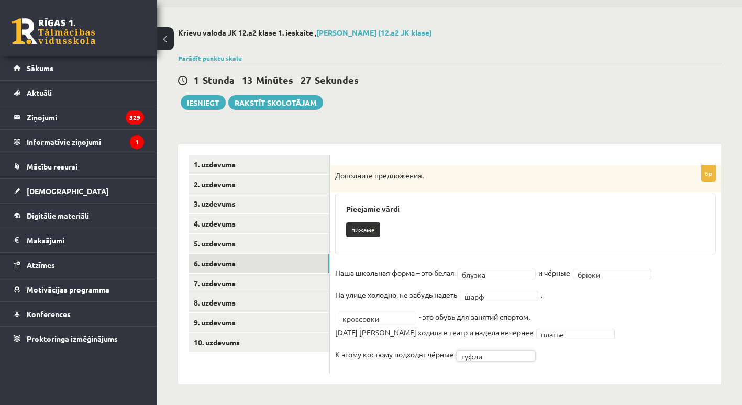
click at [396, 235] on div "пижаме" at bounding box center [525, 231] width 359 height 25
click at [262, 280] on link "7. uzdevums" at bounding box center [259, 283] width 141 height 19
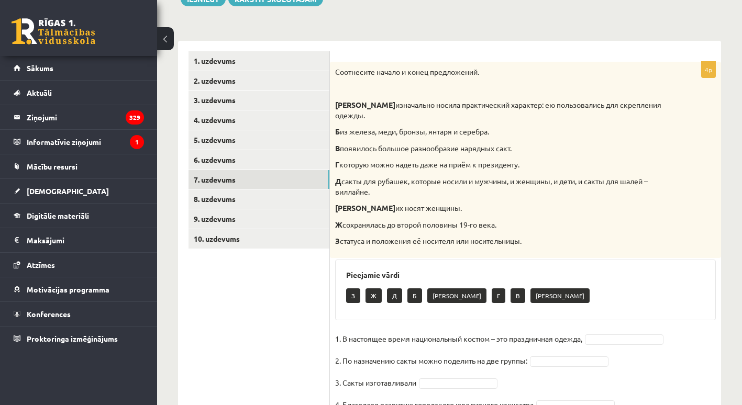
scroll to position [177, 0]
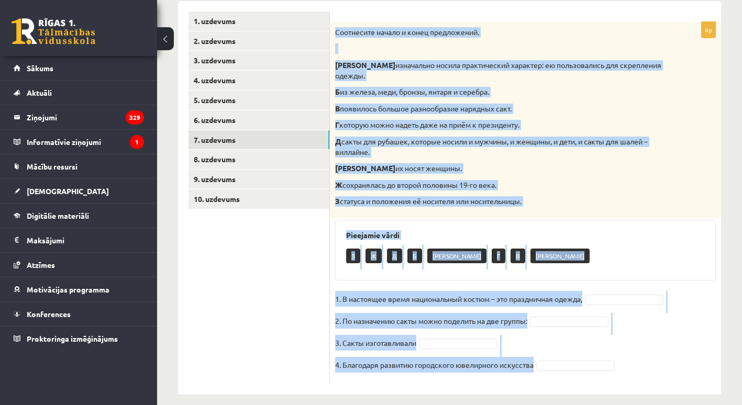
drag, startPoint x: 335, startPoint y: 32, endPoint x: 622, endPoint y: 370, distance: 443.4
click at [622, 370] on div "4p Соотнесите начало и конец предложений. А изначально носила практический хара…" at bounding box center [525, 203] width 391 height 363
copy div "Соотнесите начало и конец предложений. А изначально носила практический характе…"
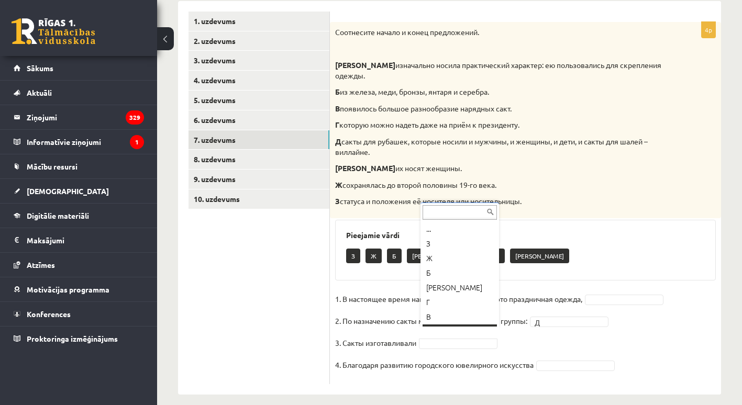
scroll to position [13, 0]
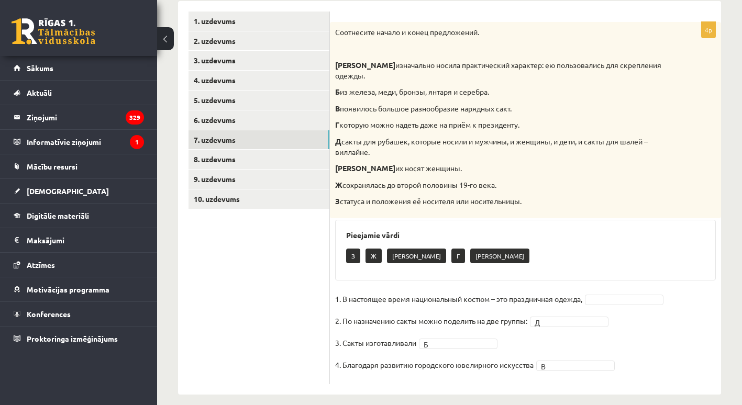
click at [629, 338] on fieldset "1. В настоящее время национальный костюм – это праздничная одежда, 2. По назнач…" at bounding box center [525, 335] width 381 height 88
click at [538, 295] on p "1. В настоящее время национальный костюм – это праздничная одежда," at bounding box center [458, 299] width 247 height 16
click at [279, 159] on link "8. uzdevums" at bounding box center [259, 159] width 141 height 19
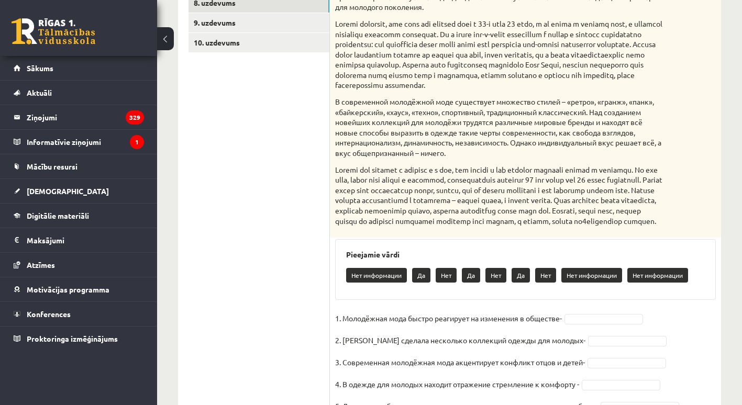
scroll to position [405, 0]
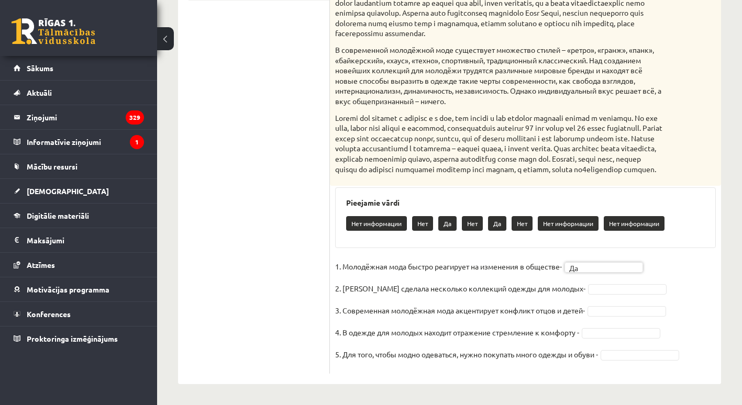
click at [690, 298] on fieldset "1. Молодёжная мода быстро реагирует на изменения в обществе- Да ** 2. Коко Шане…" at bounding box center [525, 314] width 381 height 110
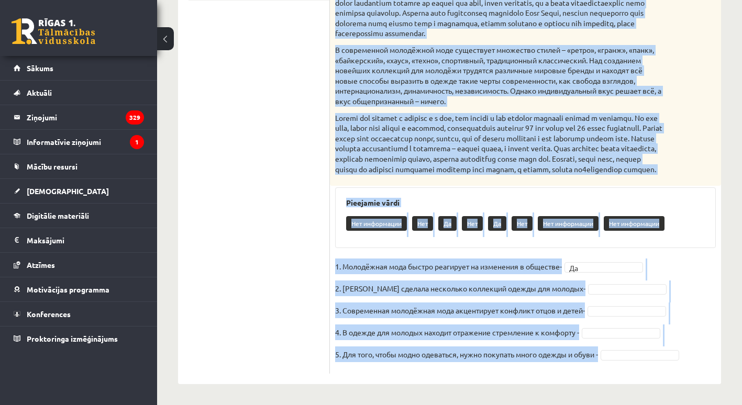
drag, startPoint x: 336, startPoint y: 206, endPoint x: 693, endPoint y: 366, distance: 390.7
click at [693, 366] on div "5p Прочитайте текст и выполните задание. Главное отличие молодёжной моды состои…" at bounding box center [525, 93] width 391 height 561
copy div "Прочитайте текст и выполните задание. Главное отличие молодёжной моды состоит в…"
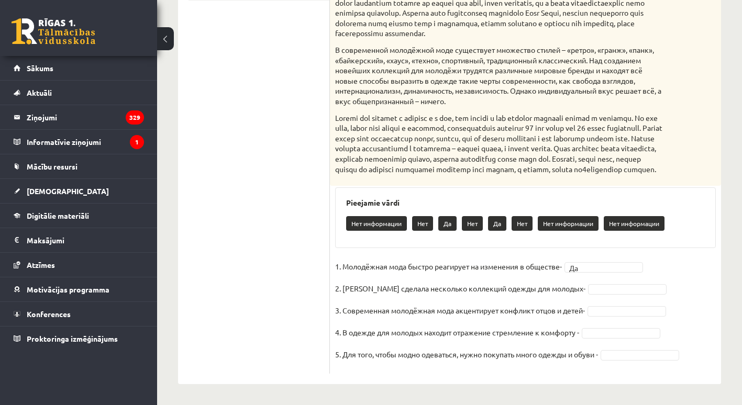
click at [259, 206] on ul "1. uzdevums 2. uzdevums 3. uzdevums 4. uzdevums 5. uzdevums 6. uzdevums 7. uzde…" at bounding box center [259, 88] width 141 height 571
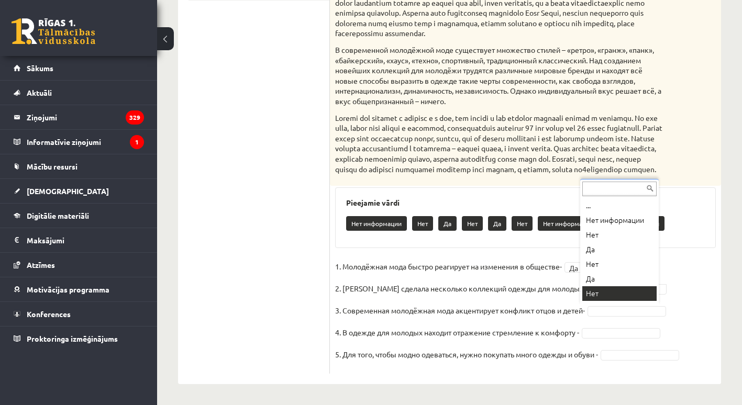
scroll to position [13, 0]
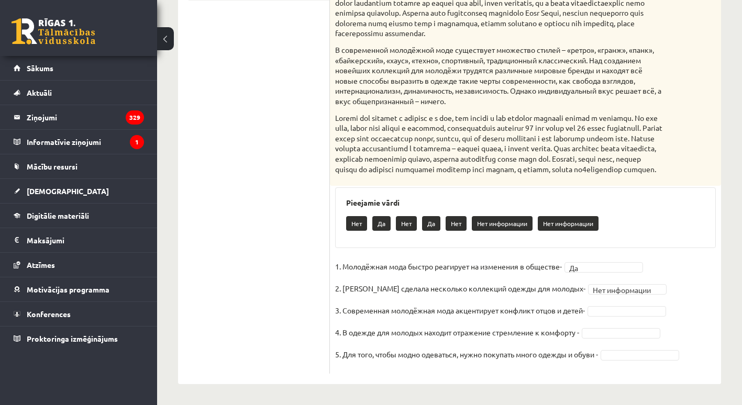
click at [704, 303] on fieldset "**********" at bounding box center [525, 314] width 381 height 110
click at [546, 346] on fieldset "**********" at bounding box center [525, 314] width 381 height 110
click at [675, 314] on fieldset "**********" at bounding box center [525, 314] width 381 height 110
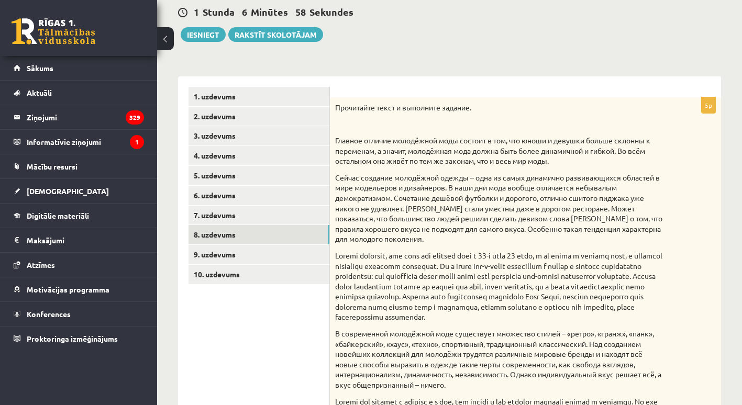
scroll to position [83, 0]
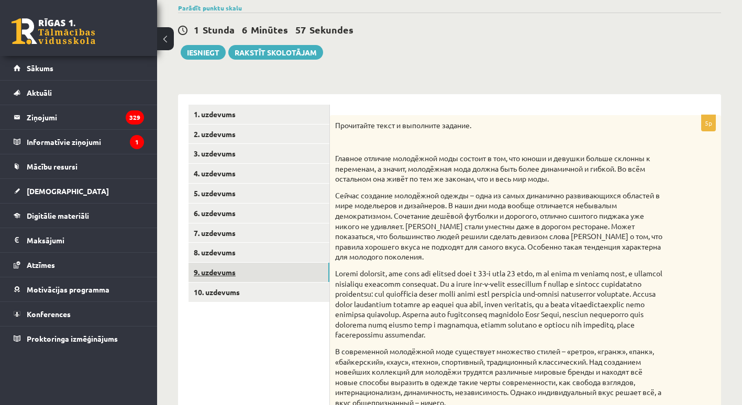
click at [207, 272] on link "9. uzdevums" at bounding box center [259, 272] width 141 height 19
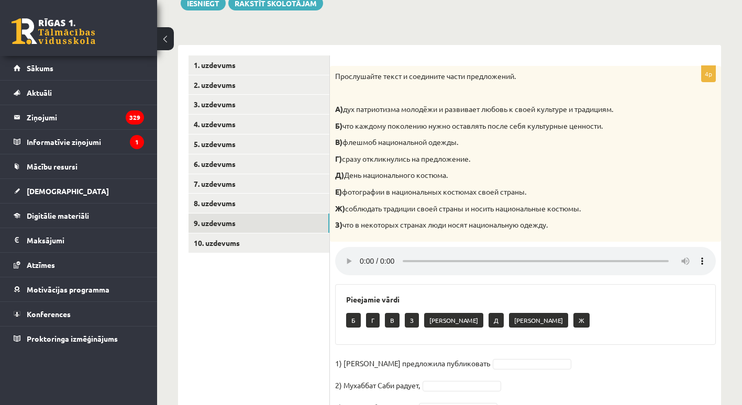
scroll to position [133, 0]
click at [253, 245] on link "10. uzdevums" at bounding box center [259, 242] width 141 height 19
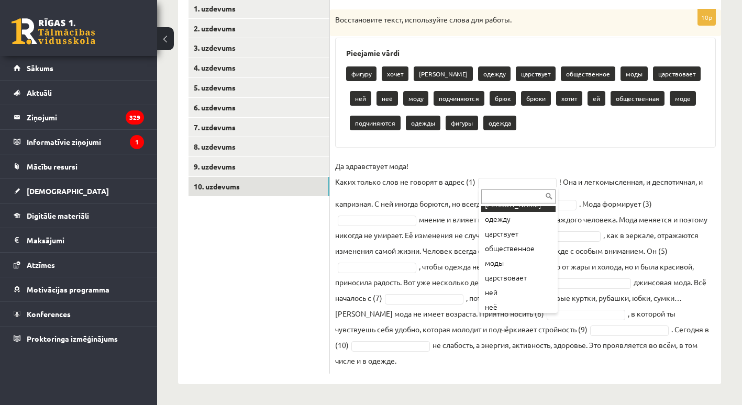
scroll to position [58, 0]
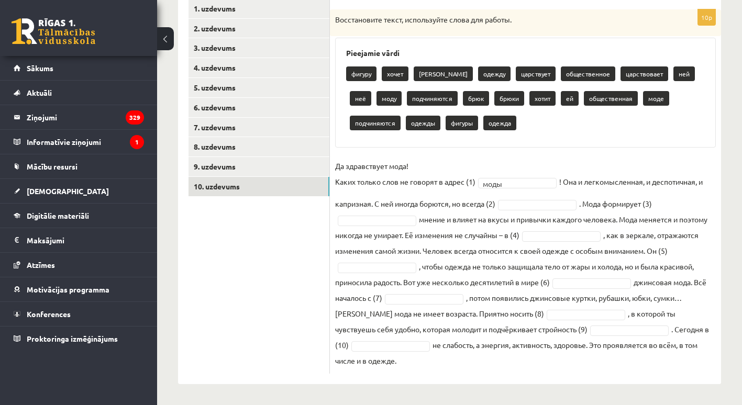
click at [596, 184] on fieldset "Да здравствует мода! Каких только слов не говорят в адрес (1) моды **** ! Она и…" at bounding box center [525, 263] width 381 height 211
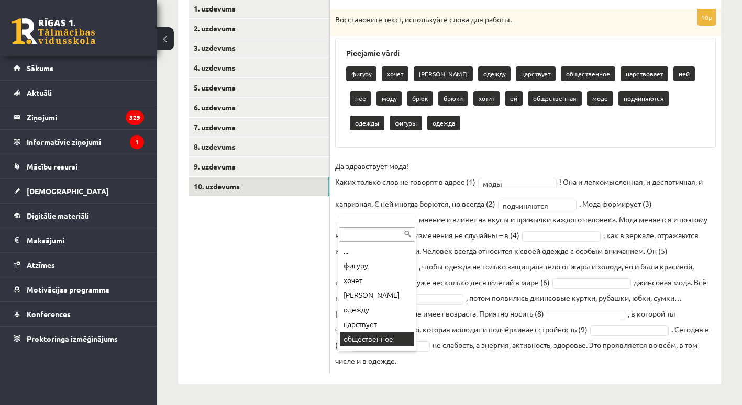
scroll to position [164, 0]
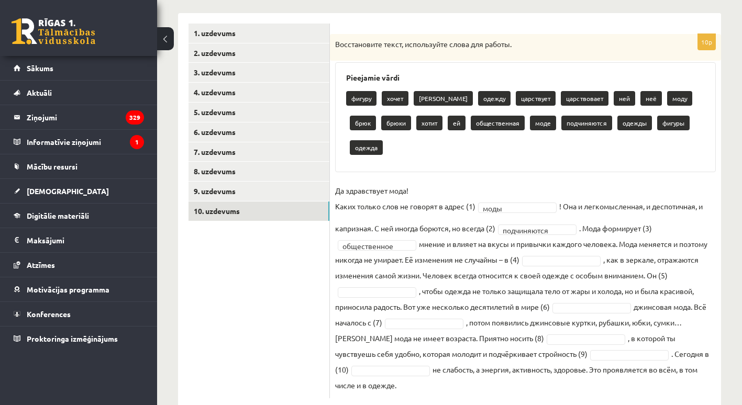
click at [476, 257] on fieldset "**********" at bounding box center [525, 288] width 381 height 211
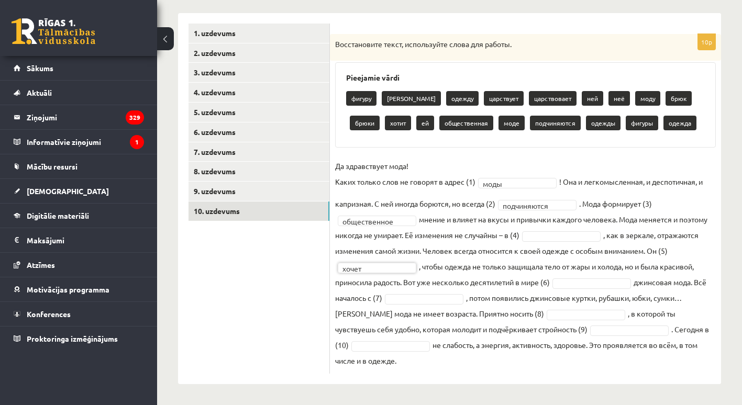
click at [505, 252] on fieldset "**********" at bounding box center [525, 263] width 381 height 211
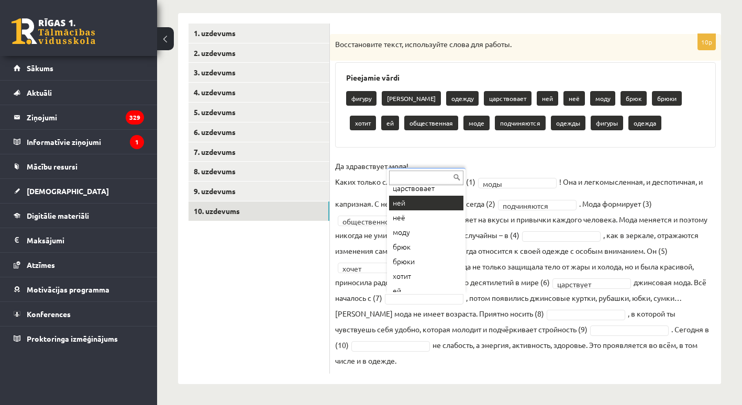
scroll to position [75, 0]
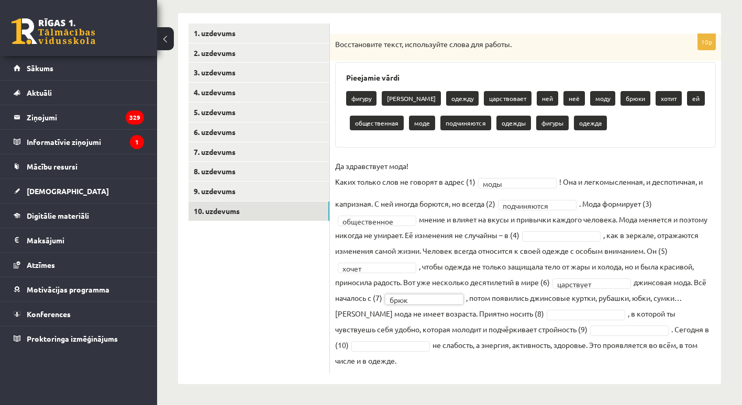
click at [489, 306] on fieldset "**********" at bounding box center [525, 263] width 381 height 211
click at [485, 322] on fieldset "**********" at bounding box center [525, 263] width 381 height 211
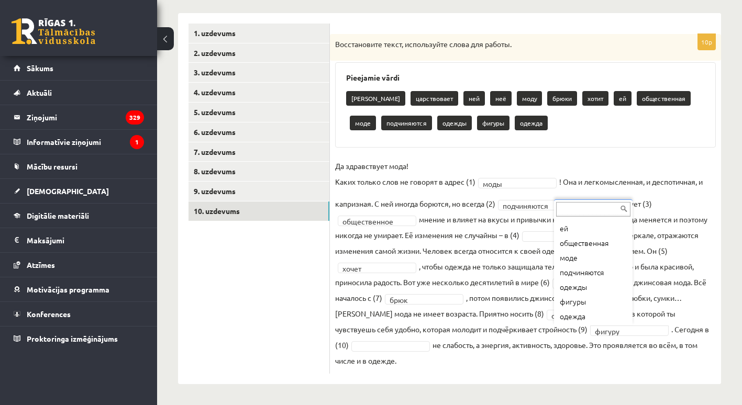
scroll to position [115, 0]
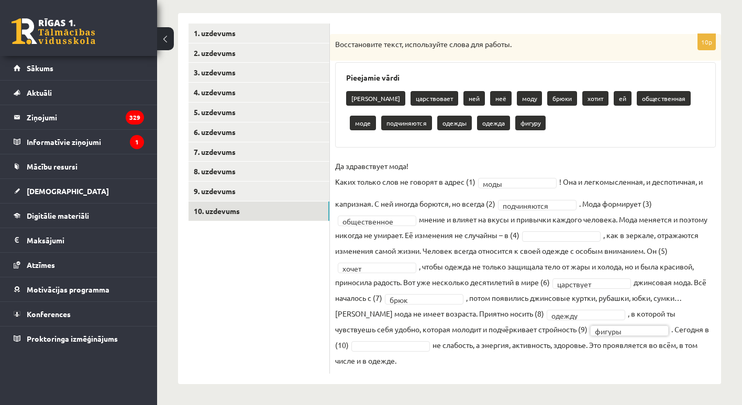
click at [575, 347] on fieldset "**********" at bounding box center [525, 263] width 381 height 211
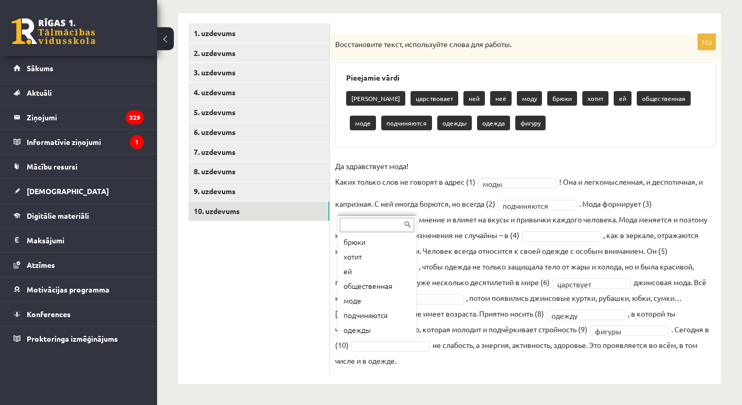
scroll to position [95, 0]
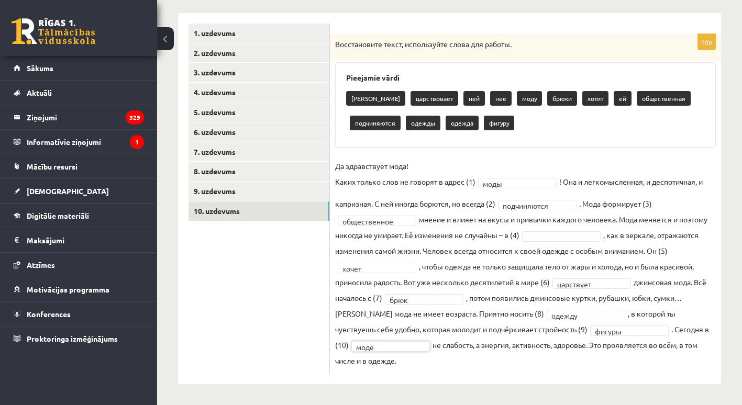
click at [448, 375] on div "**********" at bounding box center [525, 198] width 391 height 371
drag, startPoint x: 335, startPoint y: 43, endPoint x: 429, endPoint y: 359, distance: 330.0
click at [429, 359] on div "**********" at bounding box center [525, 204] width 391 height 340
copy div "Восстановите текст, используйте слова для работы. Pieejamie vārdi брюков царств…"
click at [486, 238] on fieldset "**********" at bounding box center [525, 263] width 381 height 211
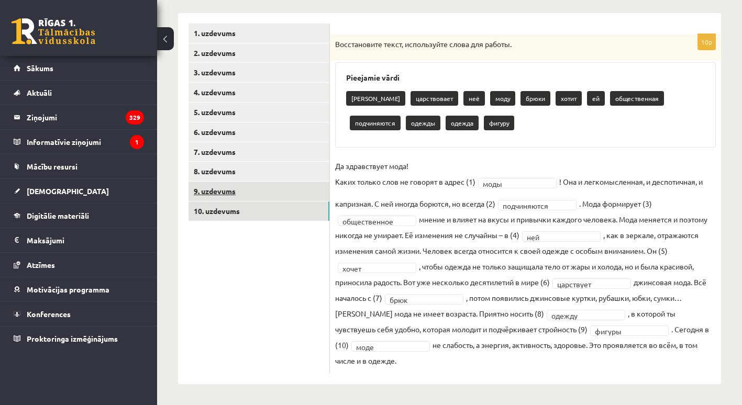
click at [231, 190] on link "9. uzdevums" at bounding box center [259, 191] width 141 height 19
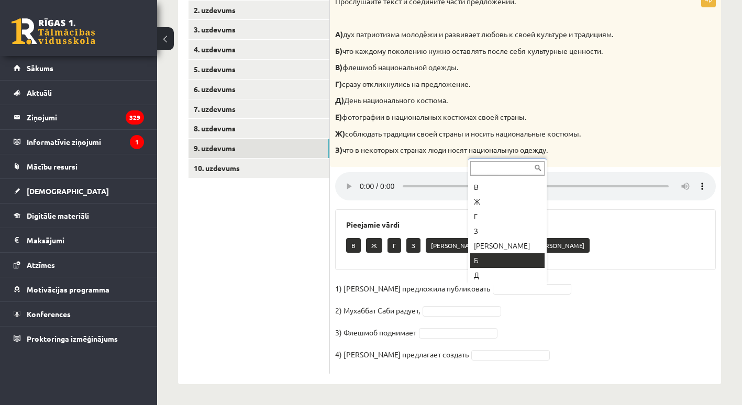
scroll to position [27, 0]
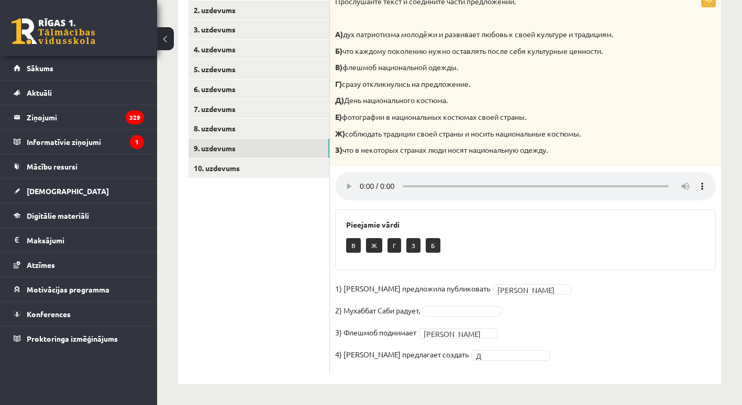
click at [541, 323] on fieldset "1) Девушка предложила публиковать Е * 2) Мухаббат Саби радует, 3) Флешмоб подни…" at bounding box center [525, 325] width 381 height 88
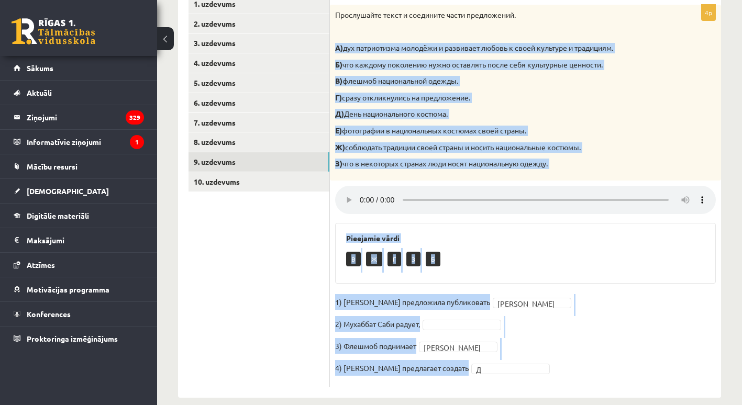
scroll to position [208, 0]
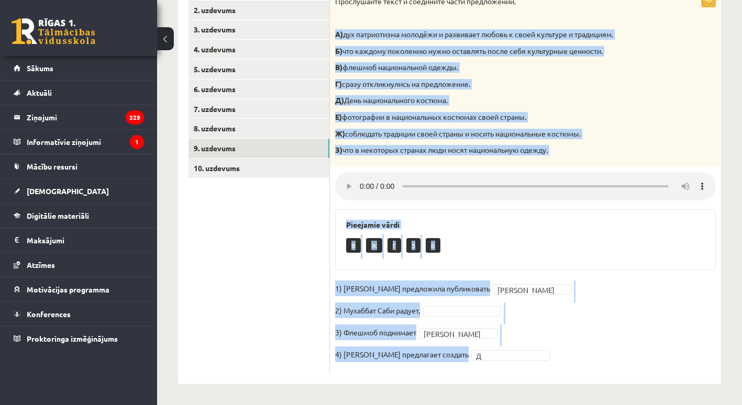
drag, startPoint x: 336, startPoint y: 74, endPoint x: 566, endPoint y: 371, distance: 375.3
click at [566, 371] on div "4p Прослушайте текст и соедините части предложений. А) дух патриотизма молодёжи…" at bounding box center [525, 182] width 391 height 383
copy div "А) дух патриотизма молодёжи и развивает любовь к своей культуре и традициям. Б)…"
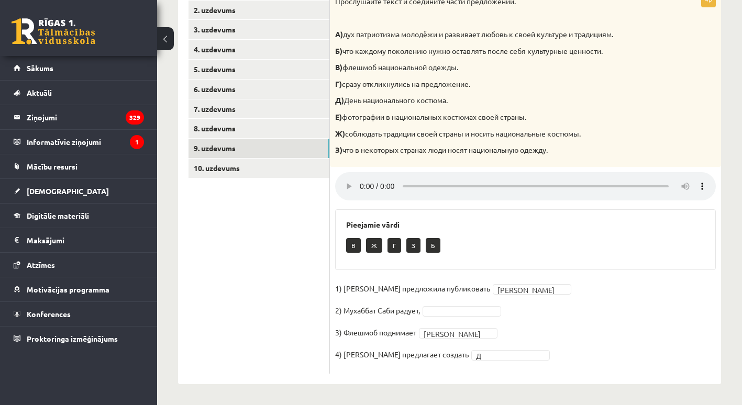
click at [289, 213] on ul "1. uzdevums 2. uzdevums 3. uzdevums 4. uzdevums 5. uzdevums 6. uzdevums 7. uzde…" at bounding box center [259, 177] width 141 height 393
click at [725, 234] on div "**********" at bounding box center [449, 119] width 585 height 573
click at [302, 300] on ul "1. uzdevums 2. uzdevums 3. uzdevums 4. uzdevums 5. uzdevums 6. uzdevums 7. uzde…" at bounding box center [259, 177] width 141 height 393
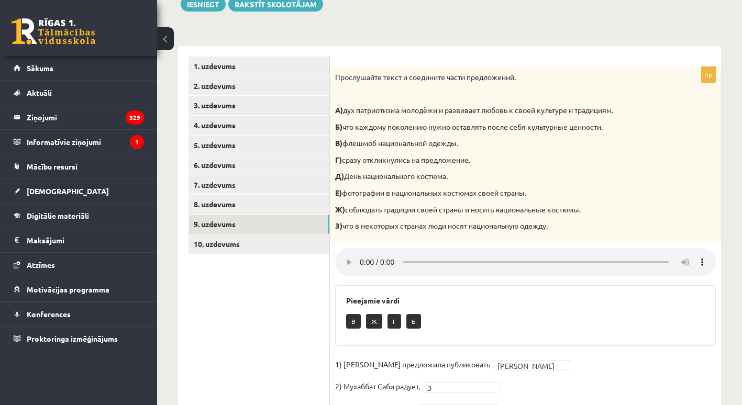
scroll to position [130, 0]
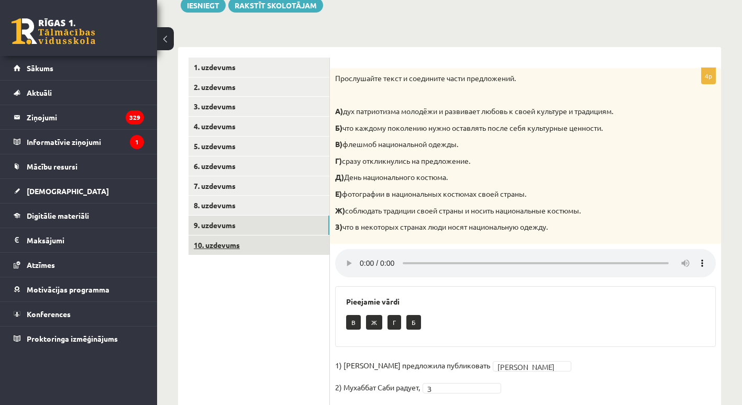
click at [277, 243] on link "10. uzdevums" at bounding box center [259, 245] width 141 height 19
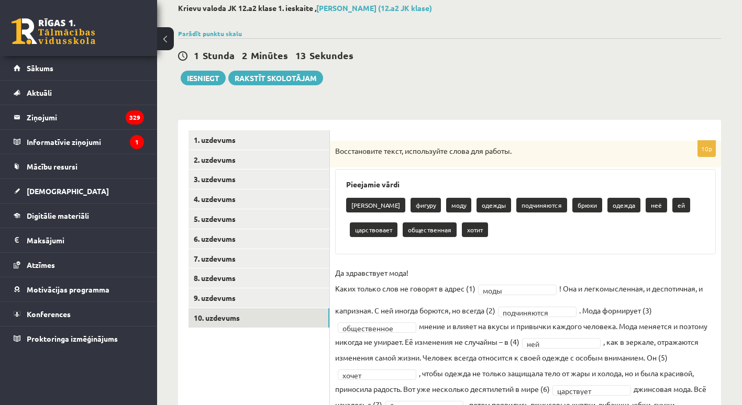
scroll to position [0, 0]
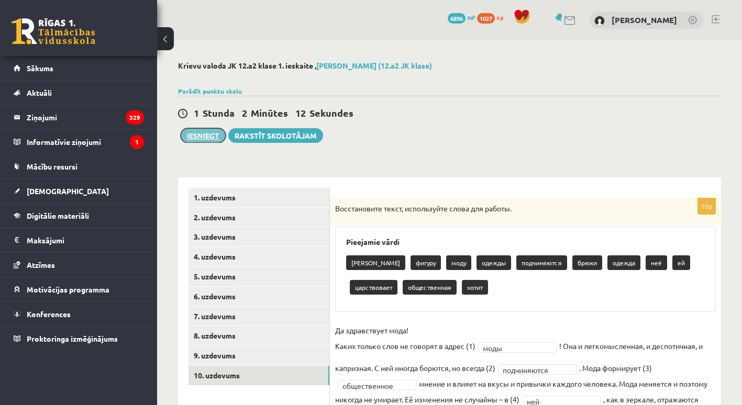
click at [196, 138] on button "Iesniegt" at bounding box center [203, 135] width 45 height 15
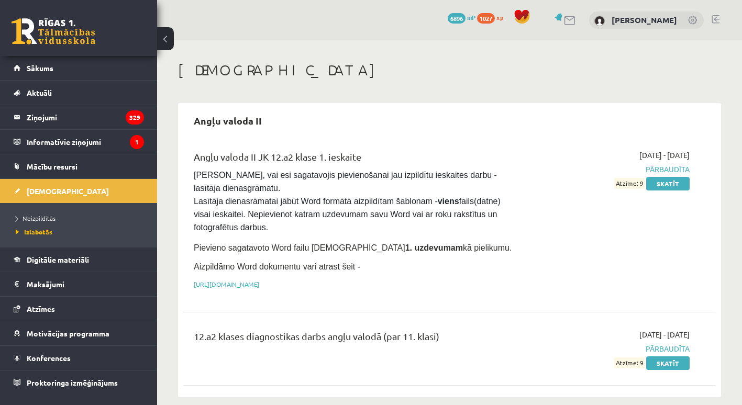
scroll to position [64, 0]
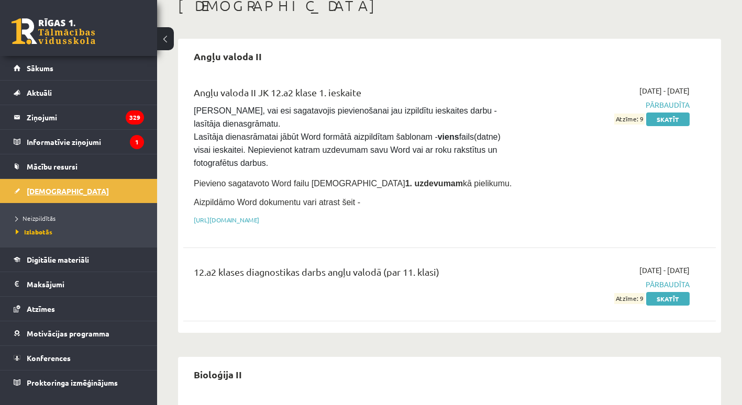
click at [116, 189] on link "[DEMOGRAPHIC_DATA]" at bounding box center [79, 191] width 130 height 24
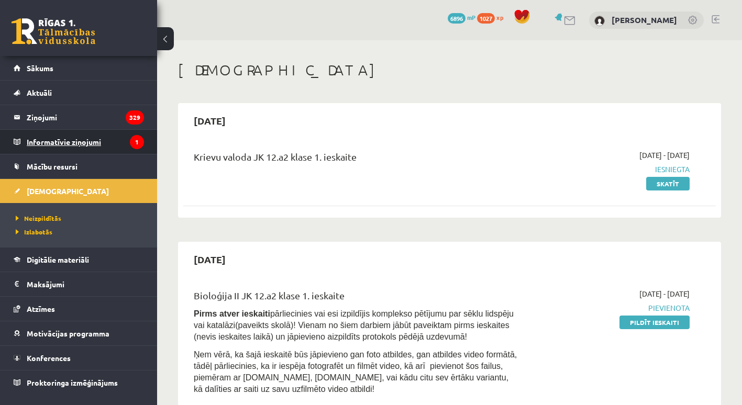
click at [91, 143] on legend "Informatīvie ziņojumi 1" at bounding box center [85, 142] width 117 height 24
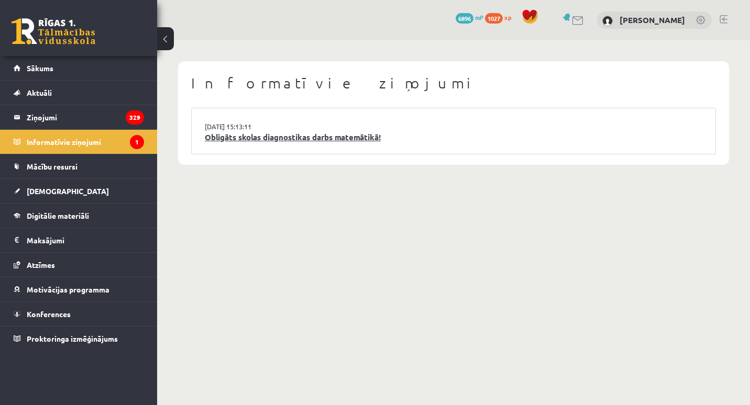
click at [240, 135] on link "Obligāts skolas diagnostikas darbs matemātikā!" at bounding box center [454, 137] width 498 height 12
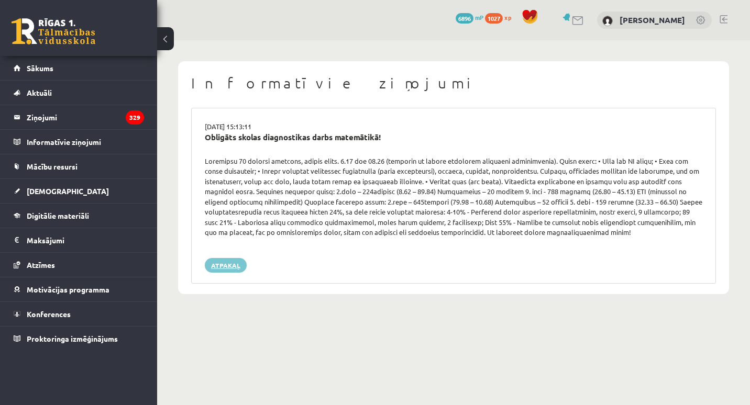
click at [228, 266] on link "Atpakaļ" at bounding box center [226, 265] width 42 height 15
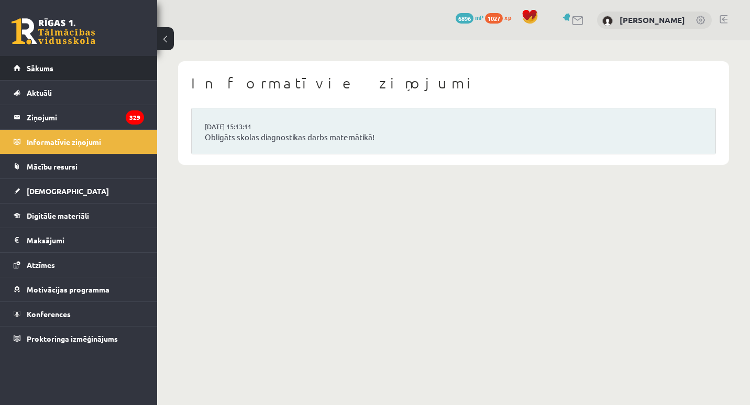
click at [85, 65] on link "Sākums" at bounding box center [79, 68] width 130 height 24
